Goal: Task Accomplishment & Management: Use online tool/utility

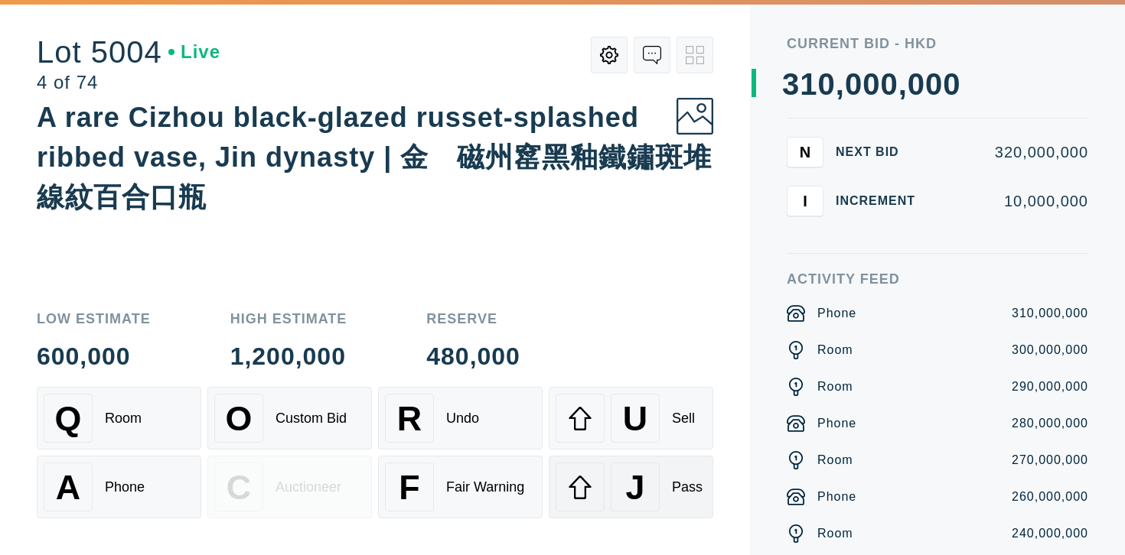
click at [614, 493] on div "J" at bounding box center [635, 487] width 49 height 49
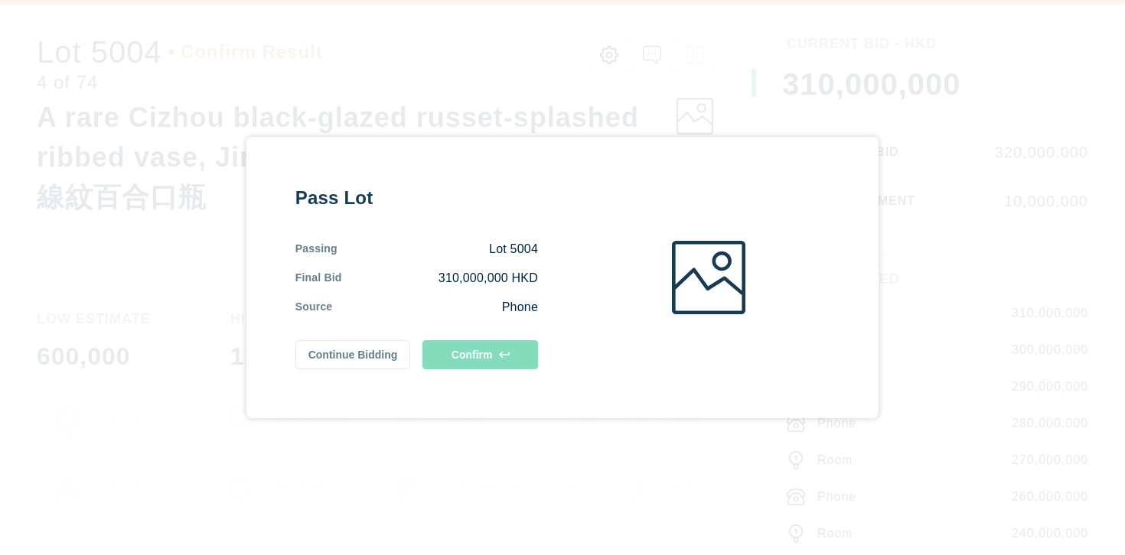
click at [614, 493] on div "Pass Lot Passing Lot 5004 Final Bid 310,000,000 HKD Source Phone Continue Biddi…" at bounding box center [562, 277] width 1125 height 555
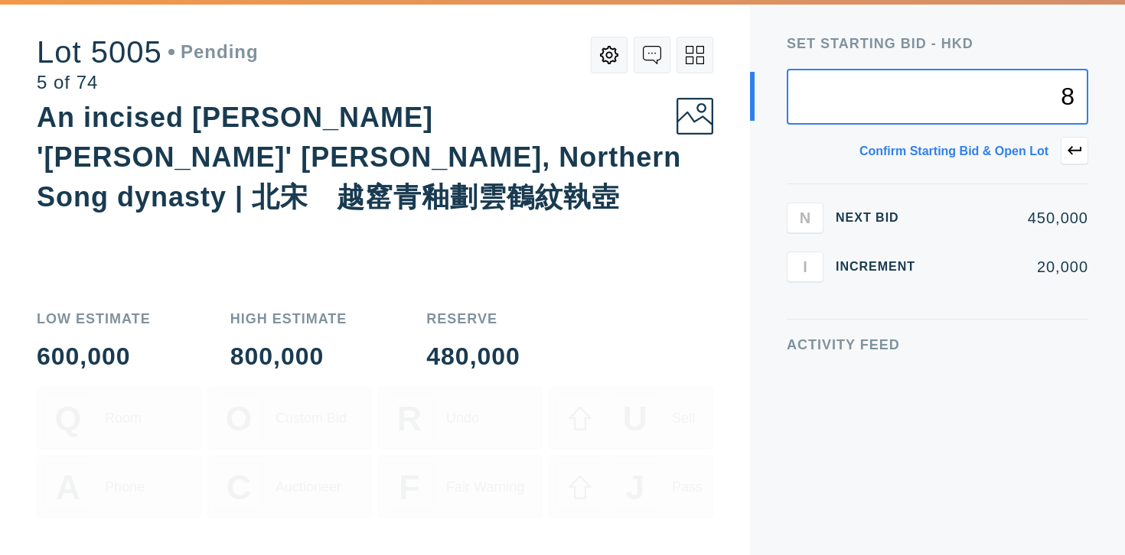
type input "8"
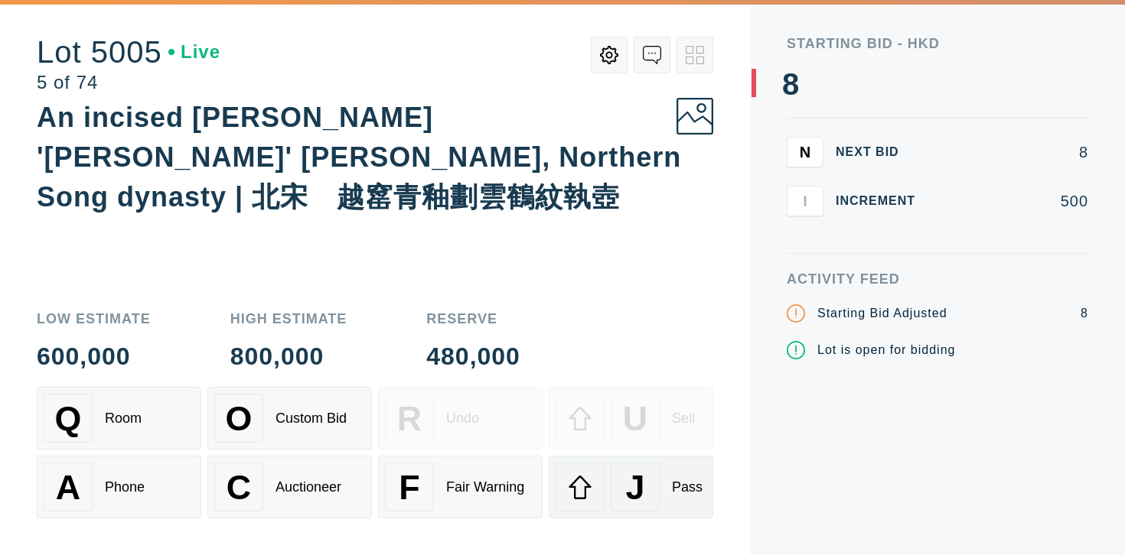
click at [647, 465] on div "J" at bounding box center [635, 487] width 49 height 49
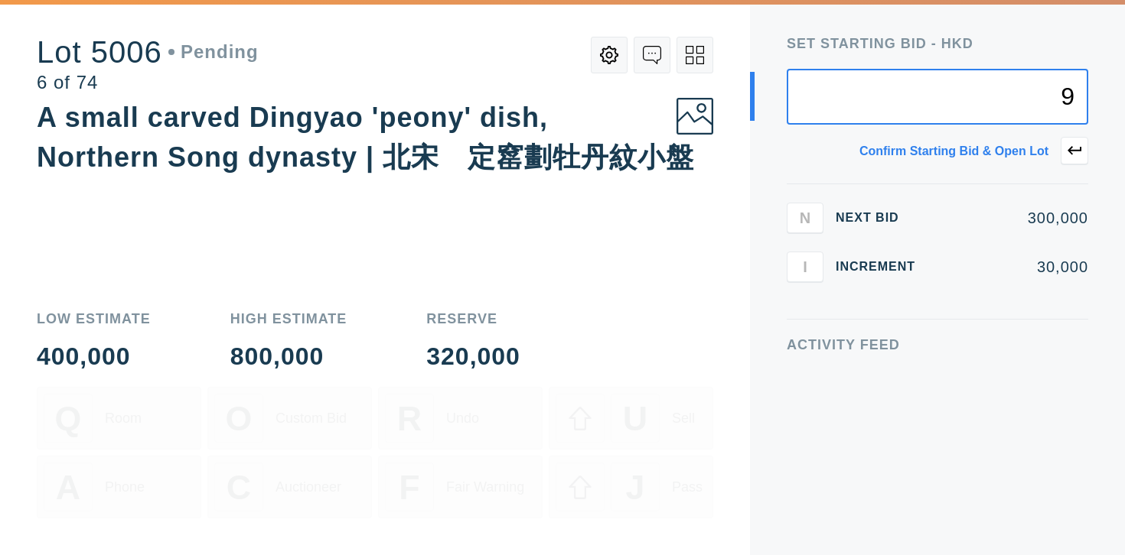
type input "9"
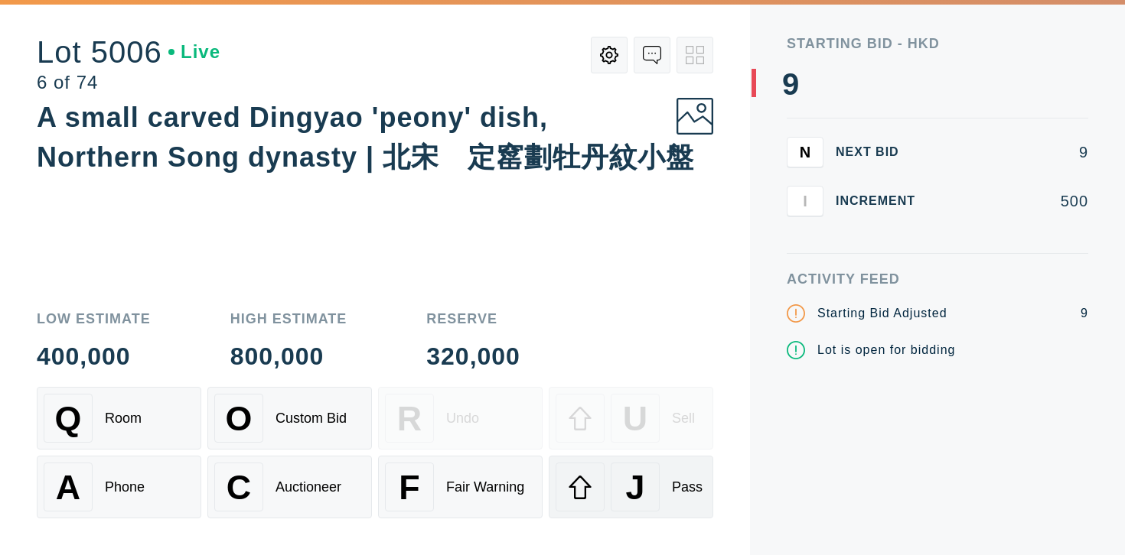
click at [646, 483] on div "J" at bounding box center [635, 487] width 49 height 49
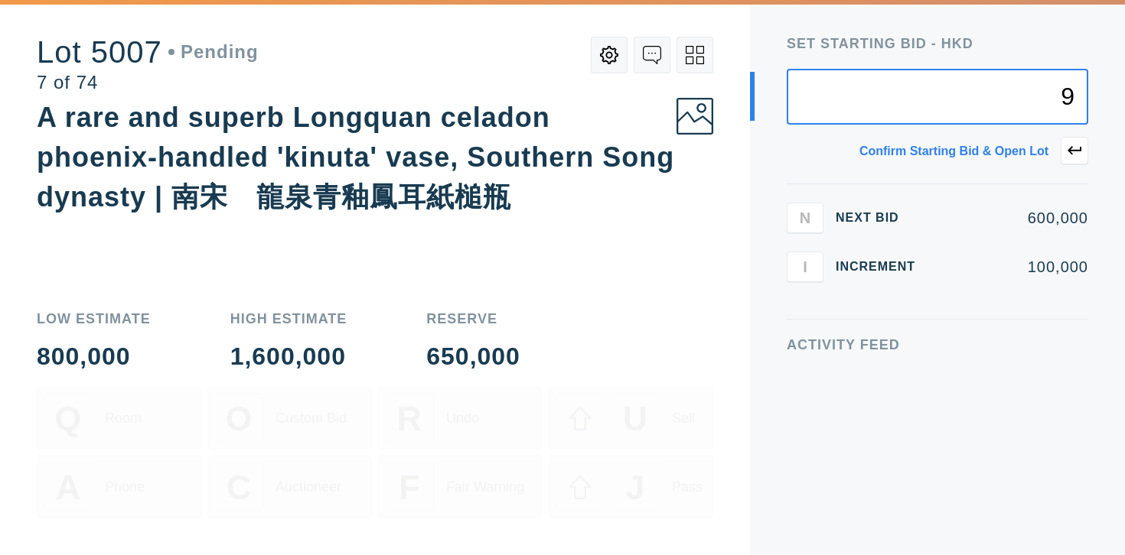
type input "9"
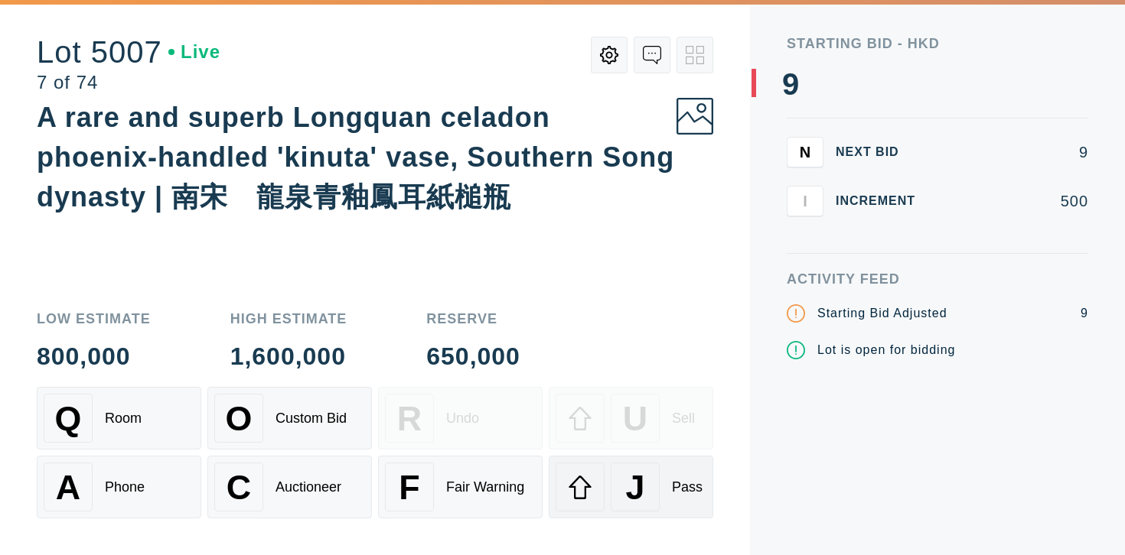
click at [667, 471] on div "J Pass" at bounding box center [630, 487] width 151 height 49
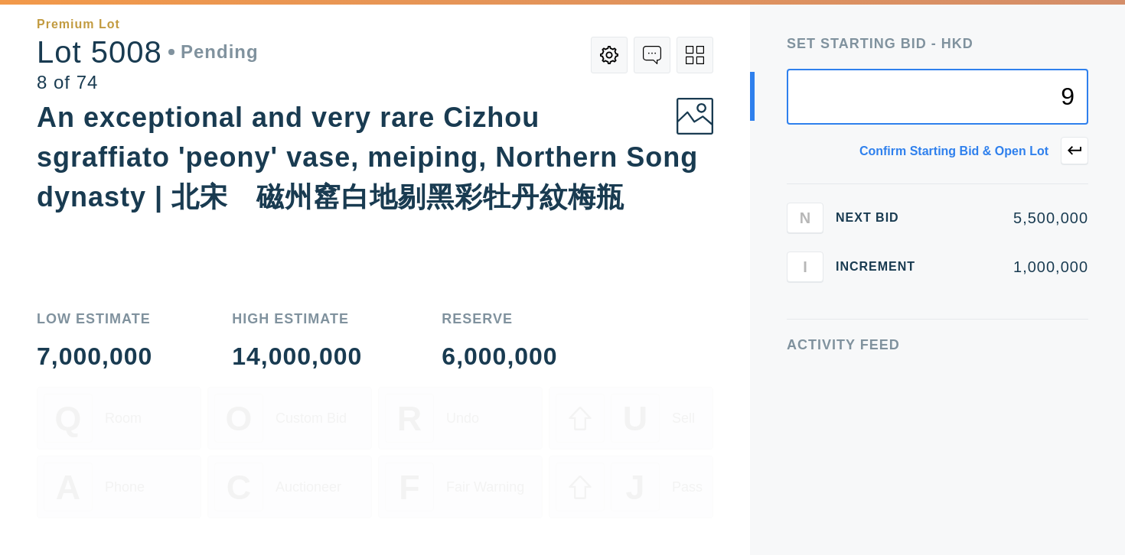
type input "9"
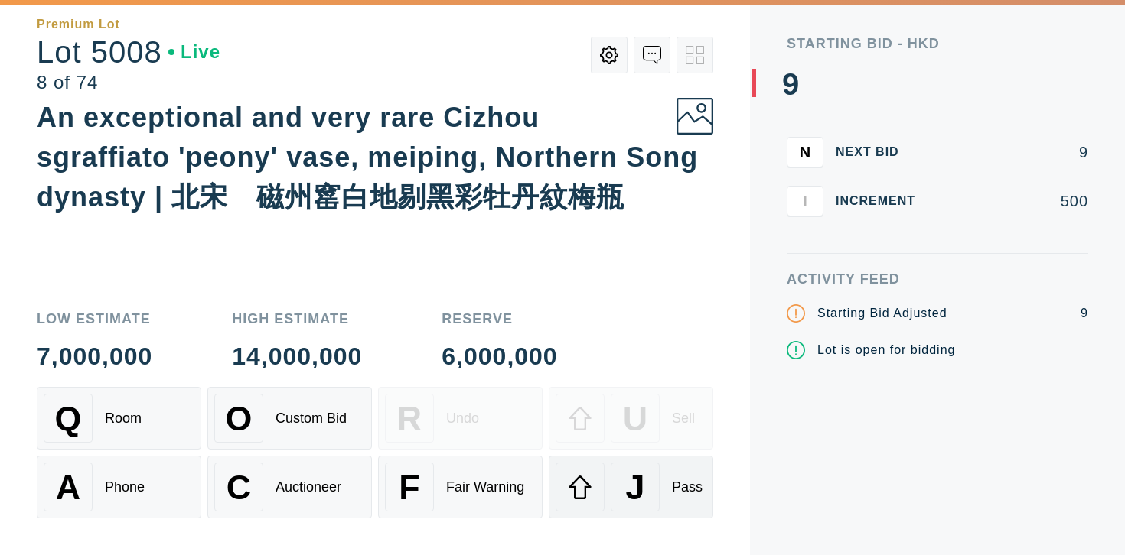
click at [652, 493] on div "J" at bounding box center [635, 487] width 49 height 49
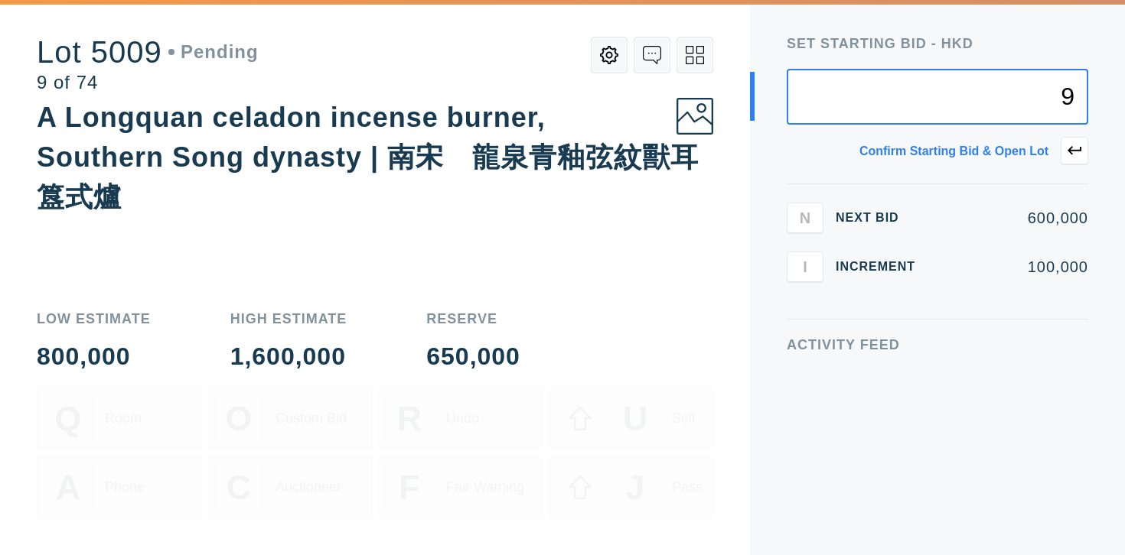
type input "9"
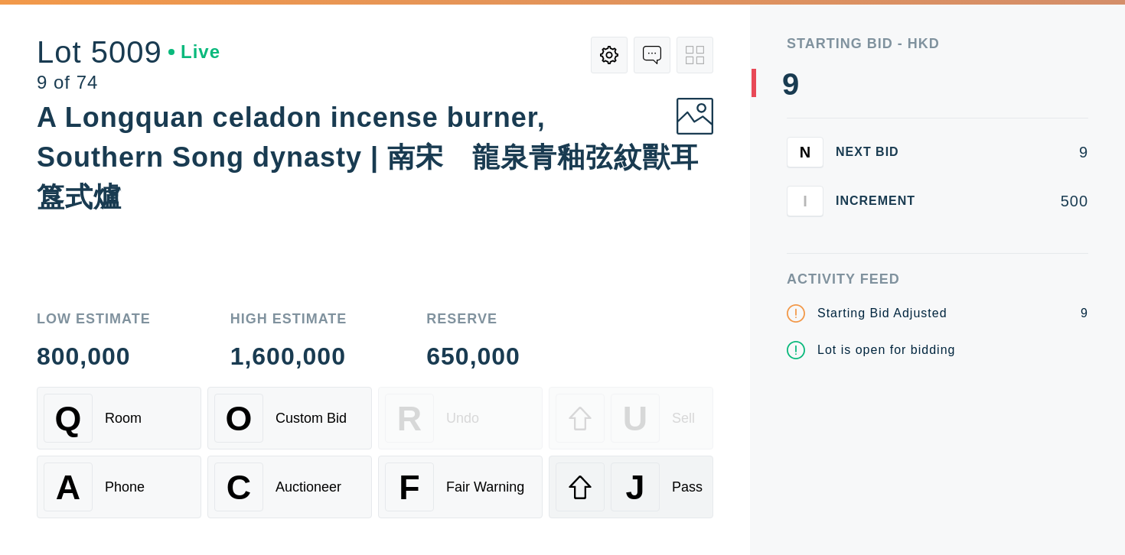
click at [680, 503] on div "J Pass" at bounding box center [630, 487] width 151 height 49
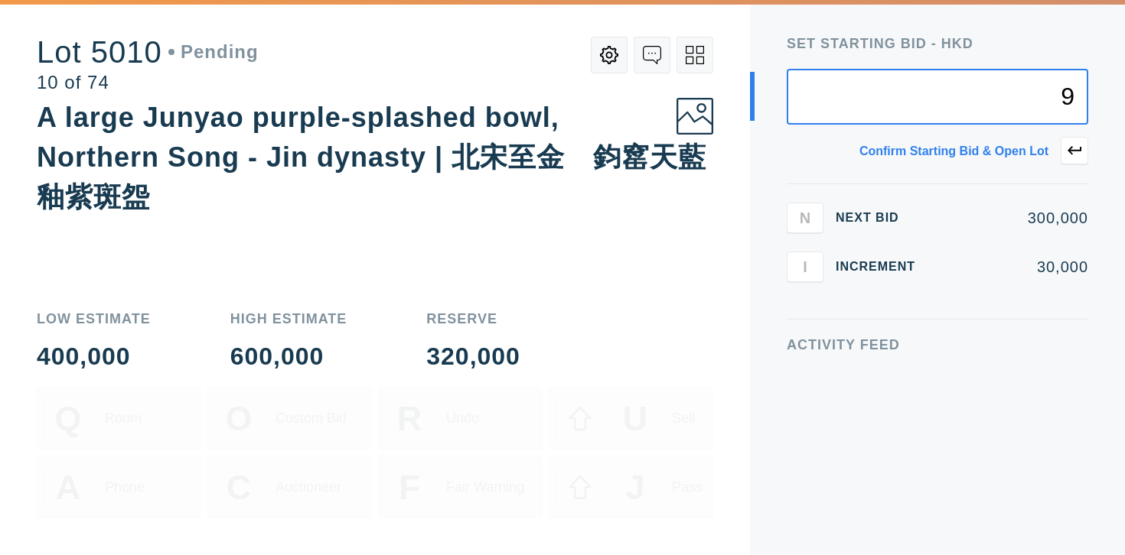
type input "9"
click at [621, 483] on div "Q Room O Custom Bid R Undo U Sell A Phone C Auctioneer F Fair Warning J Pass" at bounding box center [375, 471] width 676 height 168
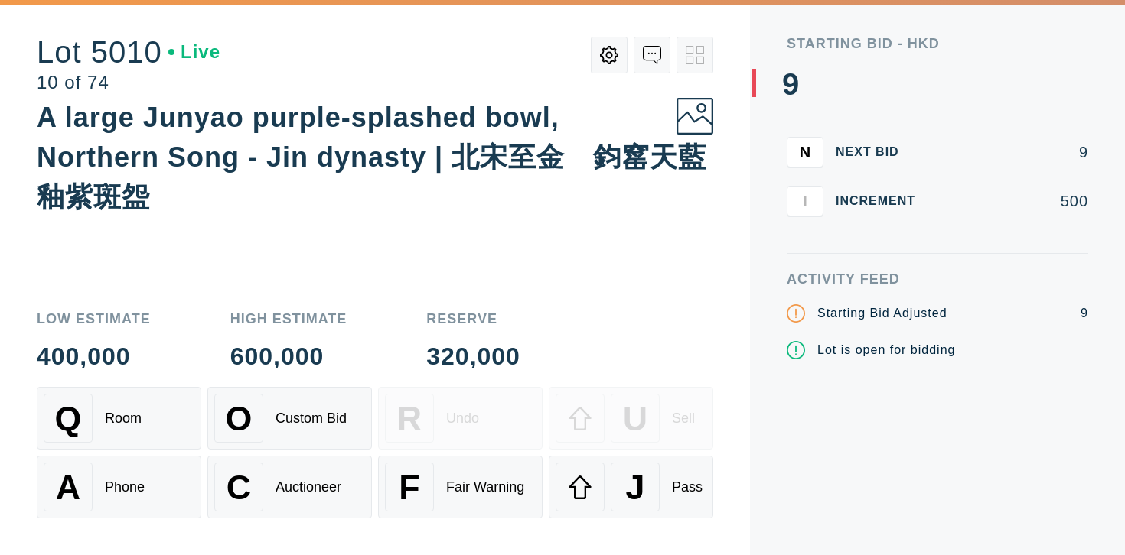
click at [621, 483] on div "J" at bounding box center [635, 487] width 49 height 49
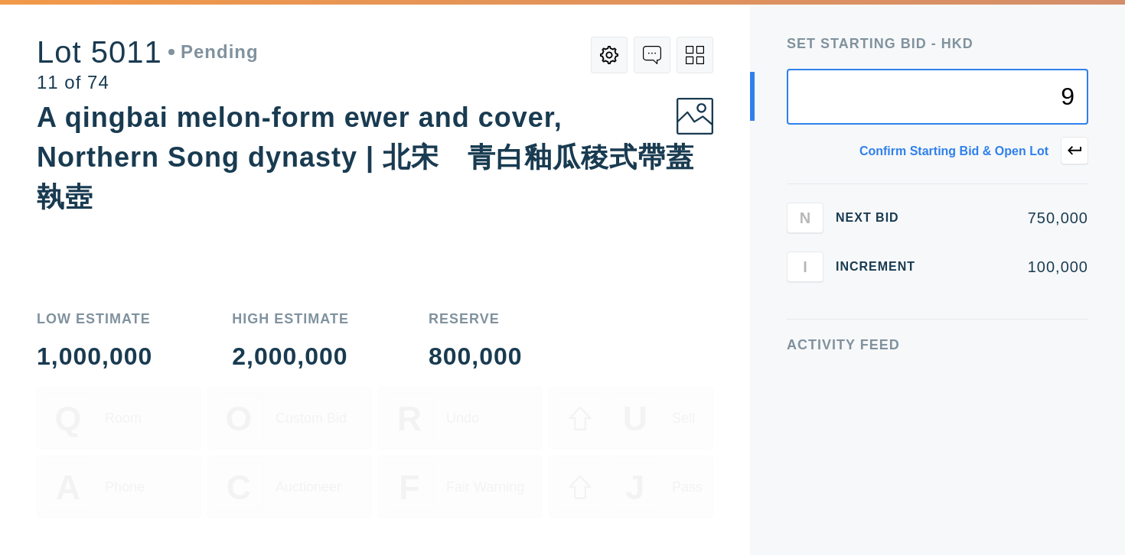
type input "9"
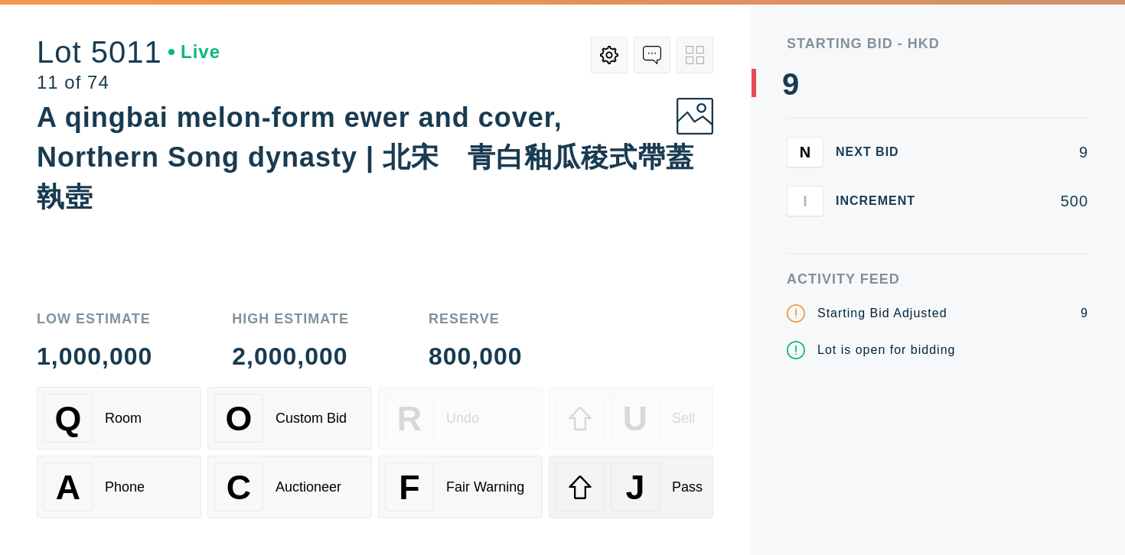
click at [631, 488] on span "J" at bounding box center [634, 487] width 19 height 39
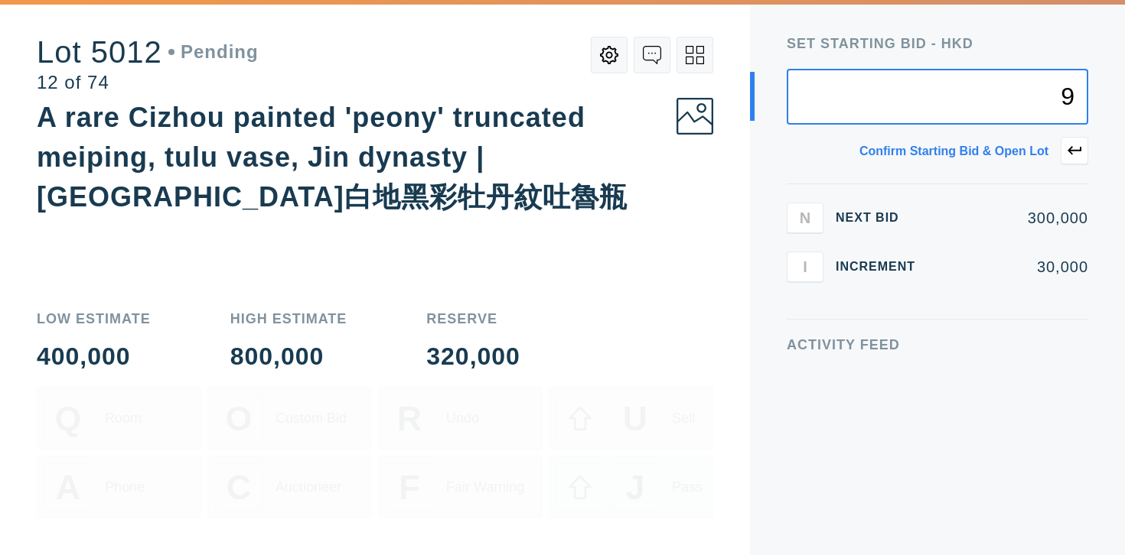
type input "9"
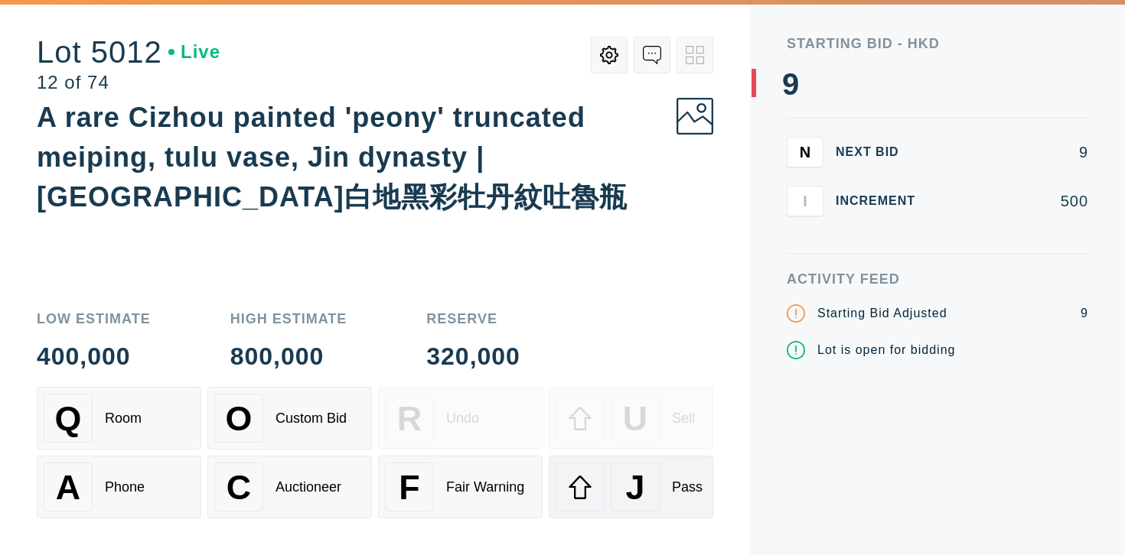
click at [617, 493] on div "J" at bounding box center [635, 487] width 49 height 49
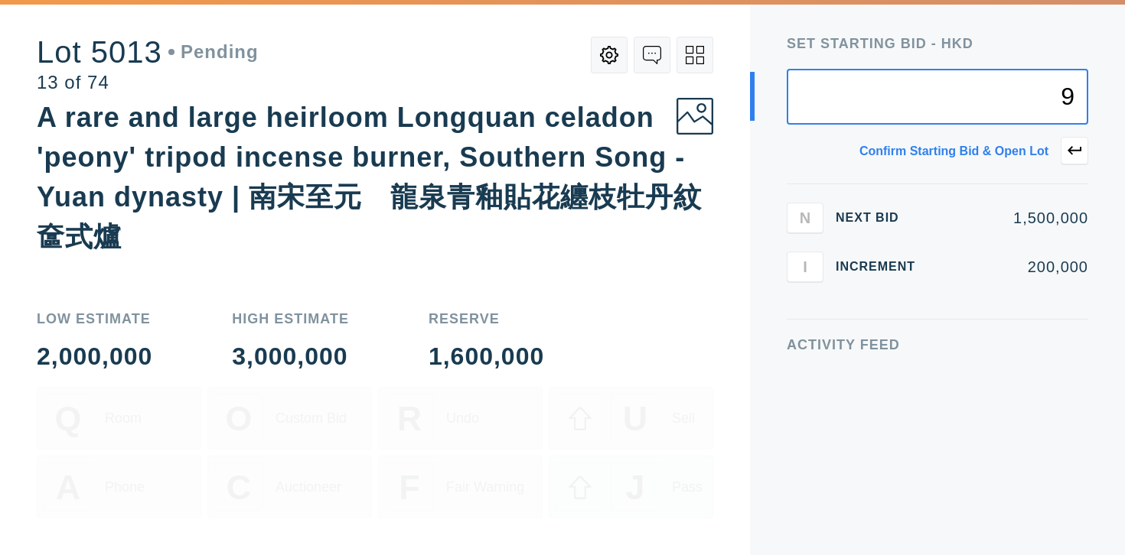
type input "9"
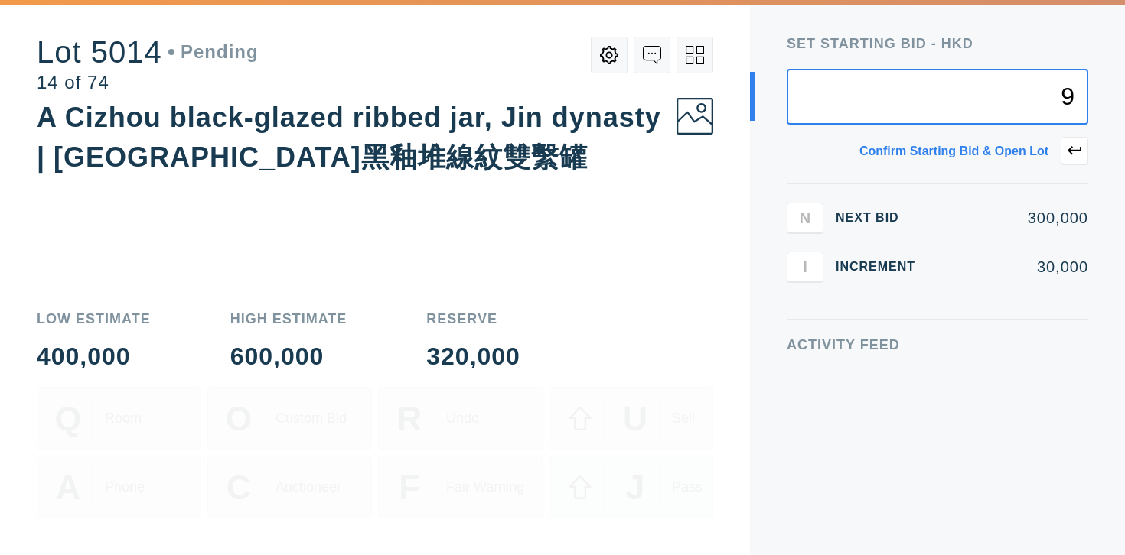
type input "9"
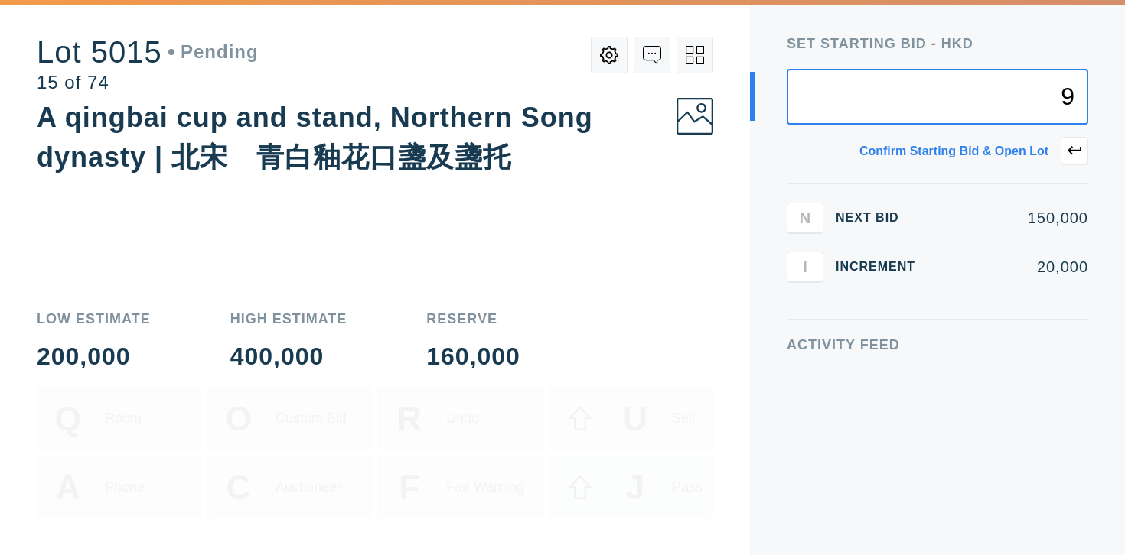
type input "9"
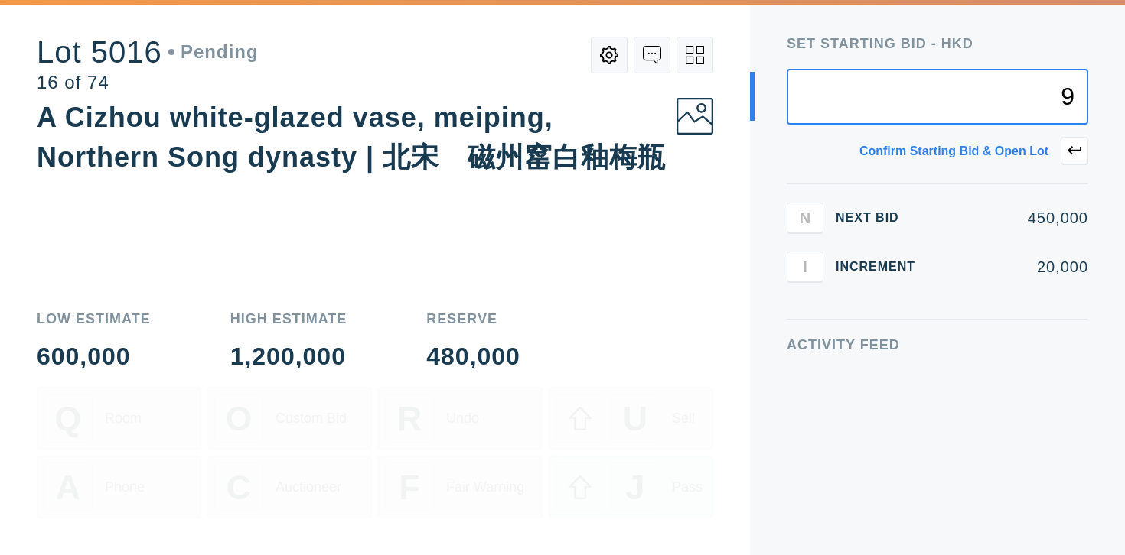
type input "9"
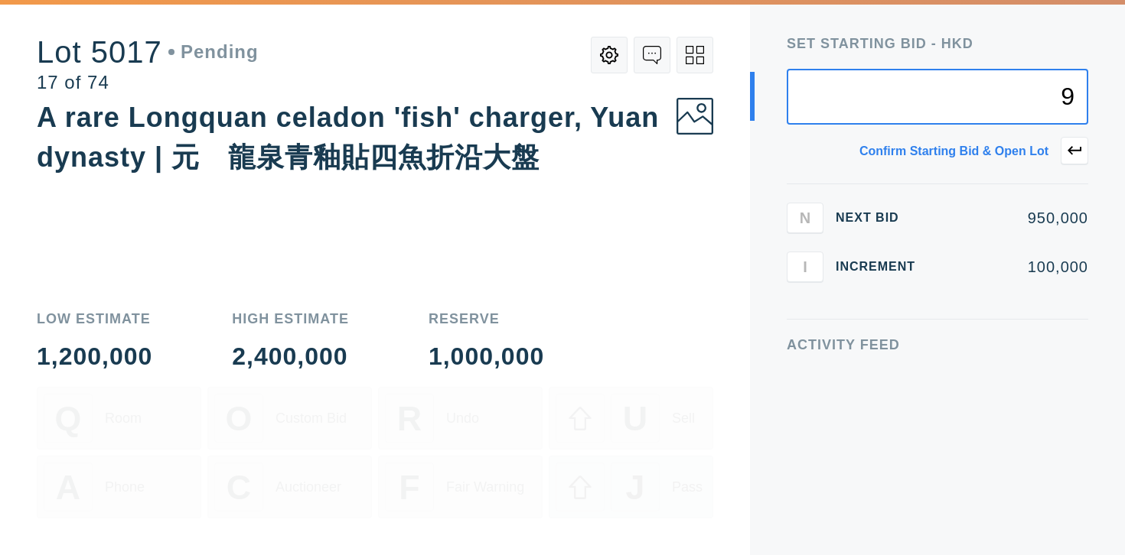
type input "9"
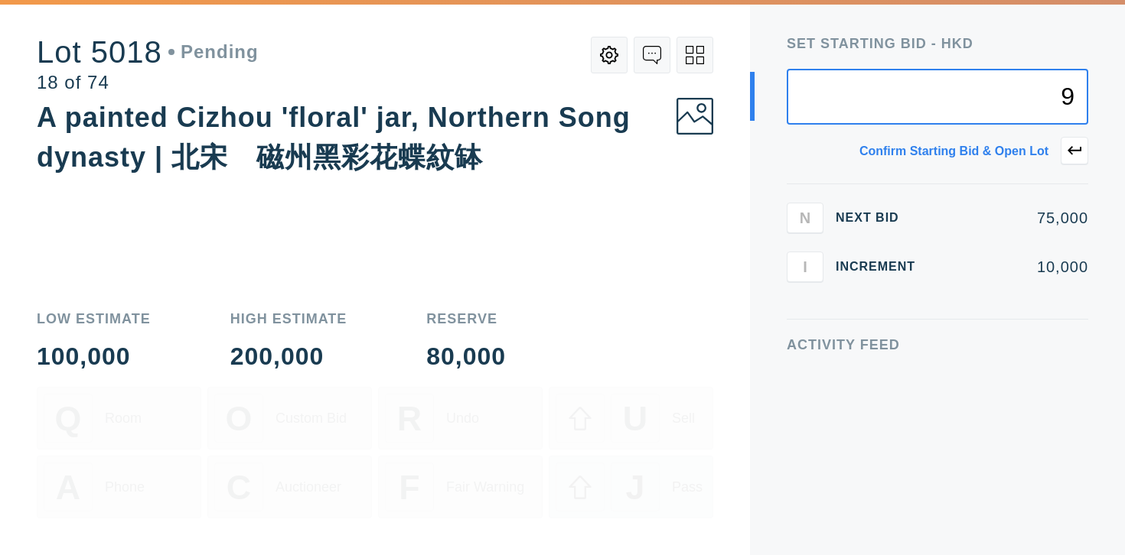
type input "9"
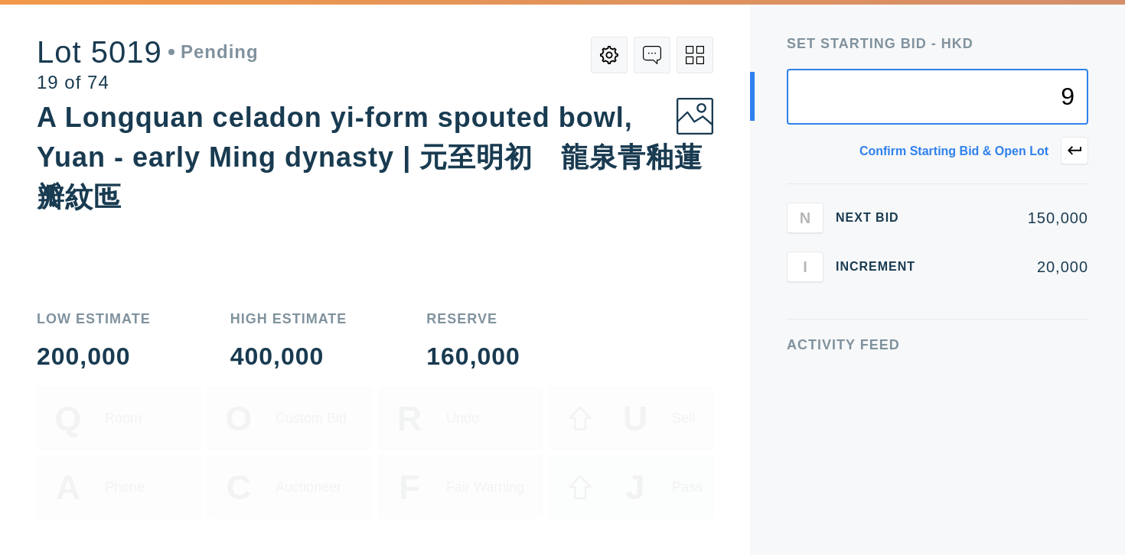
type input "9"
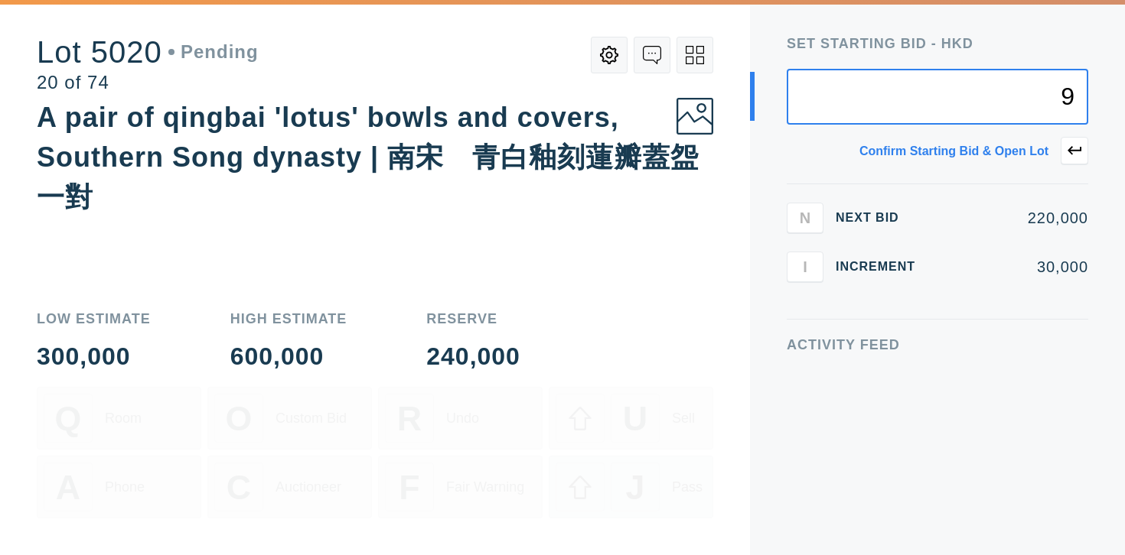
type input "9"
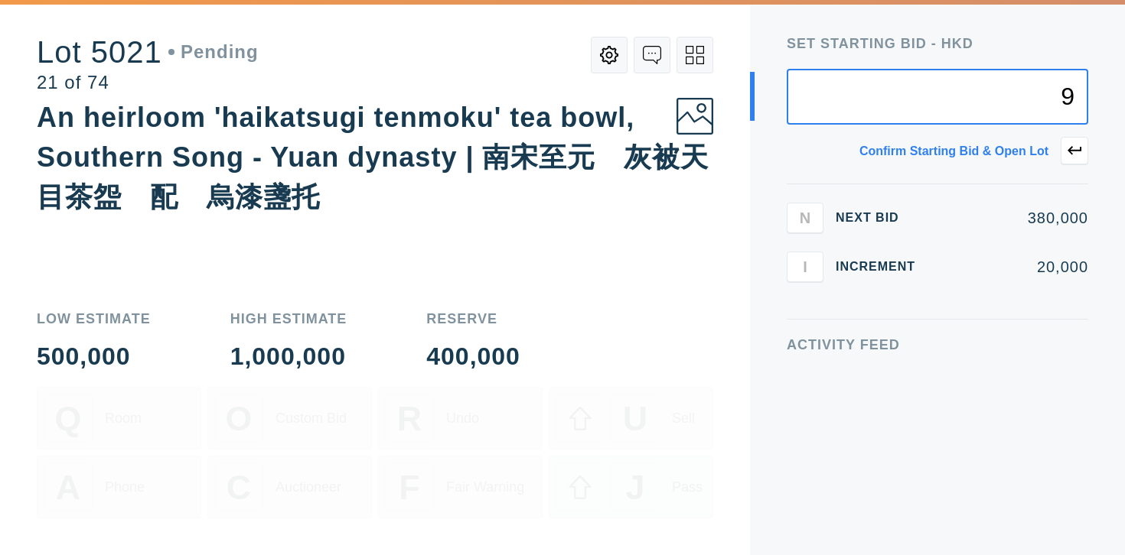
type input "9"
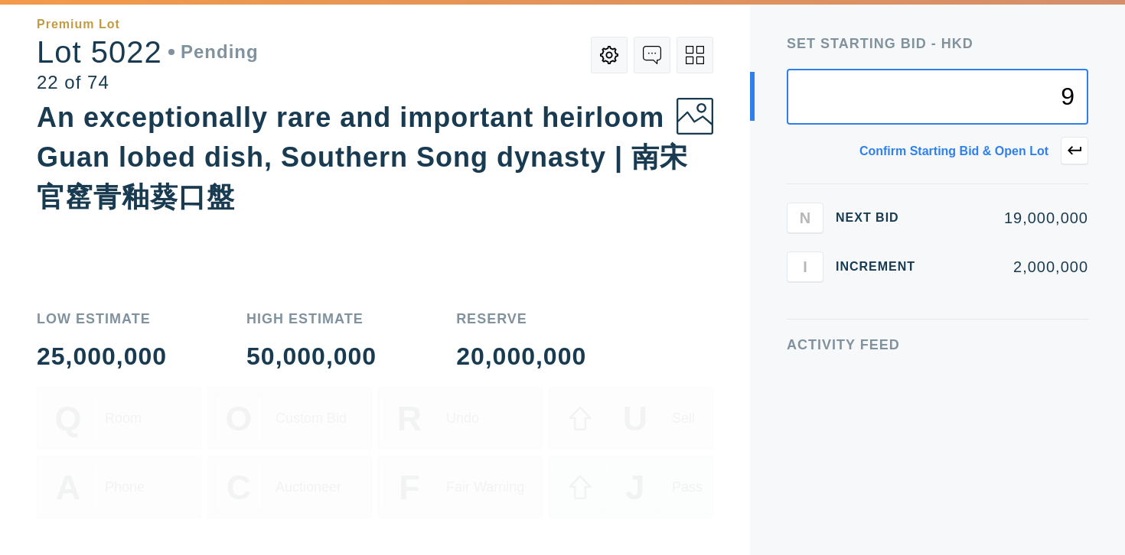
type input "9"
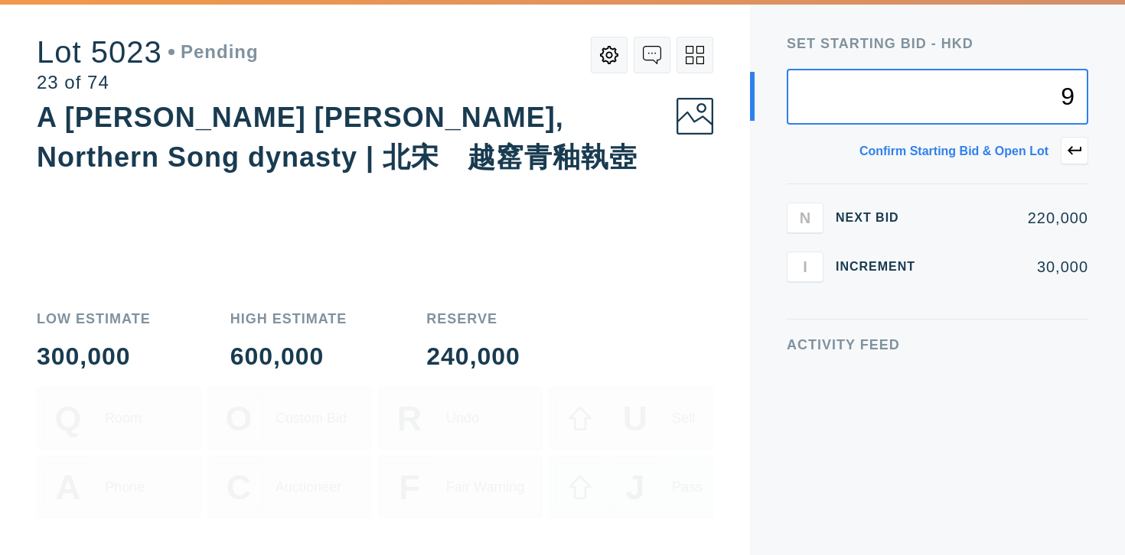
type input "9"
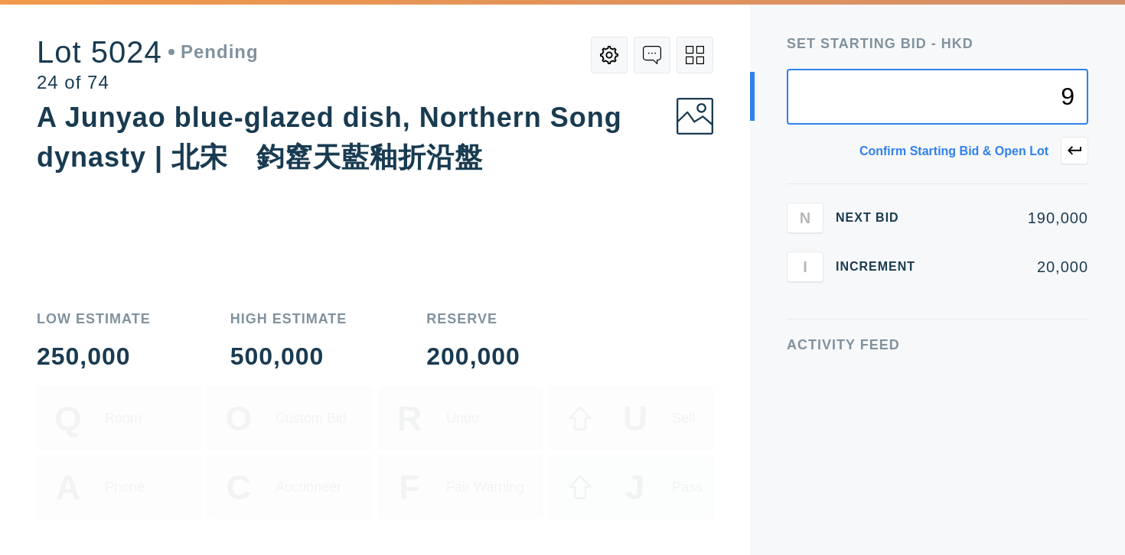
type input "9"
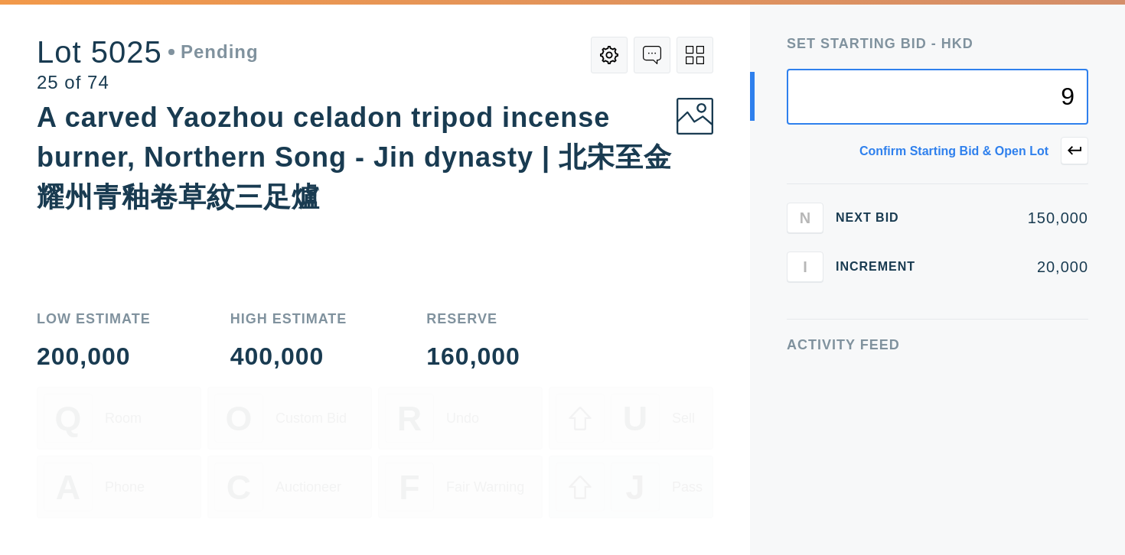
type input "9"
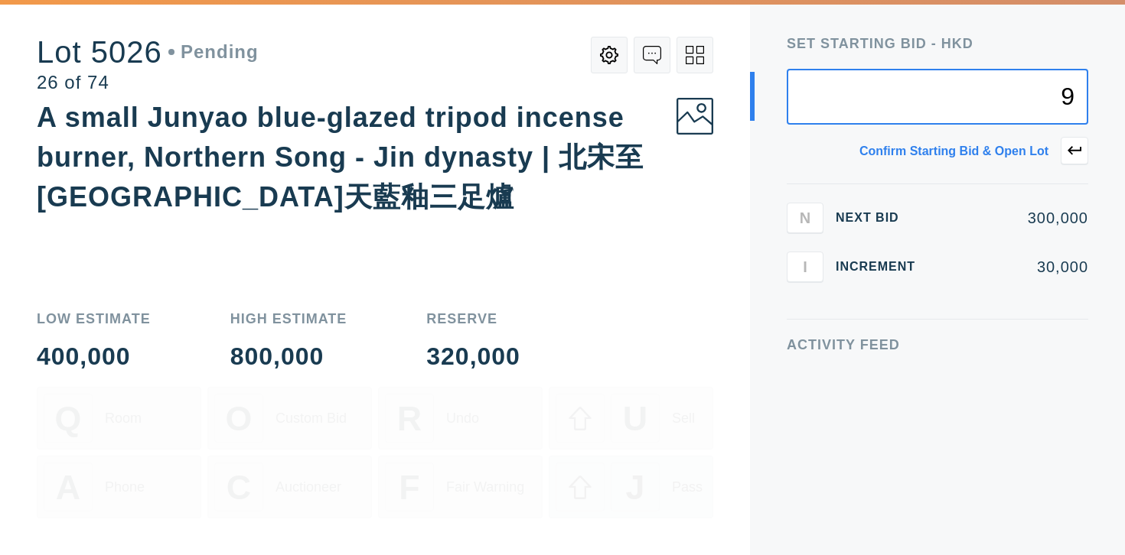
type input "9"
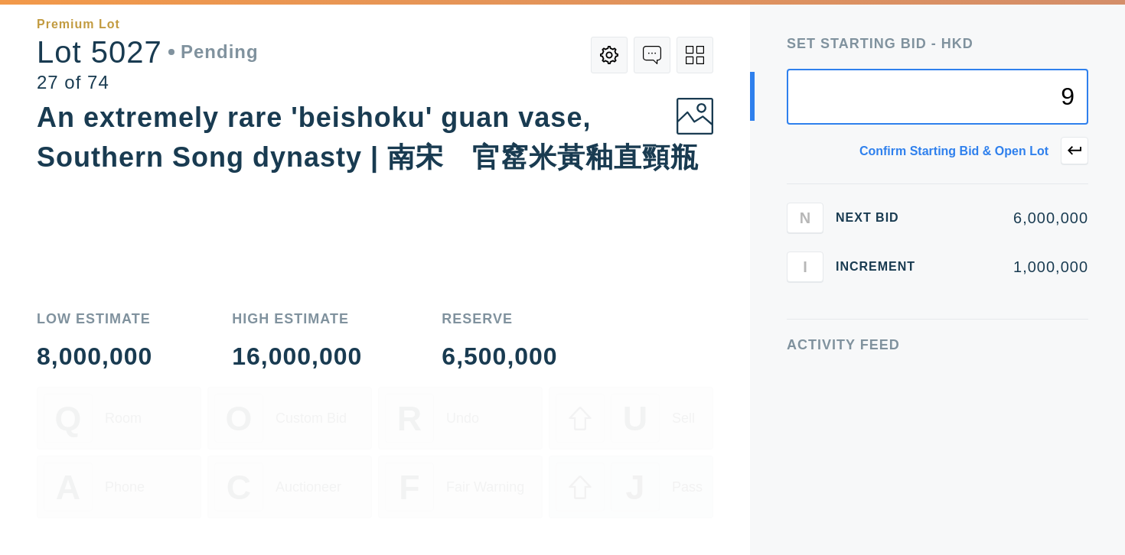
type input "9"
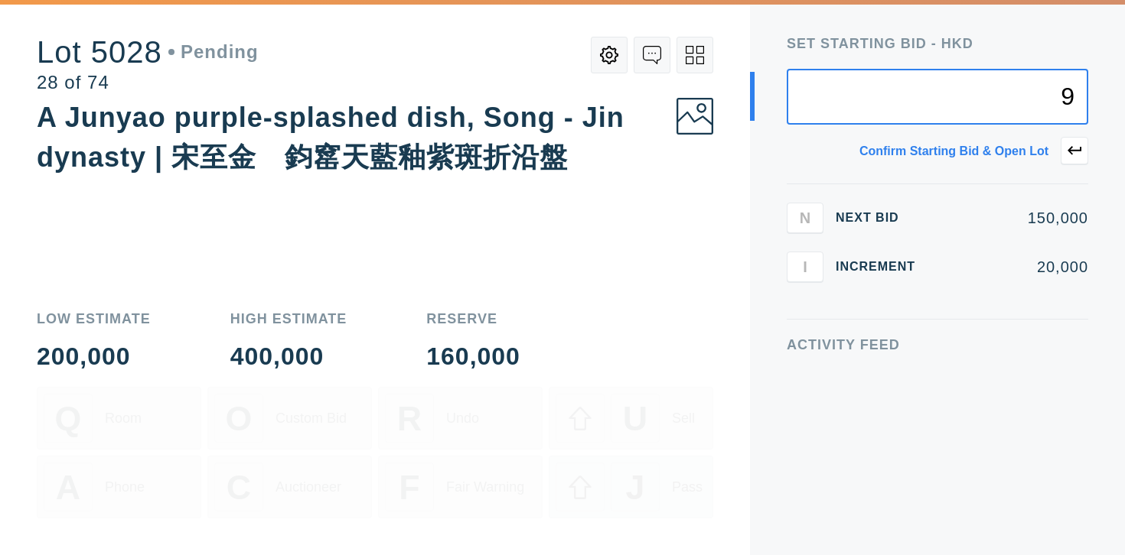
type input "9"
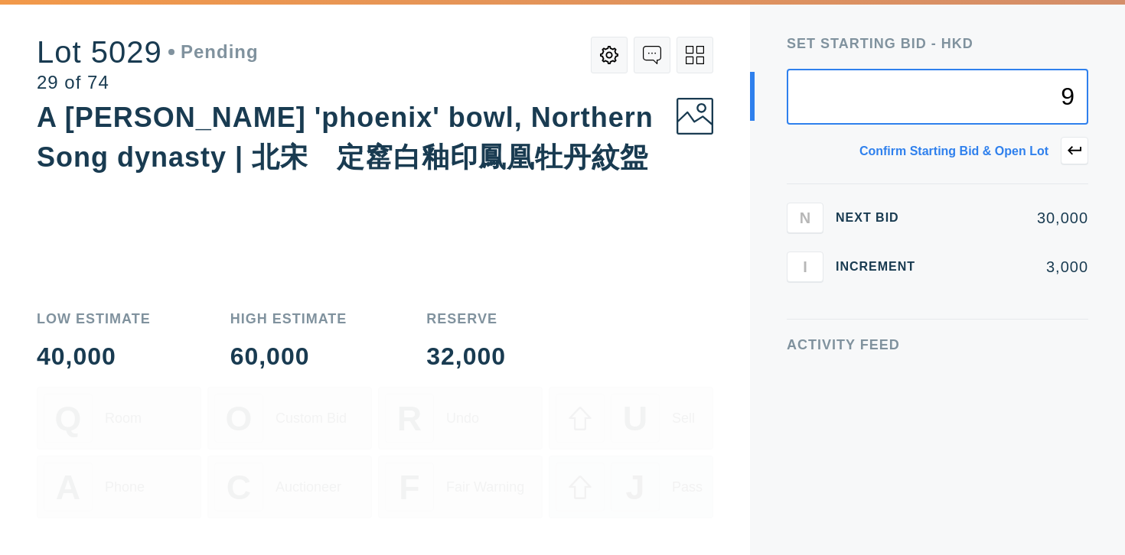
type input "9"
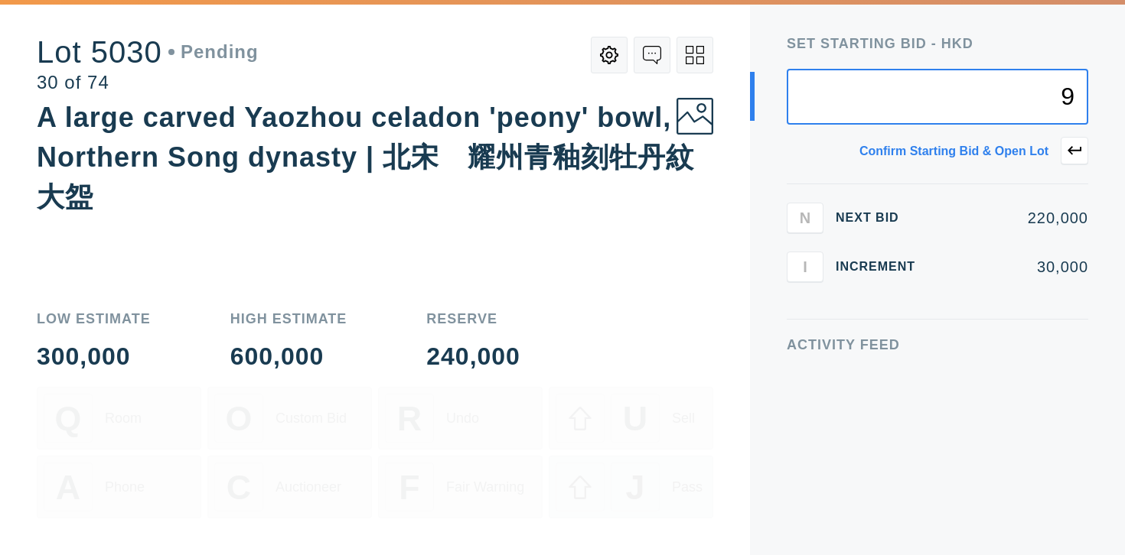
type input "9"
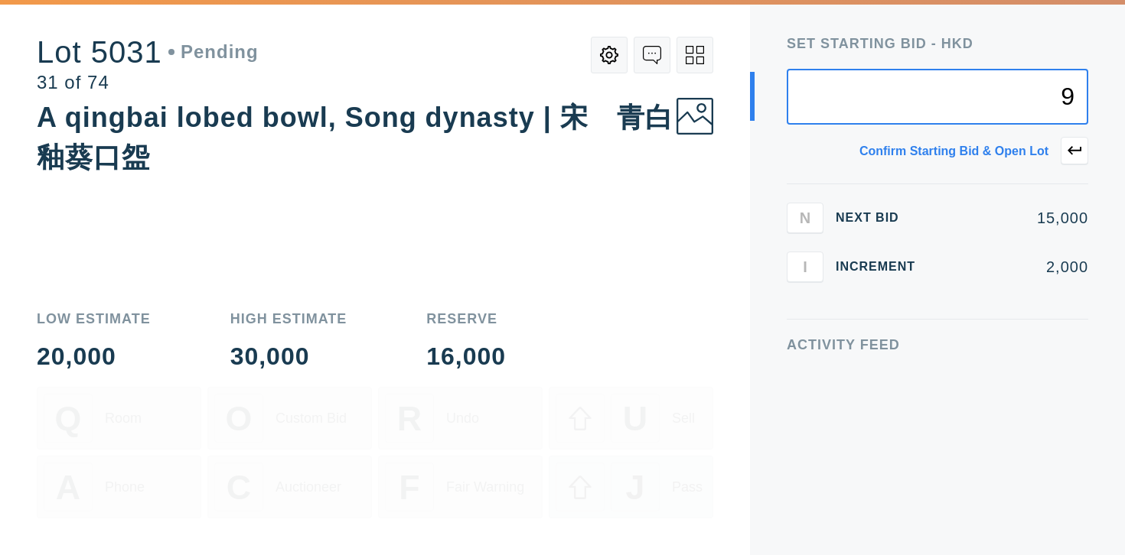
type input "9"
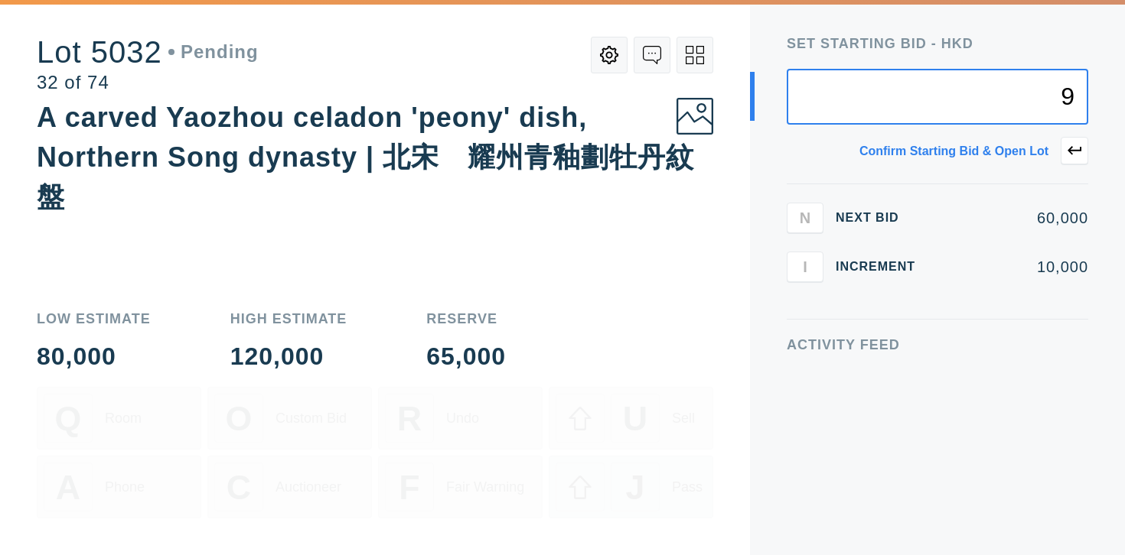
type input "9"
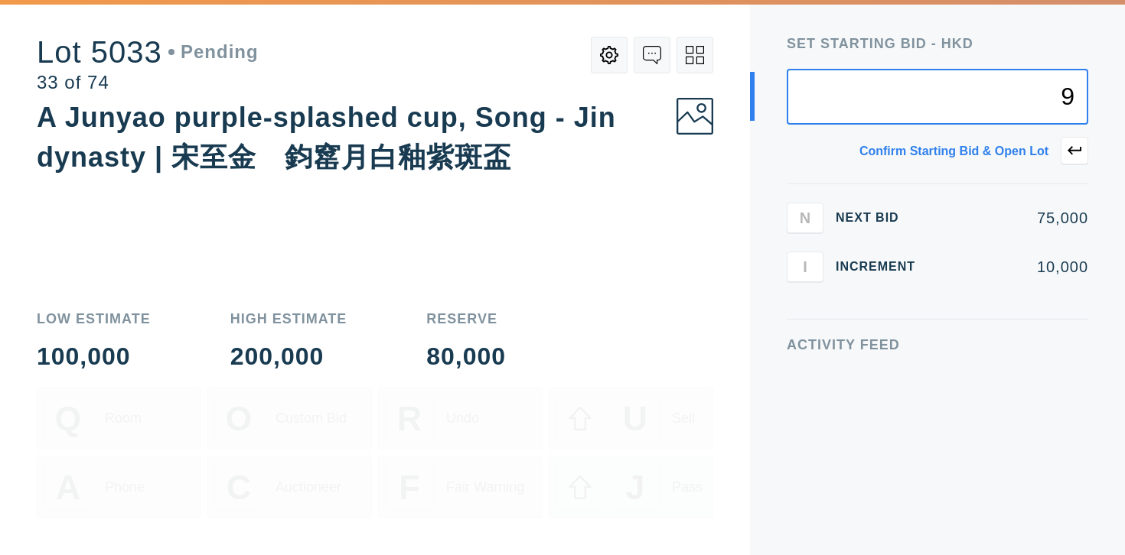
type input "9"
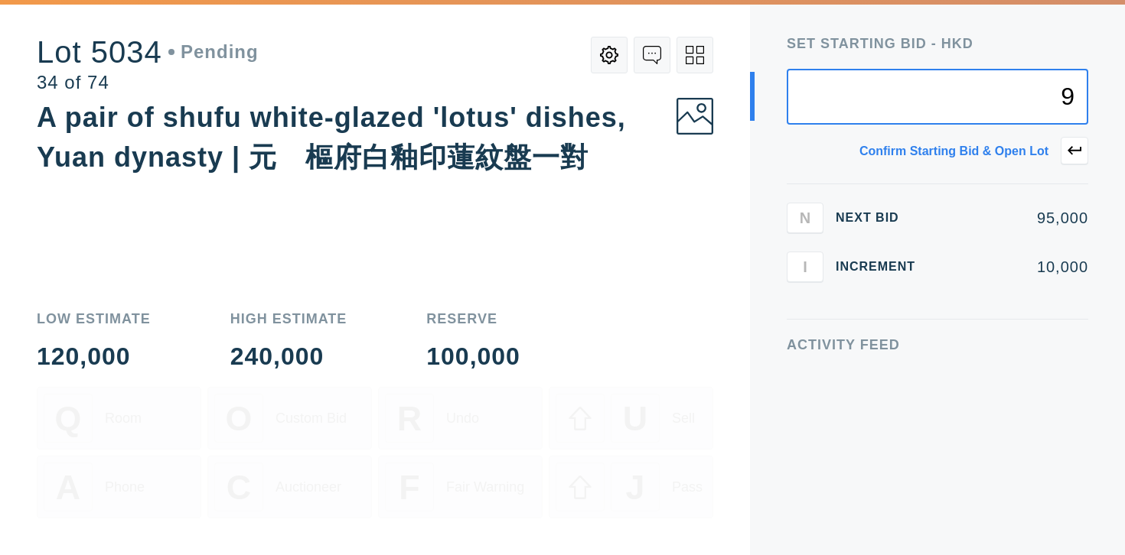
type input "9"
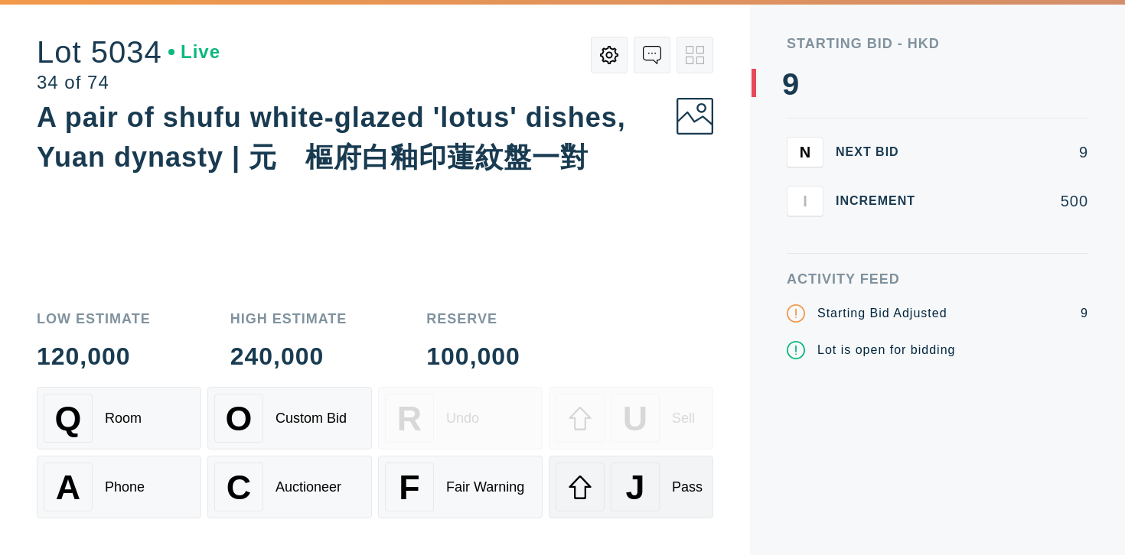
click at [634, 477] on span "J" at bounding box center [634, 487] width 19 height 39
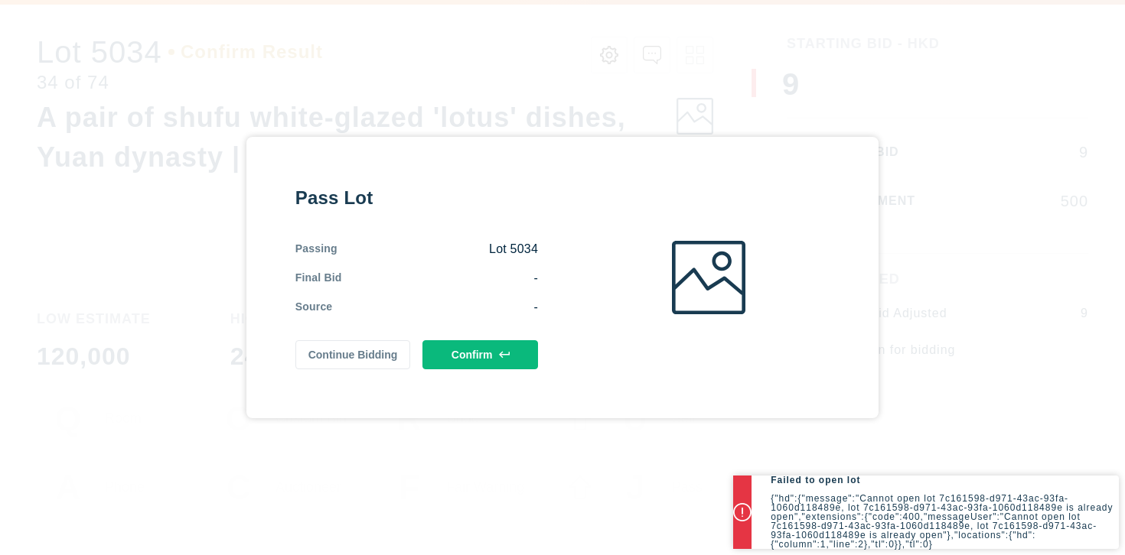
click at [478, 355] on button "Confirm" at bounding box center [480, 354] width 116 height 29
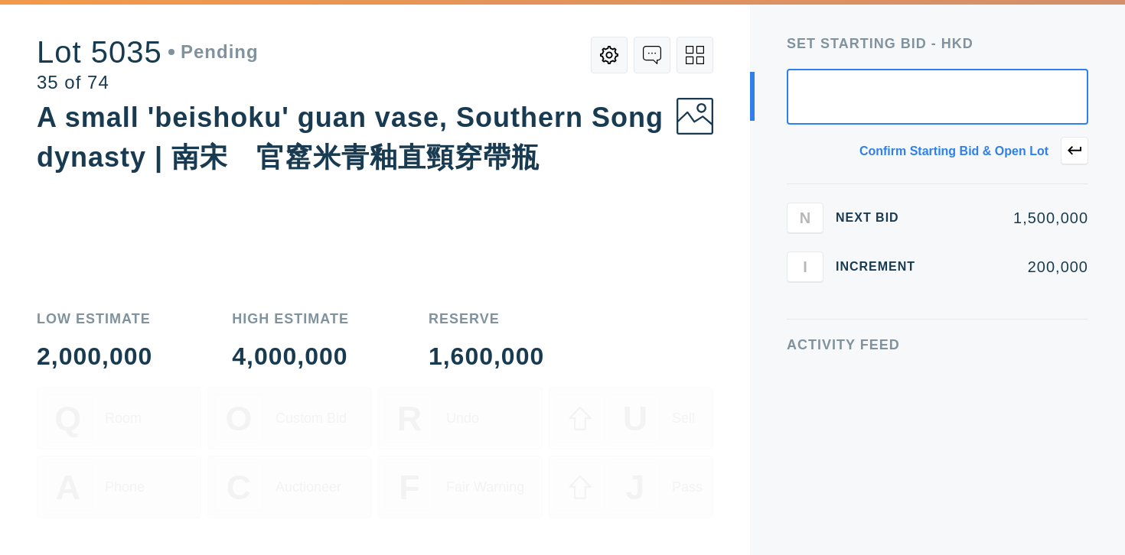
click at [907, 121] on input "text" at bounding box center [937, 97] width 301 height 56
type input "9"
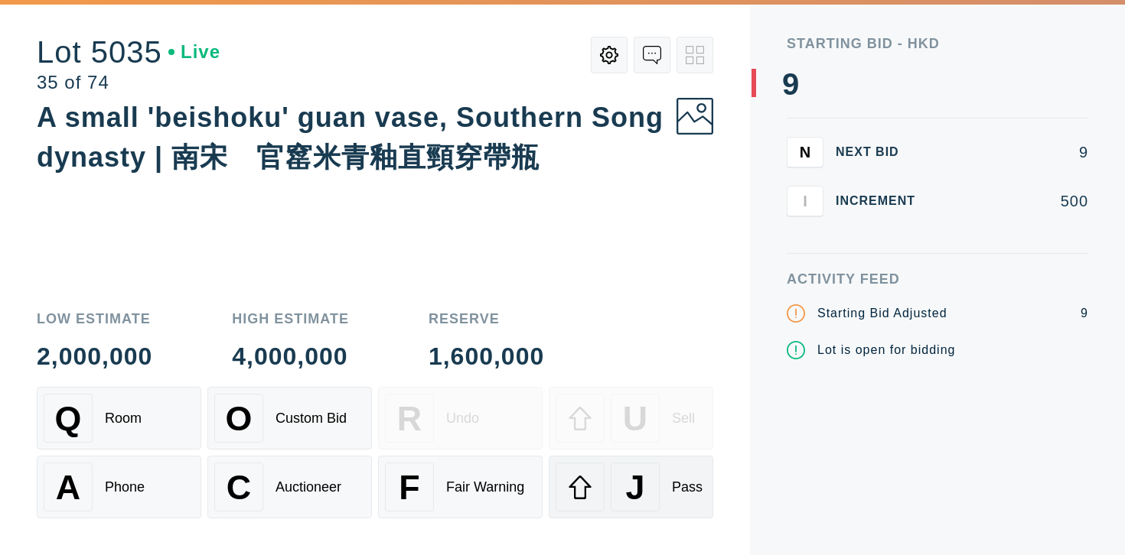
click at [625, 471] on span "J" at bounding box center [634, 487] width 19 height 39
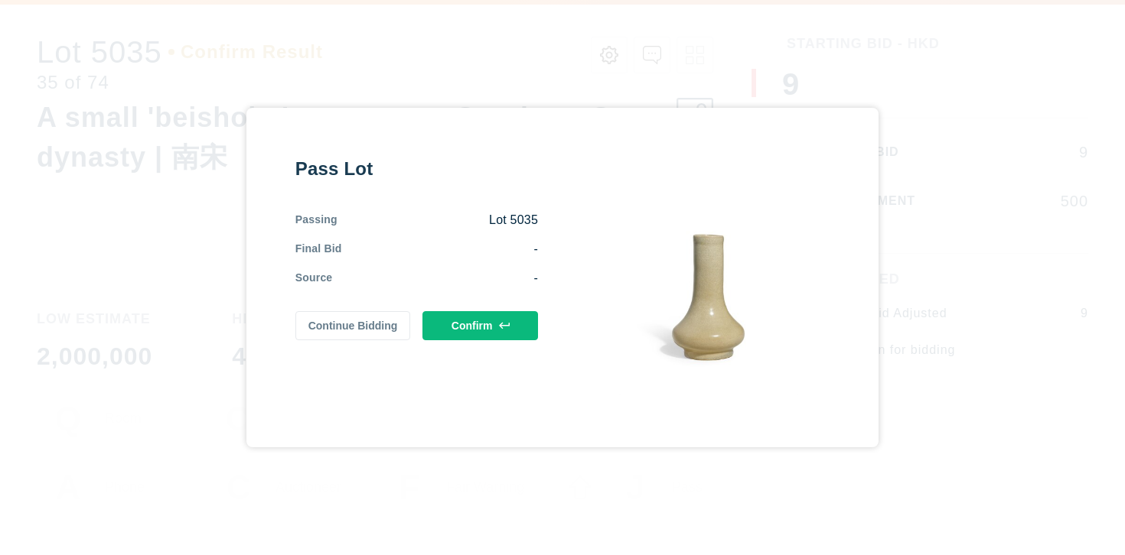
click at [481, 317] on button "Confirm" at bounding box center [480, 325] width 116 height 29
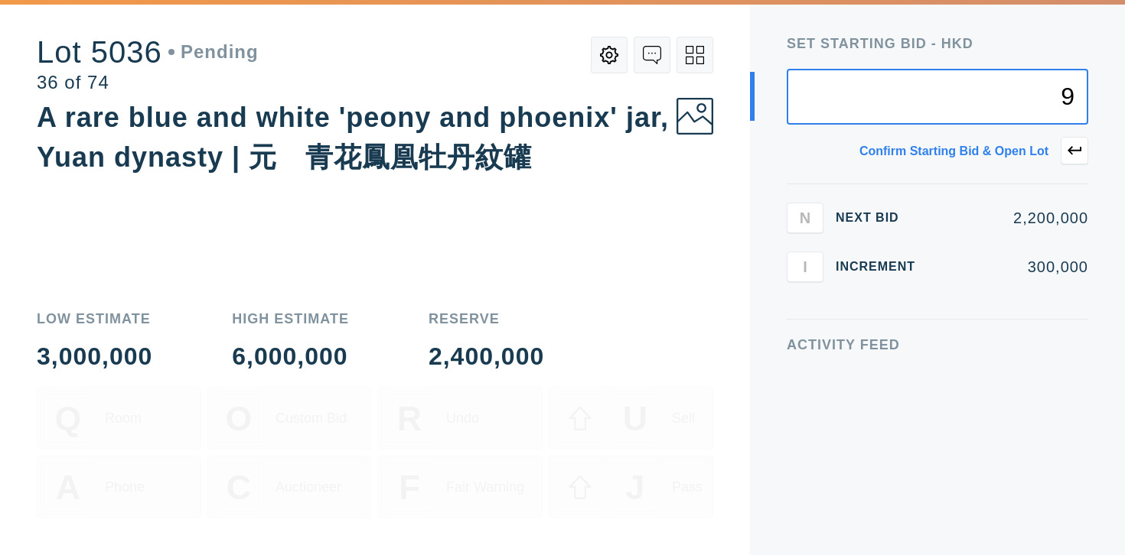
type input "9"
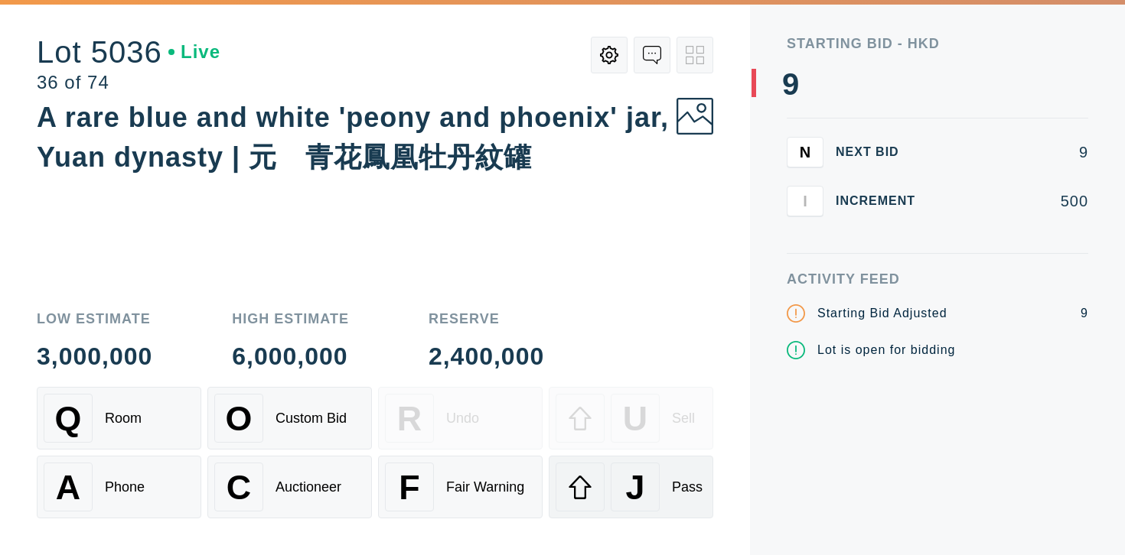
click at [627, 509] on div "J" at bounding box center [635, 487] width 49 height 49
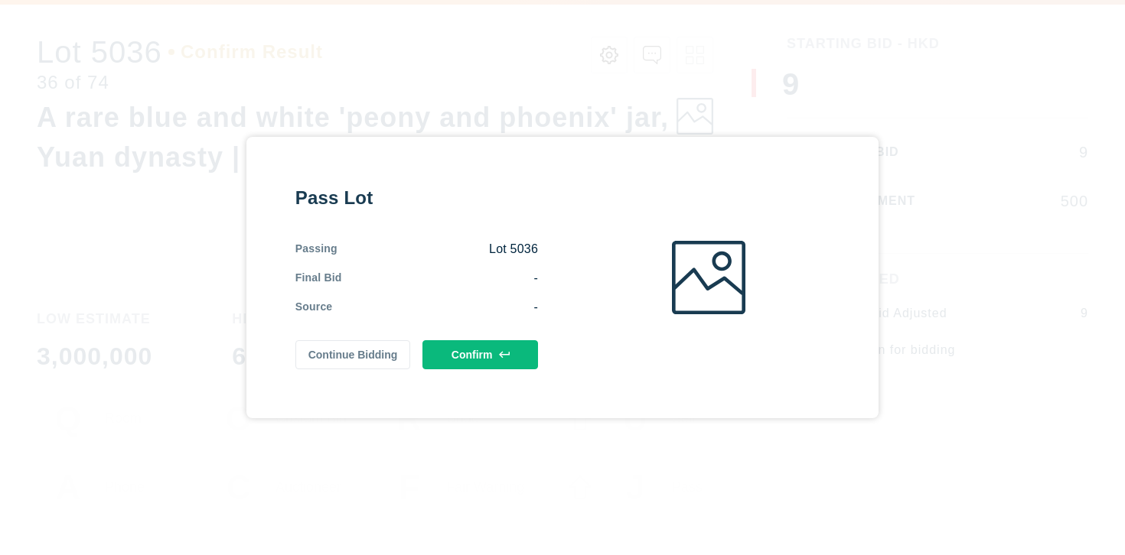
click at [464, 347] on button "Confirm" at bounding box center [480, 354] width 116 height 29
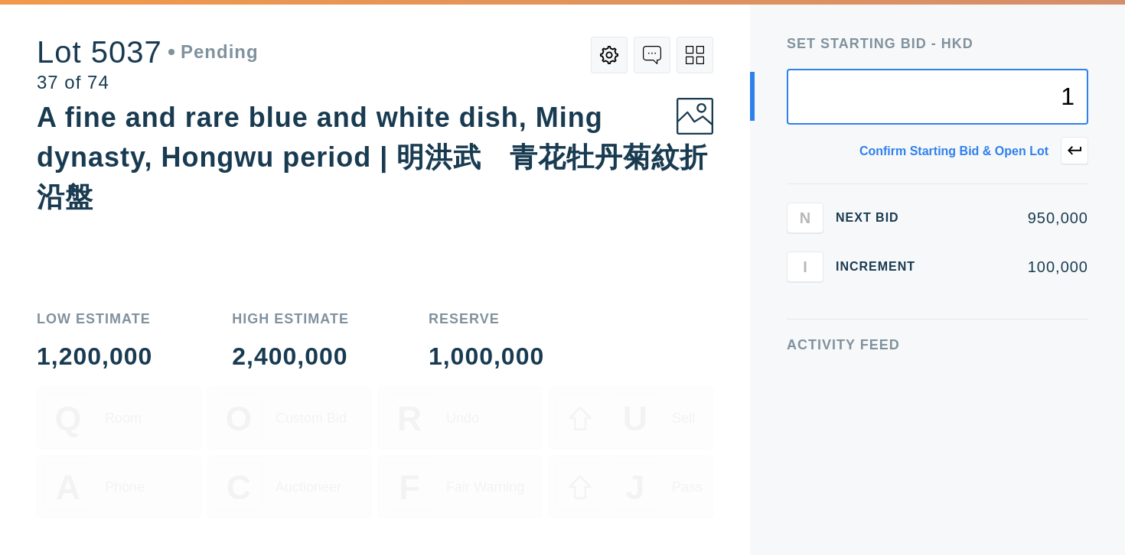
type input "1"
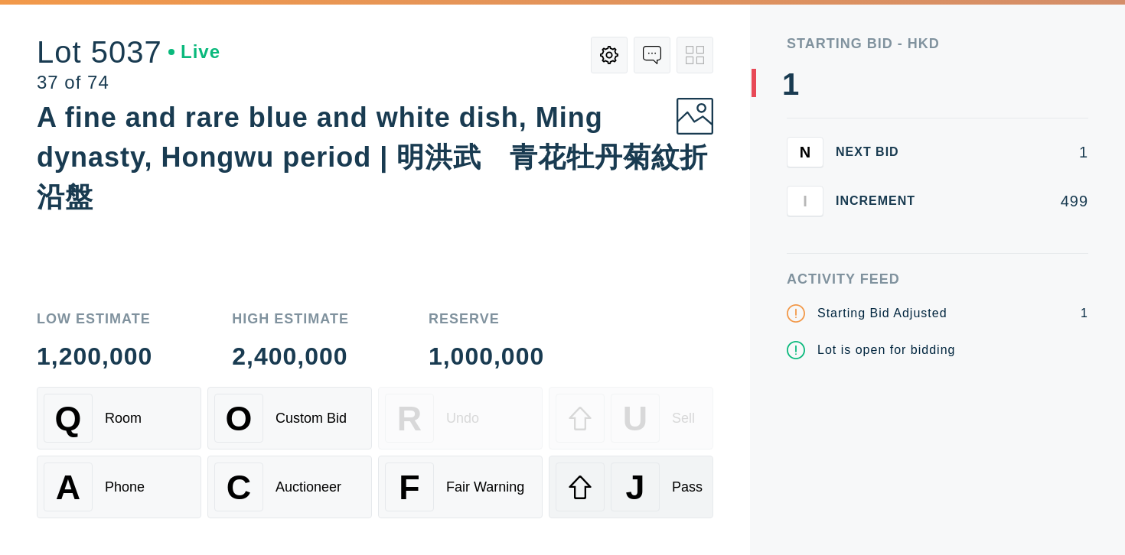
click at [644, 507] on div "J" at bounding box center [635, 487] width 49 height 49
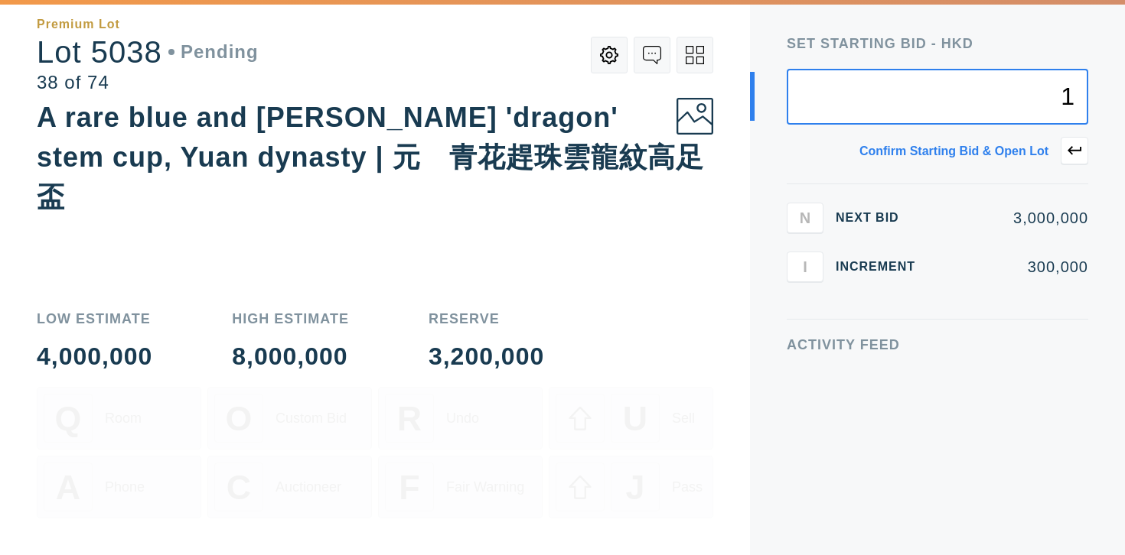
type input "1"
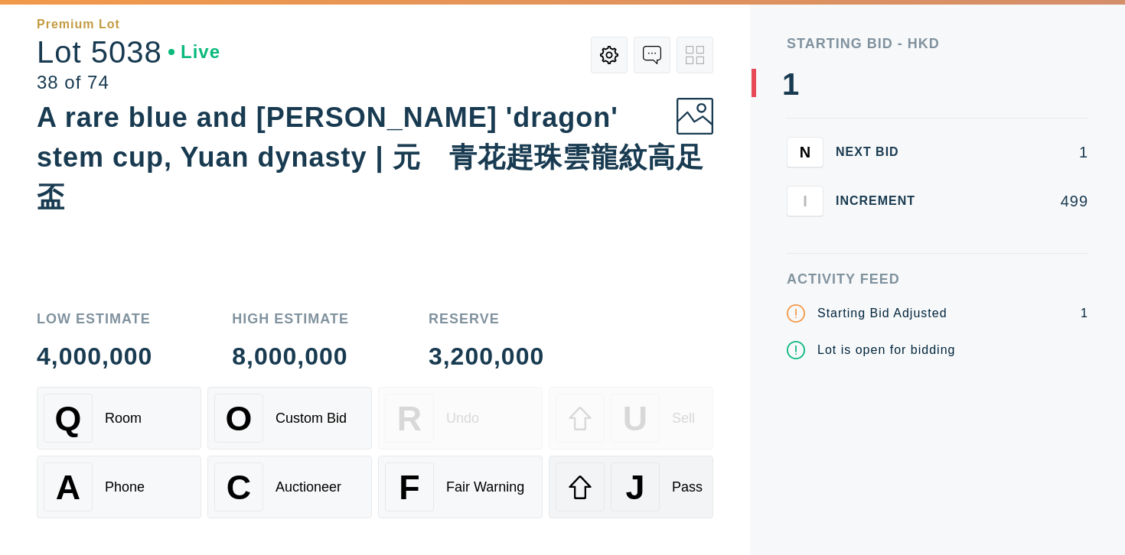
click at [635, 494] on span "J" at bounding box center [634, 487] width 19 height 39
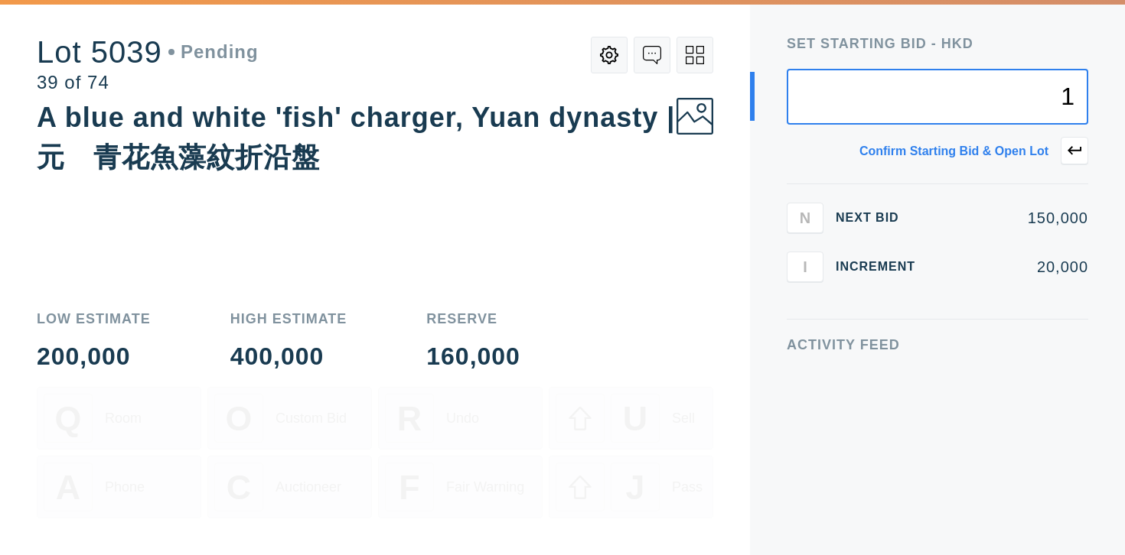
type input "1"
click at [648, 504] on div "Q Room O Custom Bid R Undo U Sell A Phone C Auctioneer F Fair Warning J Pass" at bounding box center [375, 471] width 676 height 168
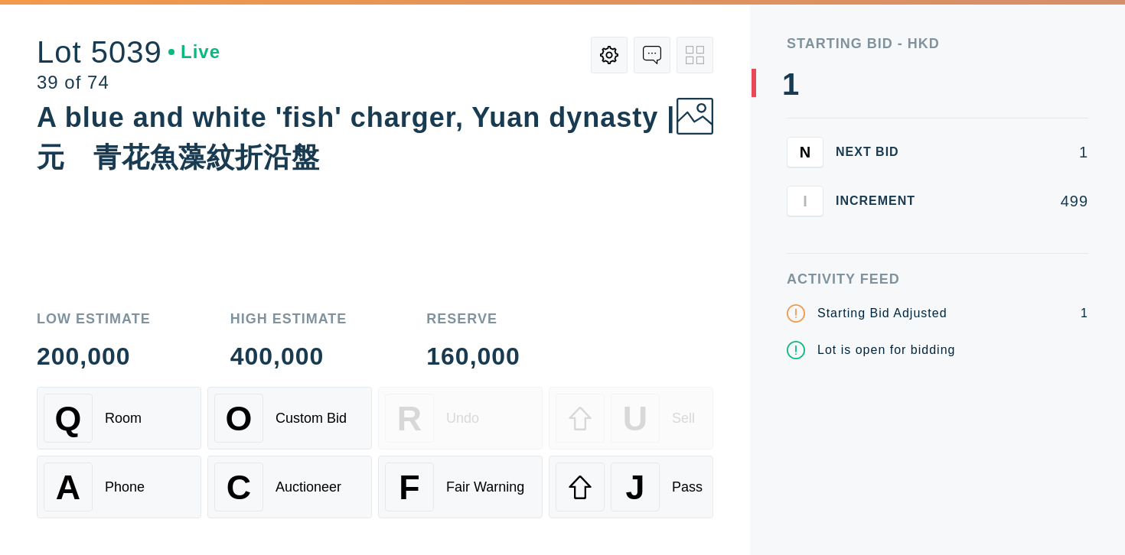
click at [648, 504] on div "J" at bounding box center [635, 487] width 49 height 49
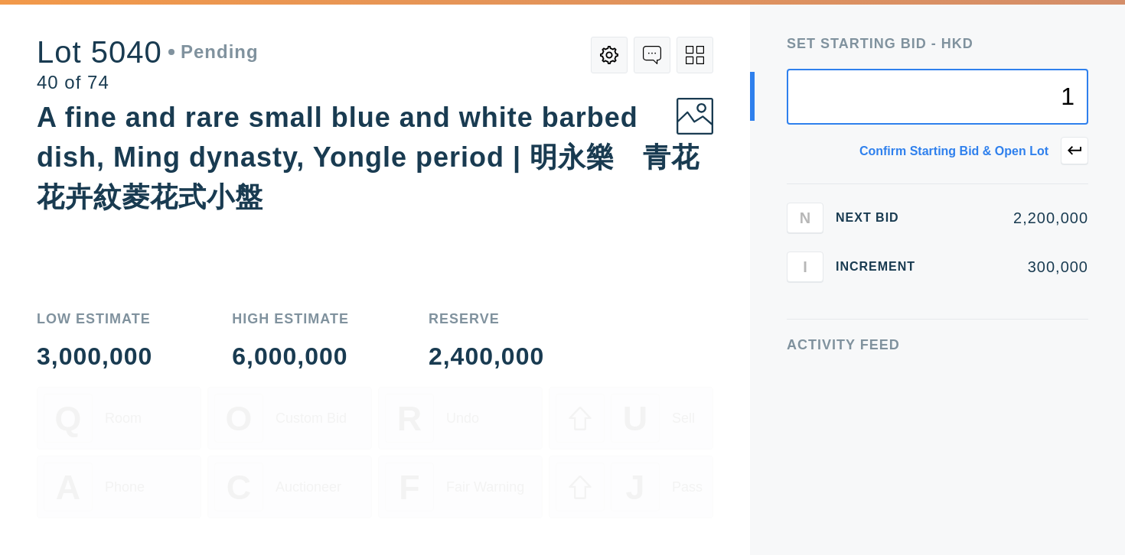
type input "1"
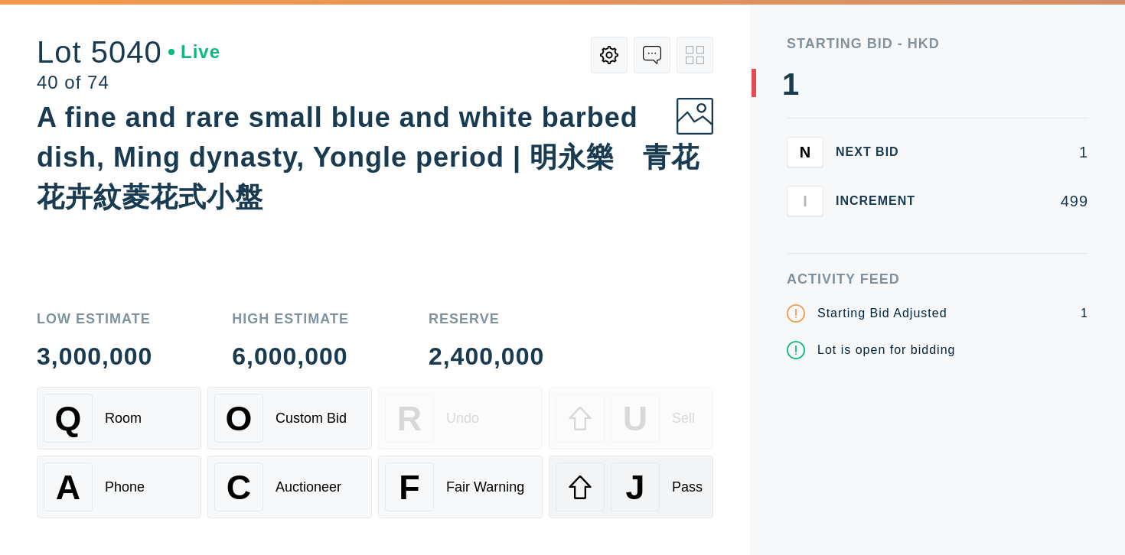
click at [648, 502] on div "J" at bounding box center [635, 487] width 49 height 49
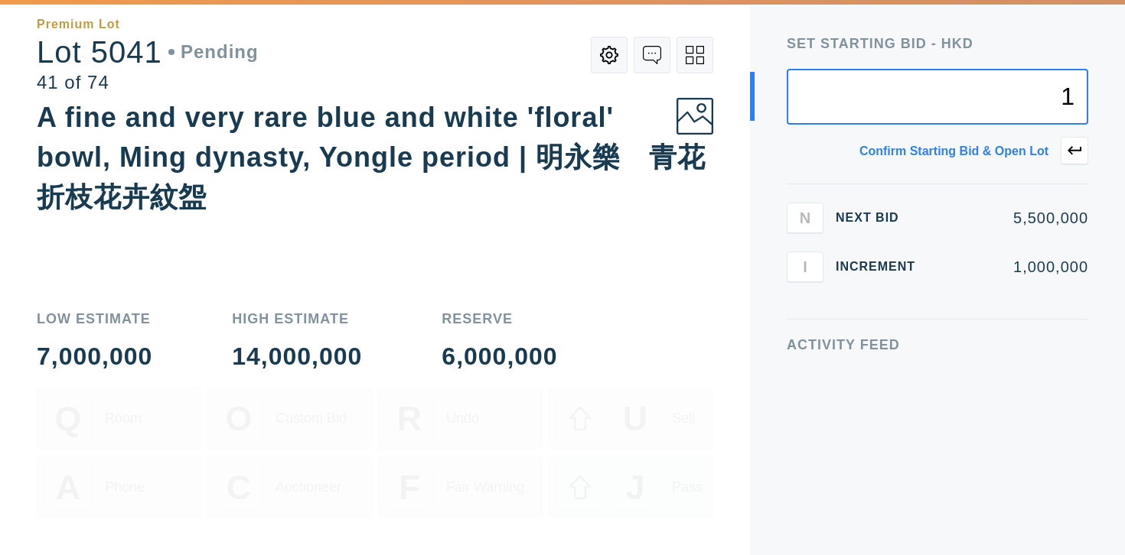
type input "1"
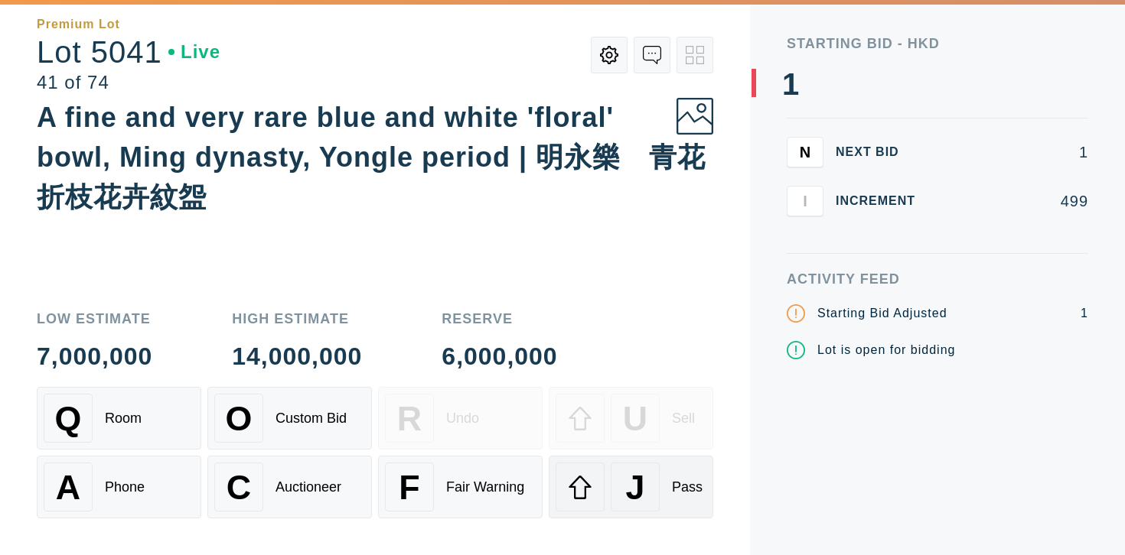
click at [630, 480] on span "J" at bounding box center [634, 487] width 19 height 39
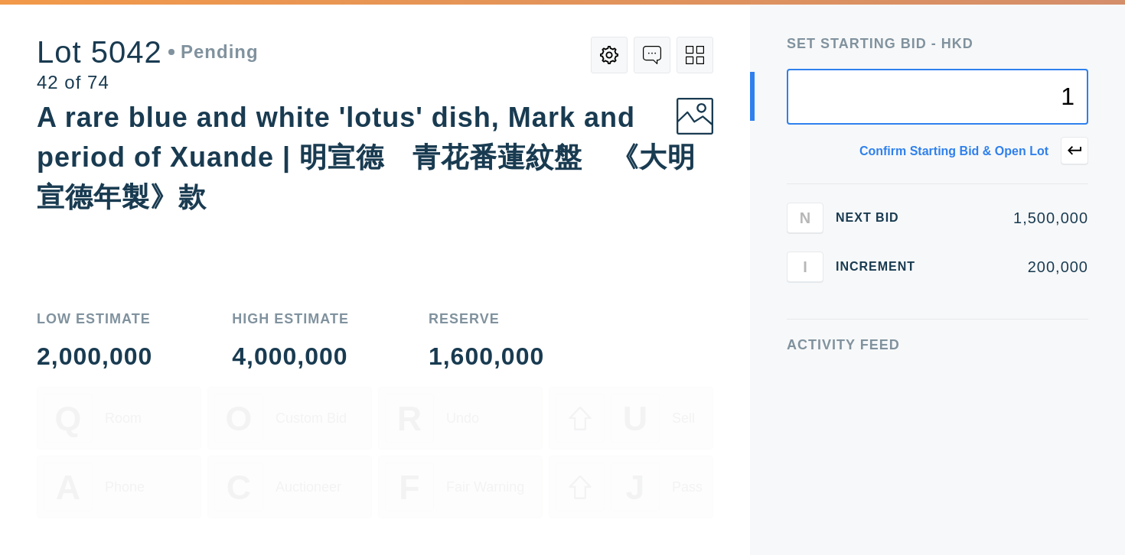
type input "1"
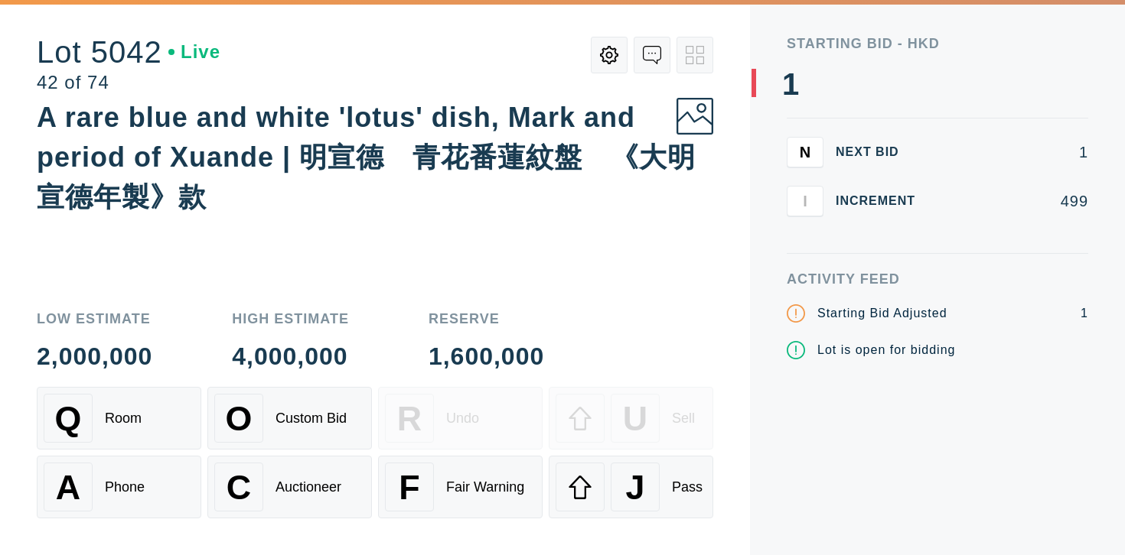
click at [604, 503] on div at bounding box center [579, 487] width 49 height 49
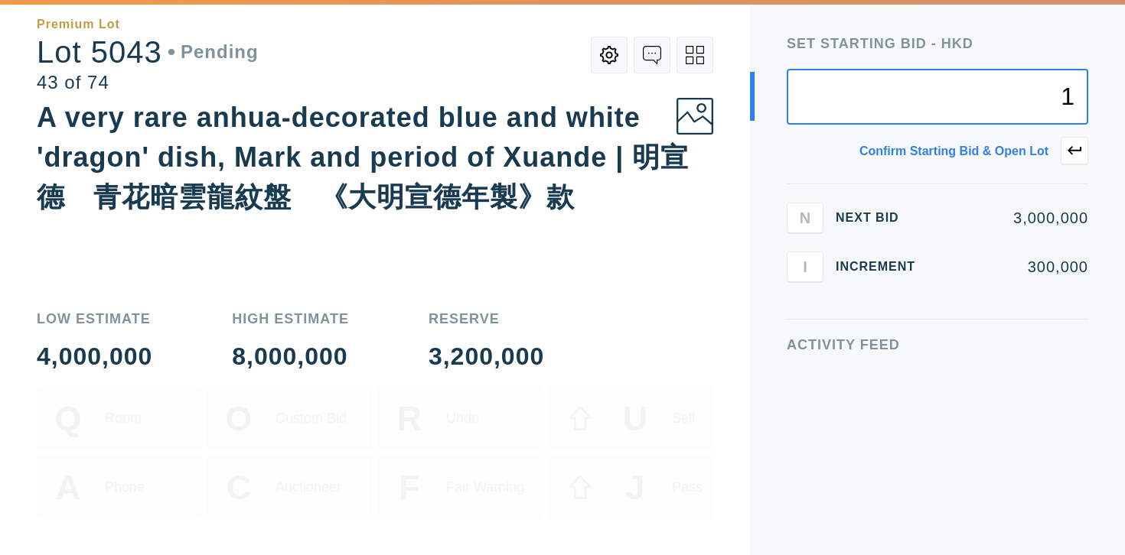
type input "1"
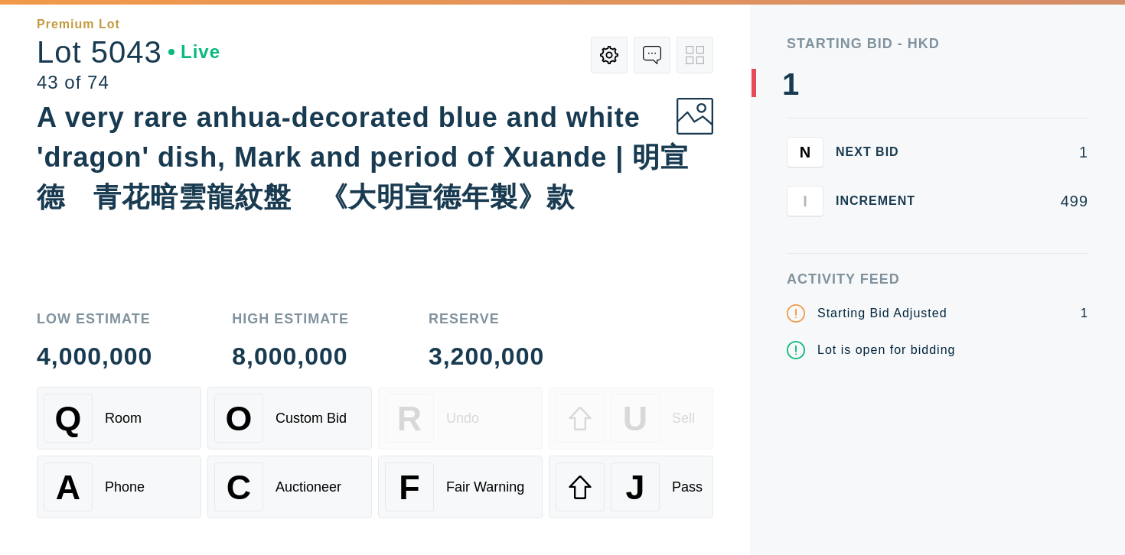
click at [642, 493] on span "J" at bounding box center [634, 487] width 19 height 39
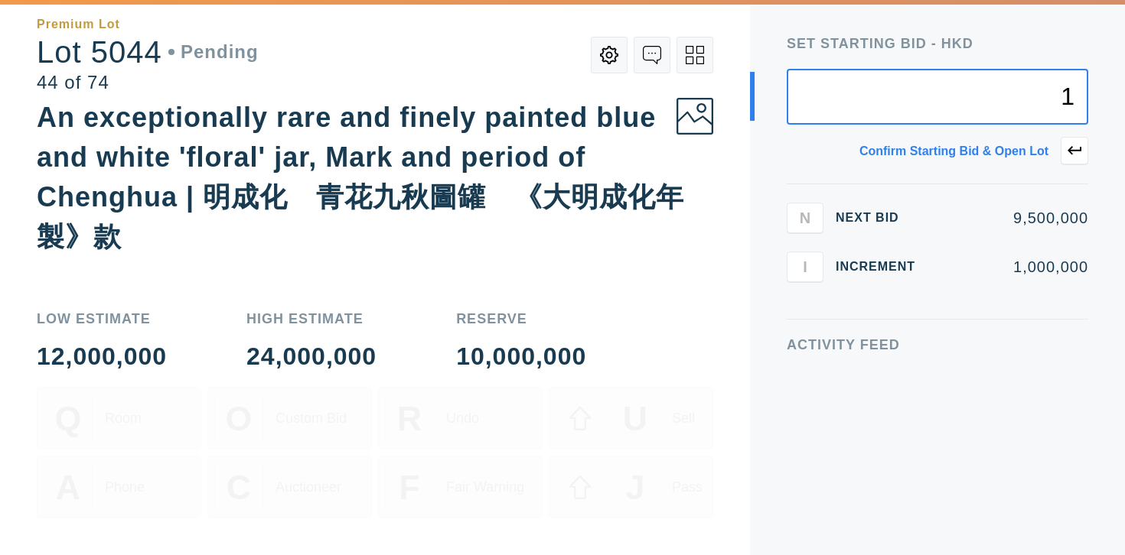
type input "1"
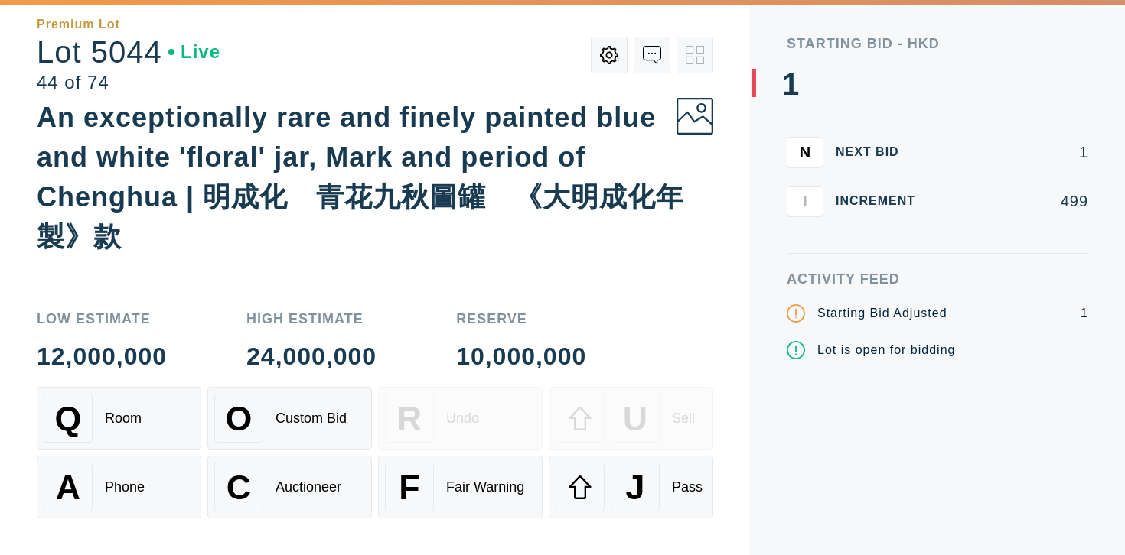
click at [665, 491] on div "J Pass" at bounding box center [630, 487] width 151 height 49
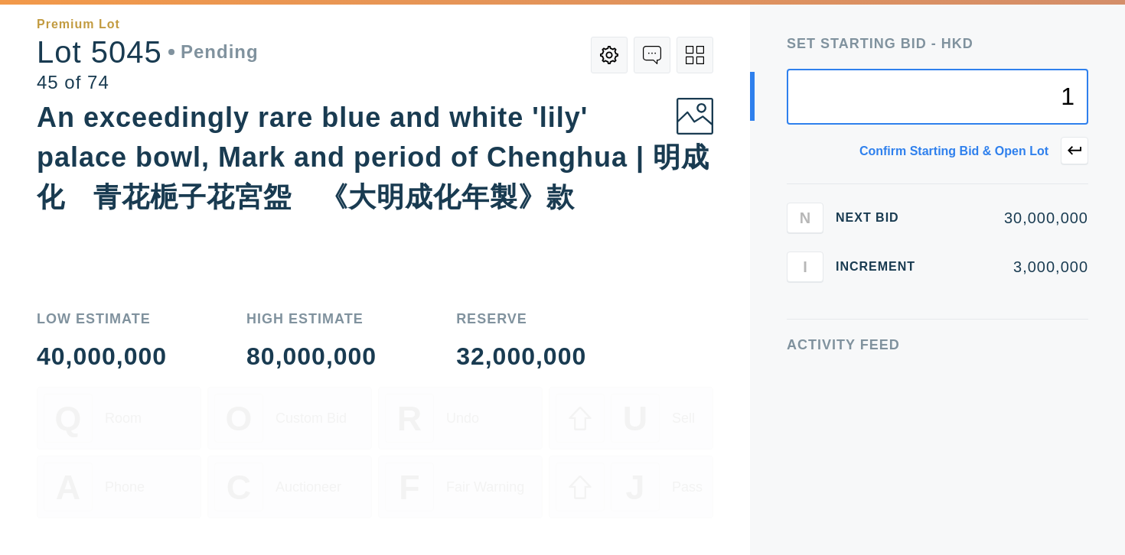
type input "1"
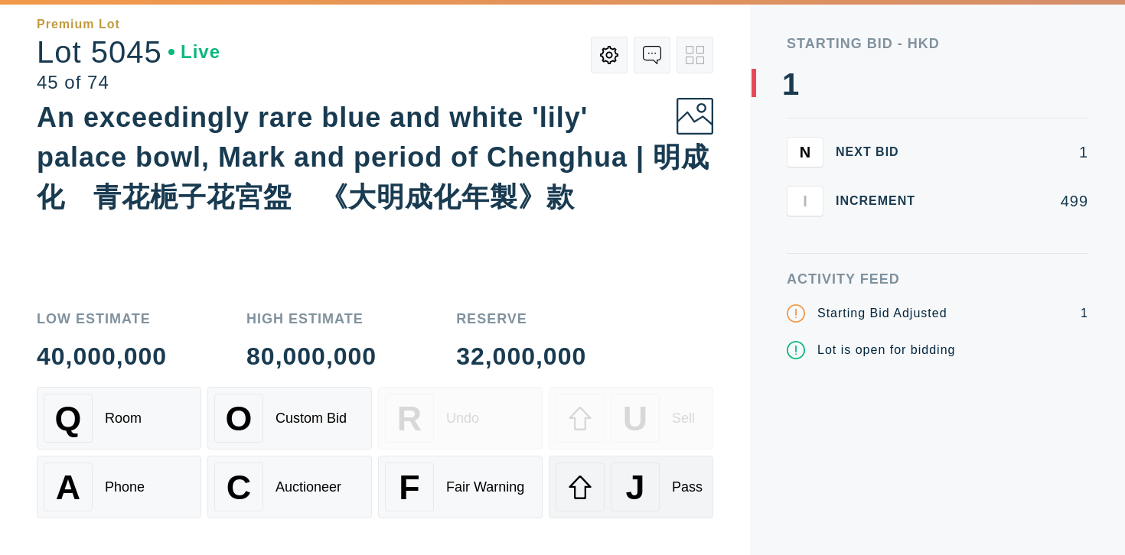
click at [650, 501] on div "J" at bounding box center [635, 487] width 49 height 49
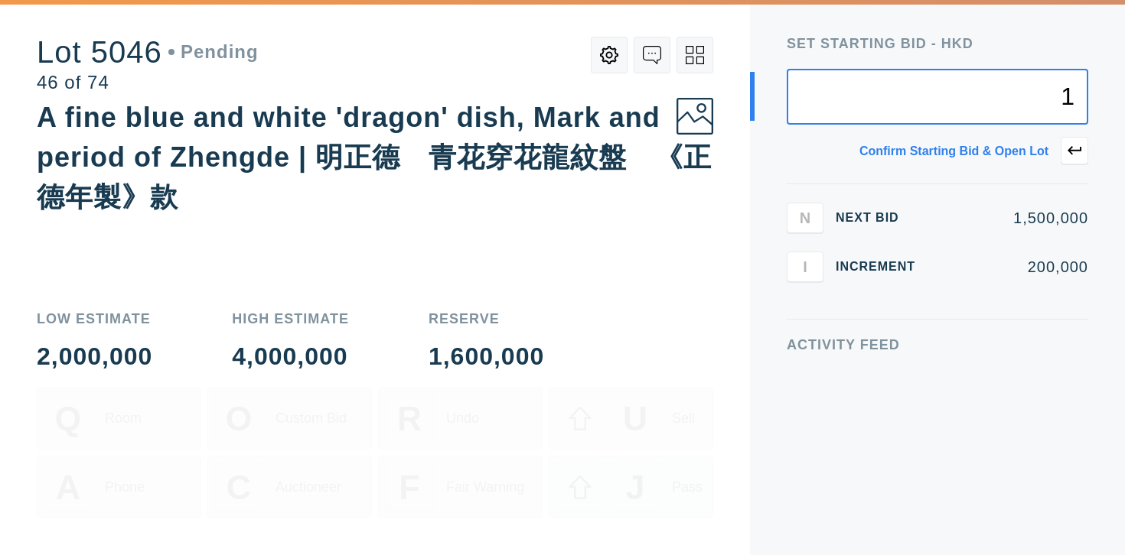
type input "1"
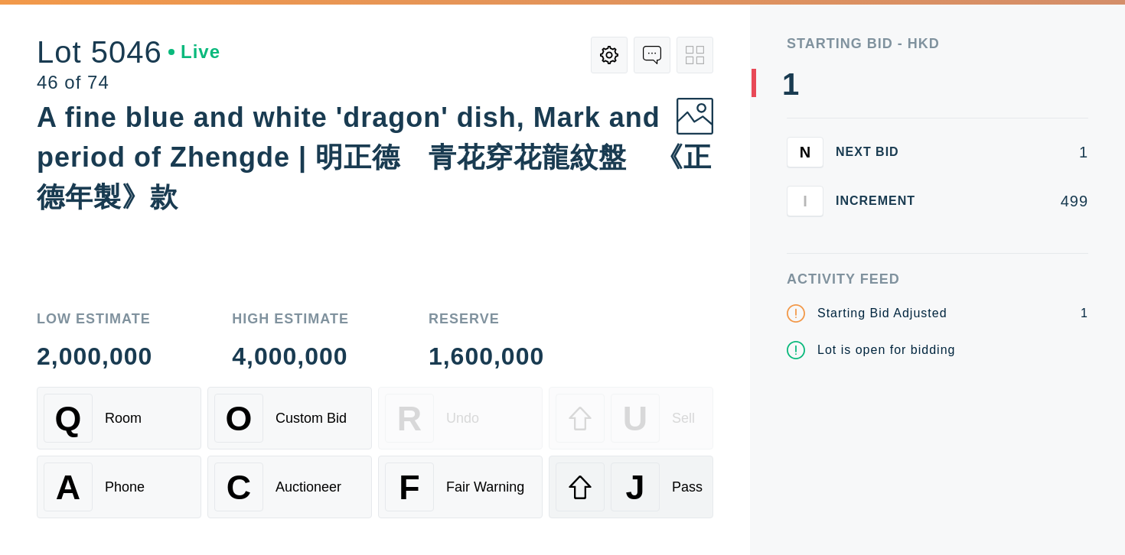
click at [690, 510] on div "J Pass" at bounding box center [630, 487] width 151 height 49
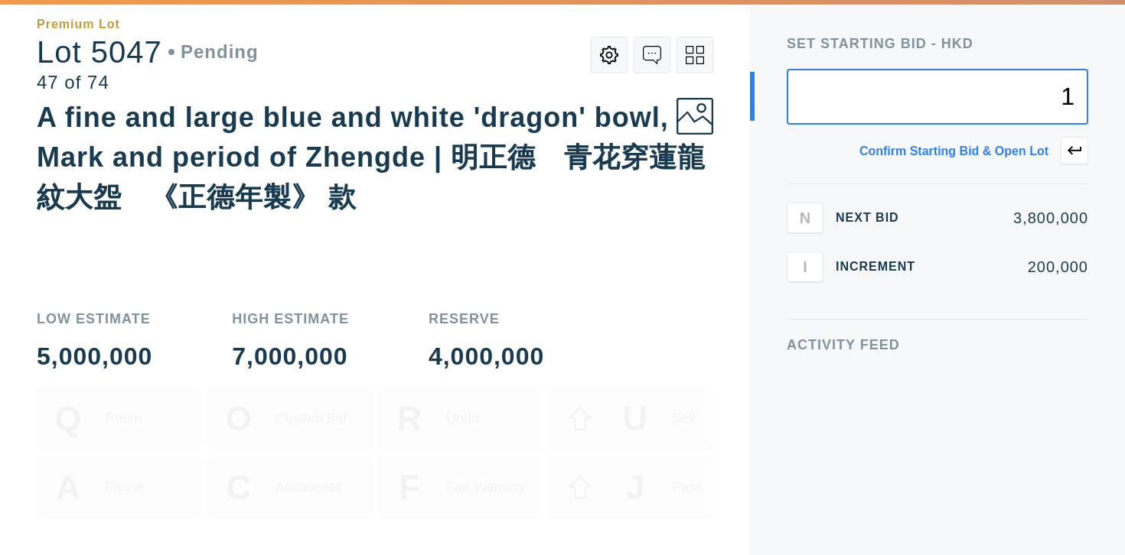
type input "1"
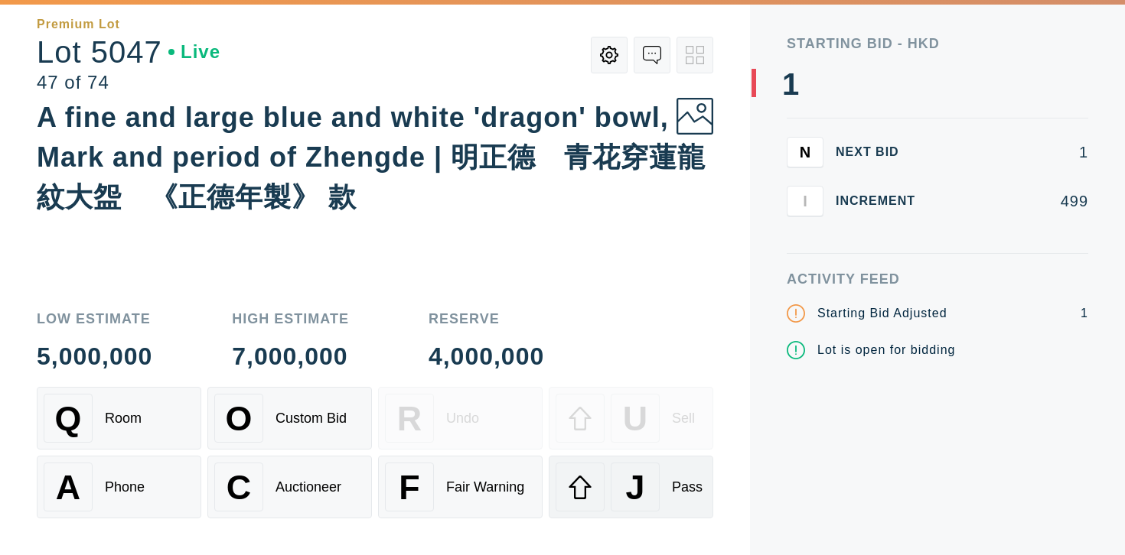
click at [665, 484] on div "J Pass" at bounding box center [630, 487] width 151 height 49
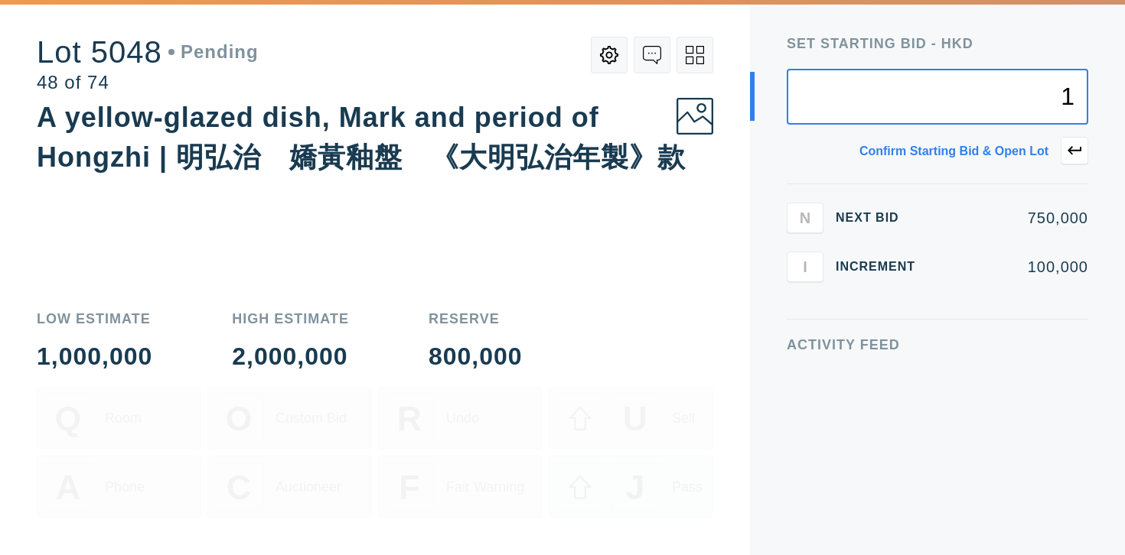
type input "1"
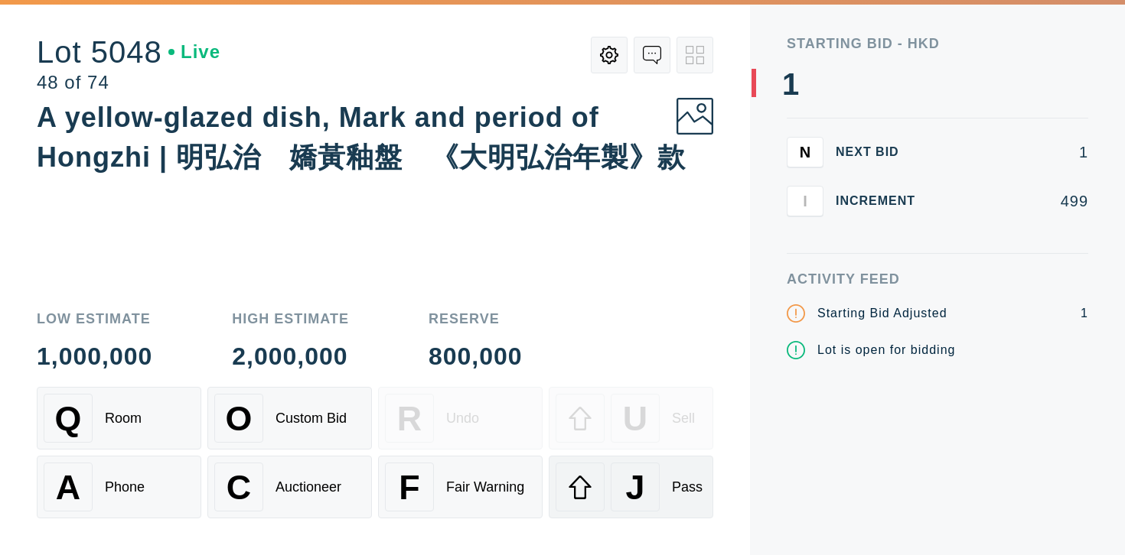
click at [664, 490] on div "J Pass" at bounding box center [630, 487] width 151 height 49
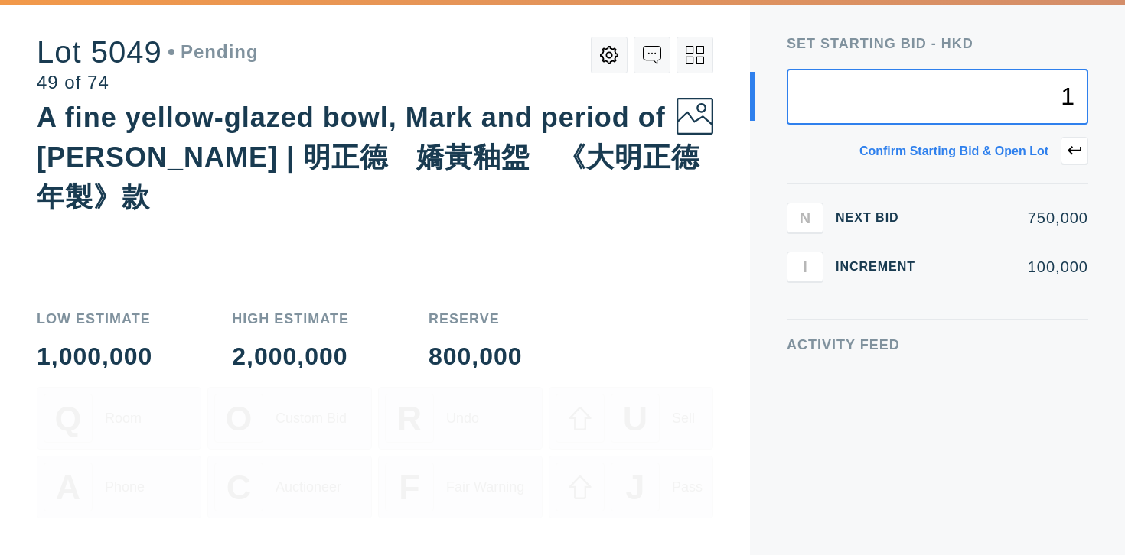
type input "1"
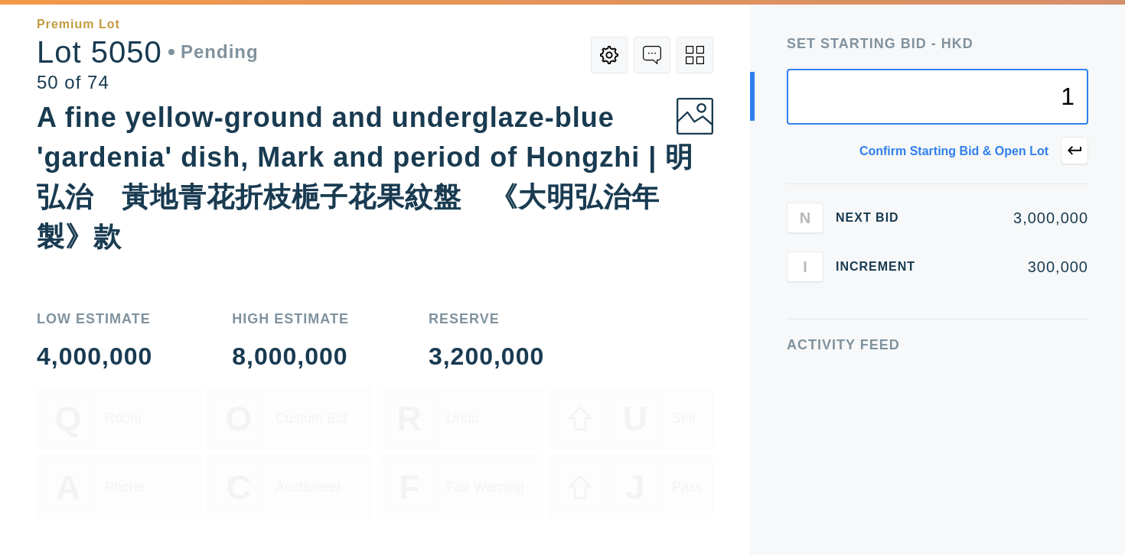
type input "1"
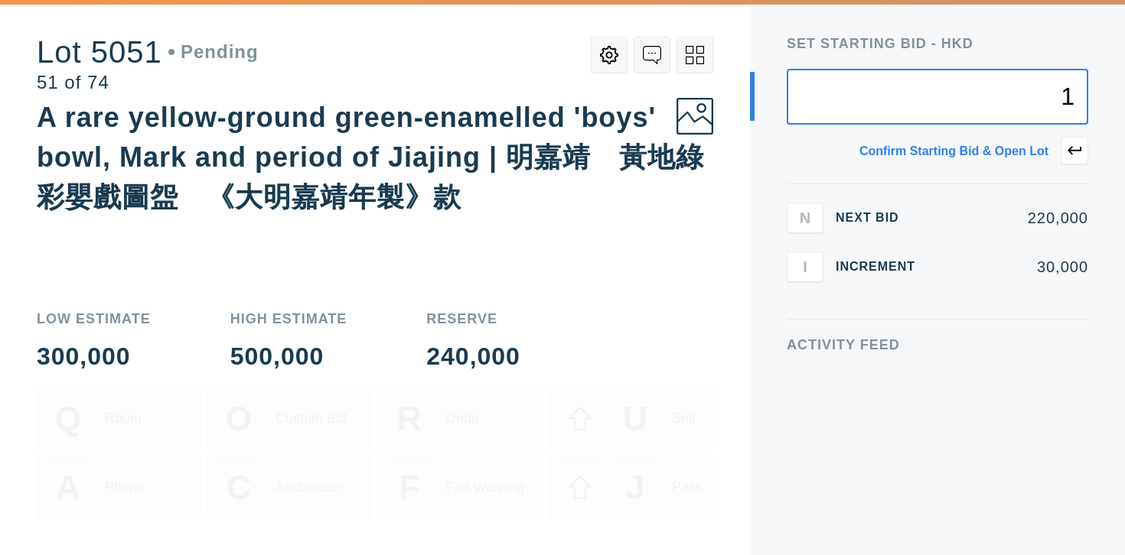
type input "1"
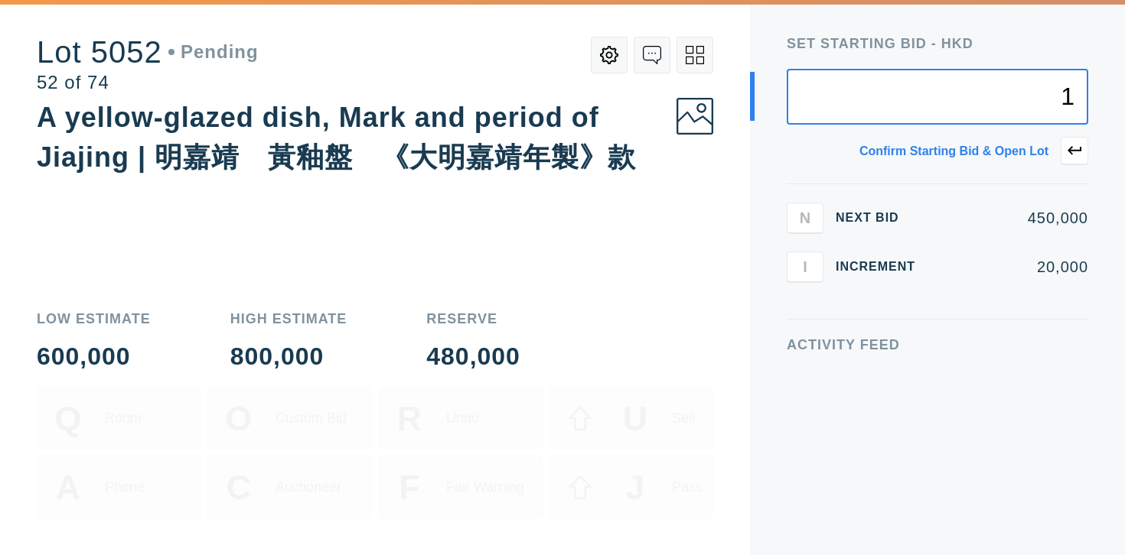
type input "1"
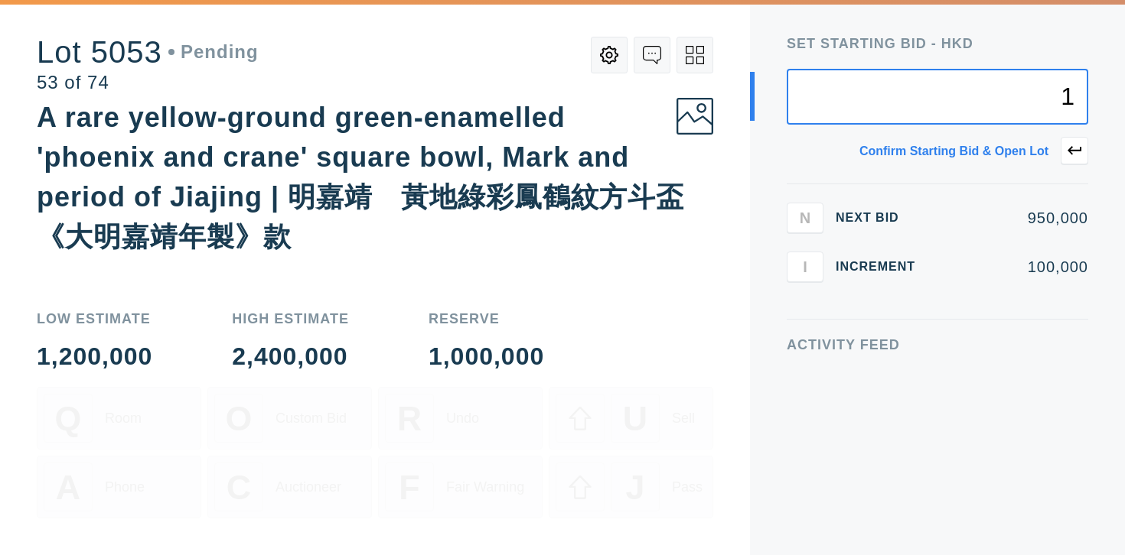
type input "1"
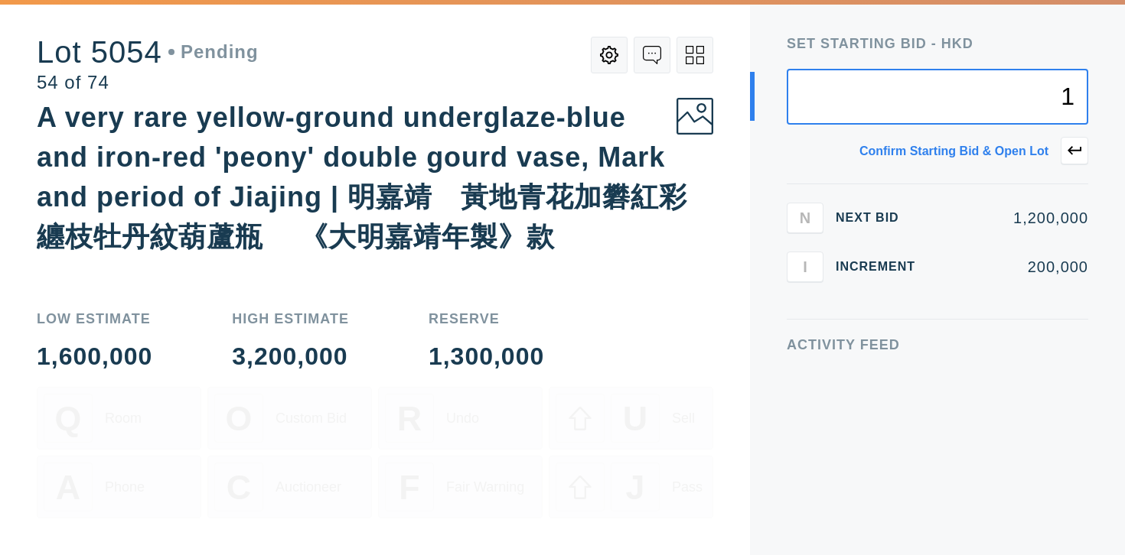
type input "1"
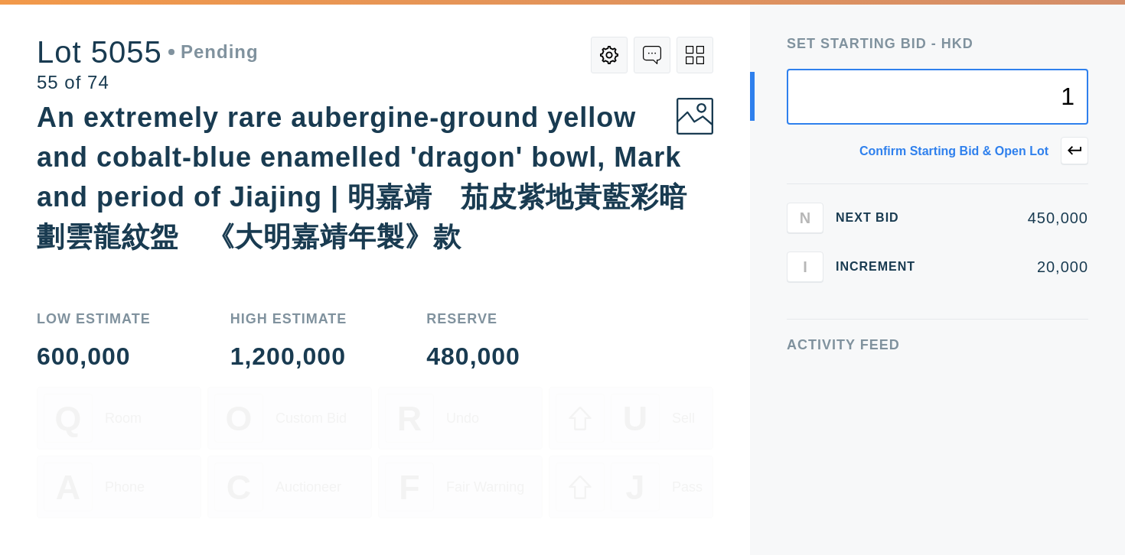
type input "1"
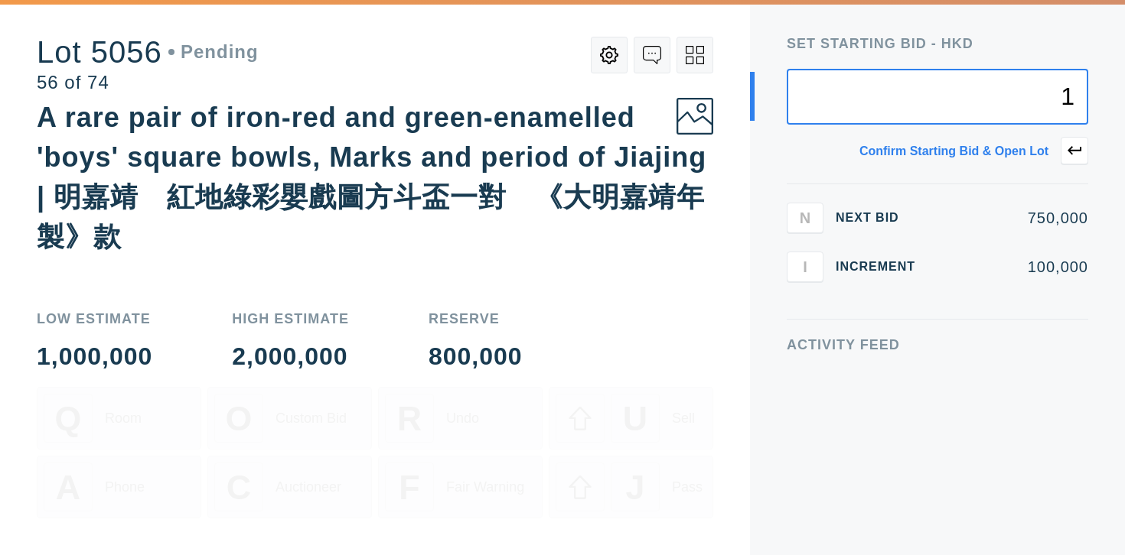
type input "1"
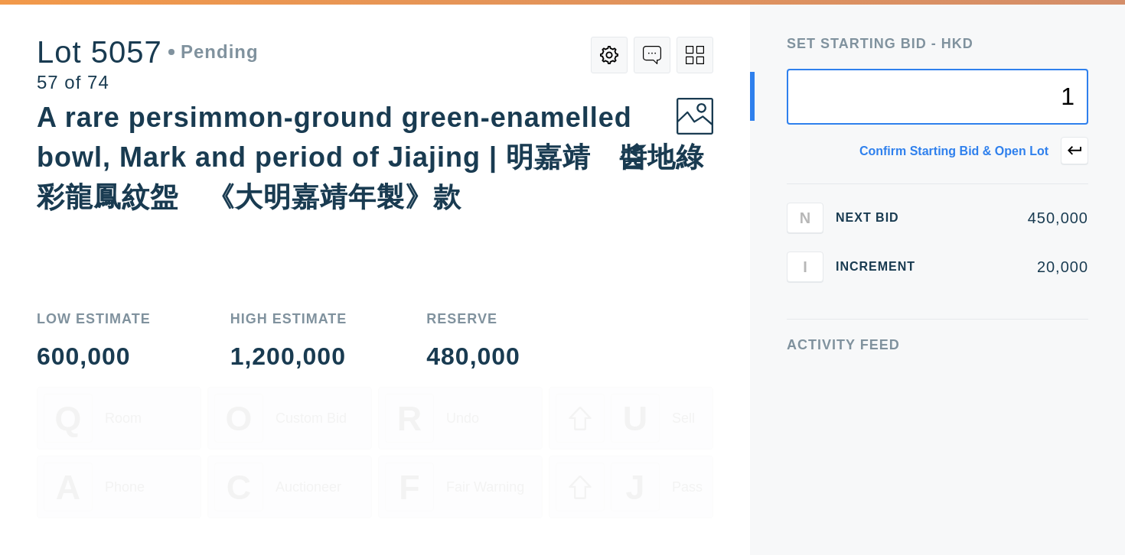
type input "1"
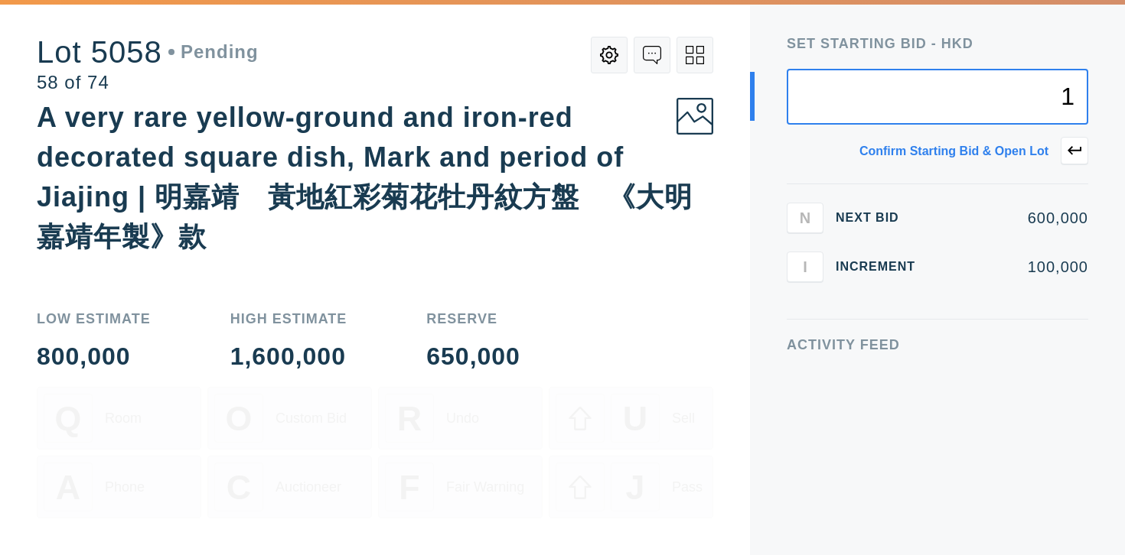
type input "1"
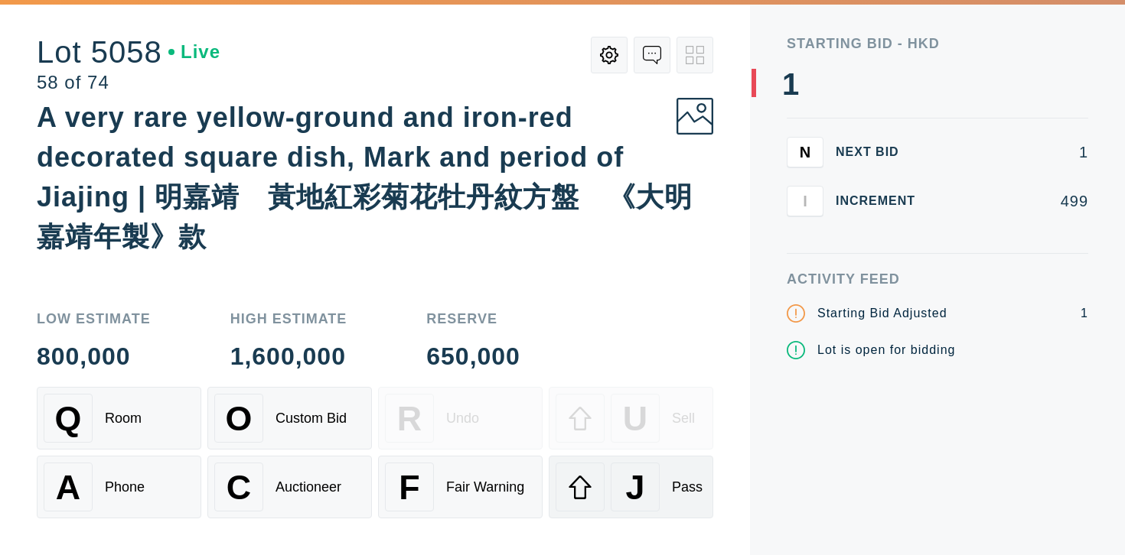
click at [660, 484] on div "J Pass" at bounding box center [630, 487] width 151 height 49
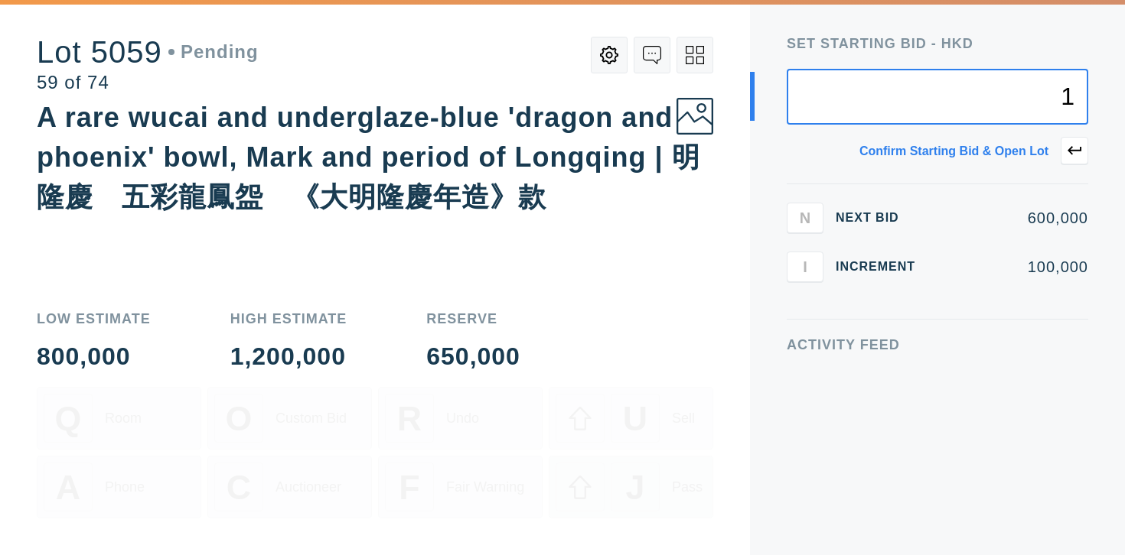
type input "1"
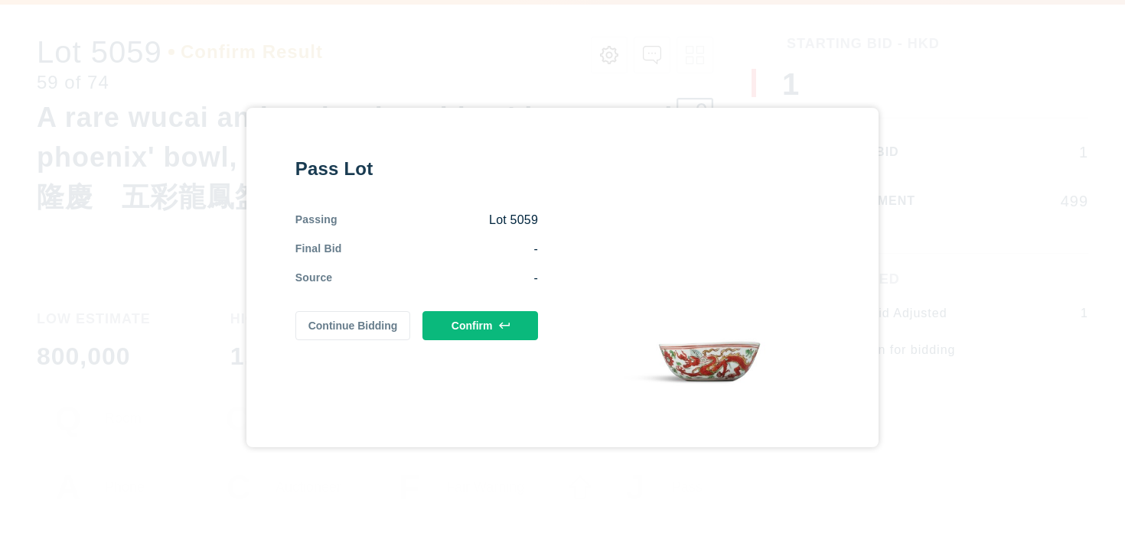
click at [494, 321] on button "Confirm" at bounding box center [480, 325] width 116 height 29
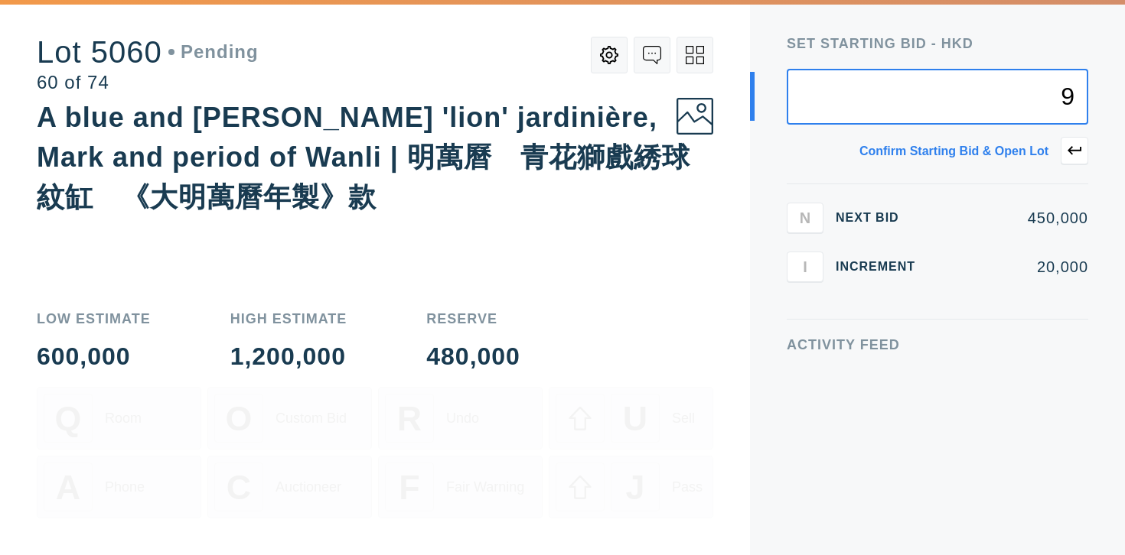
type input "9"
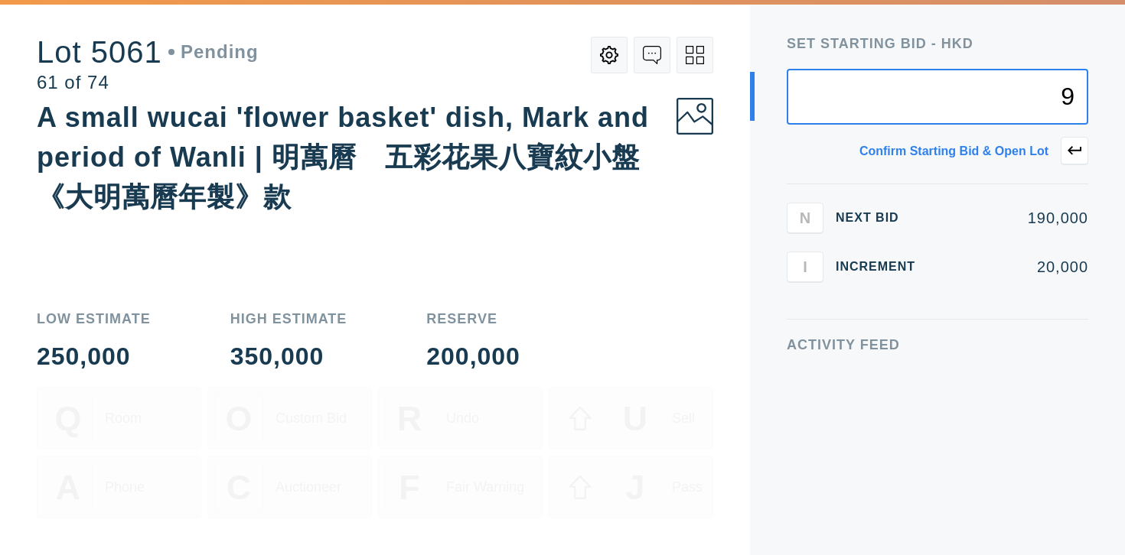
type input "9"
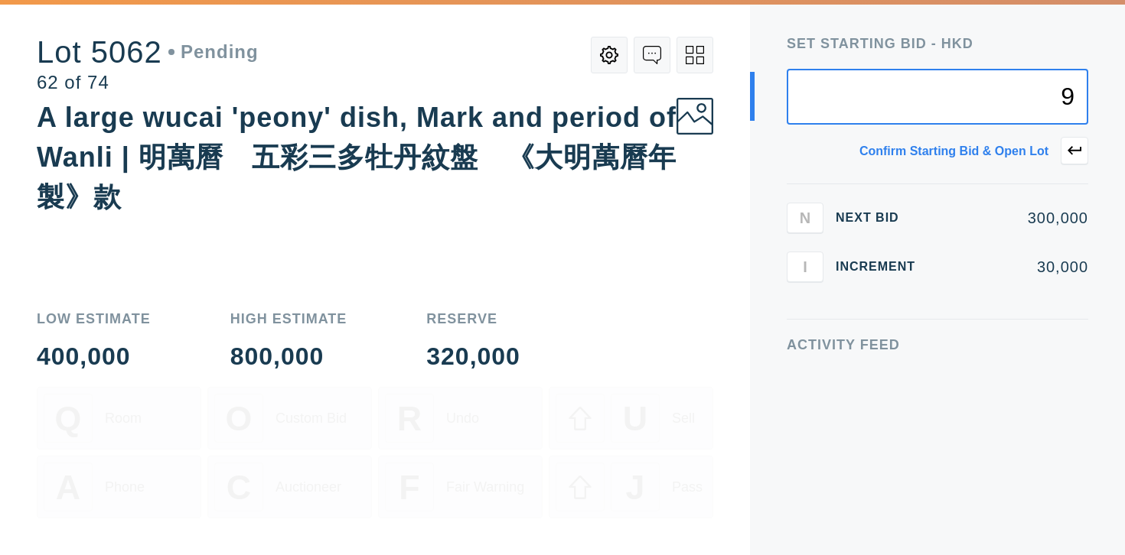
type input "9"
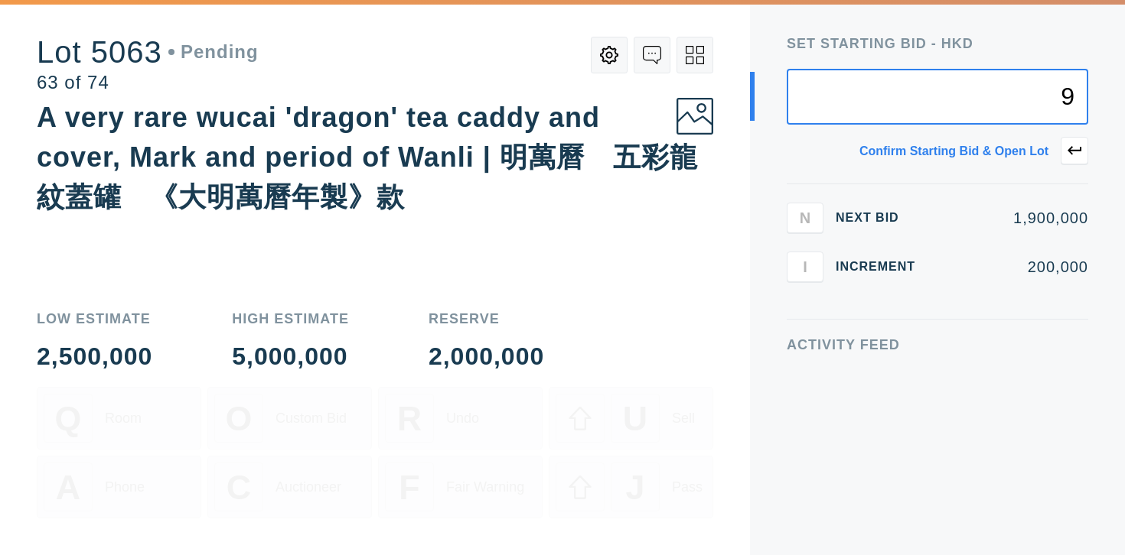
type input "9"
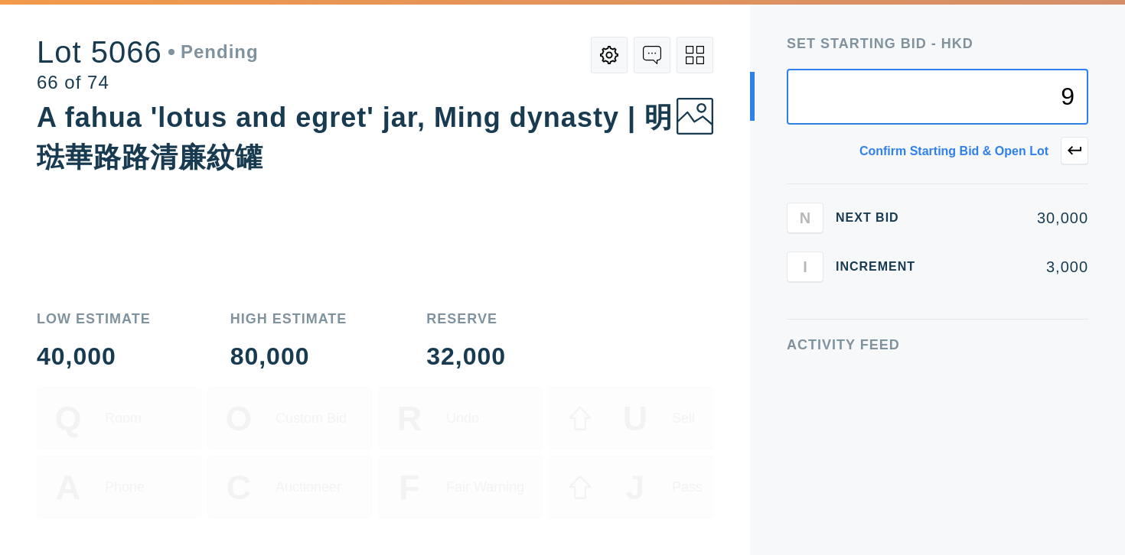
type input "9"
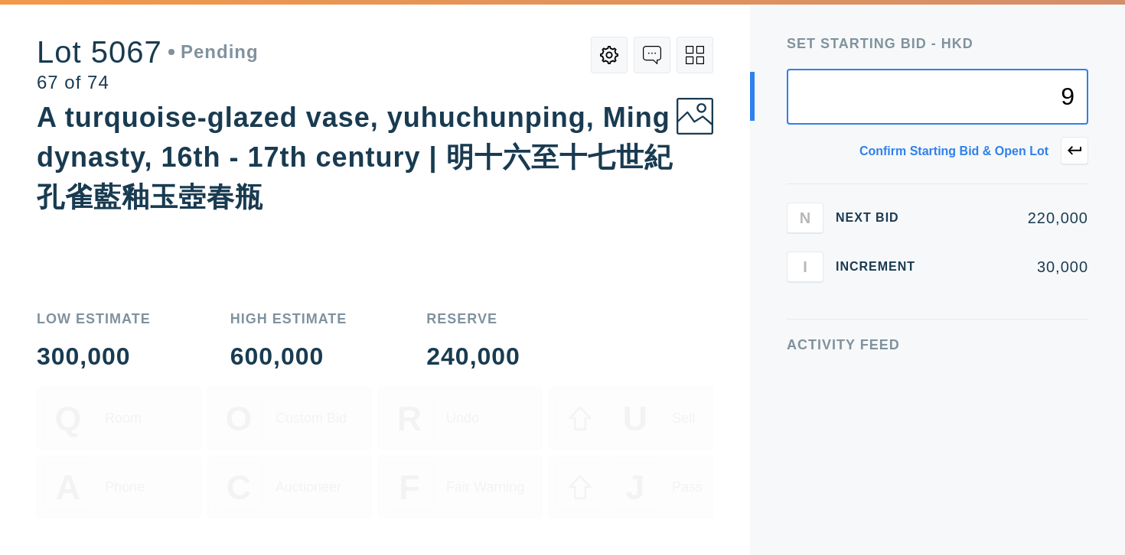
type input "9"
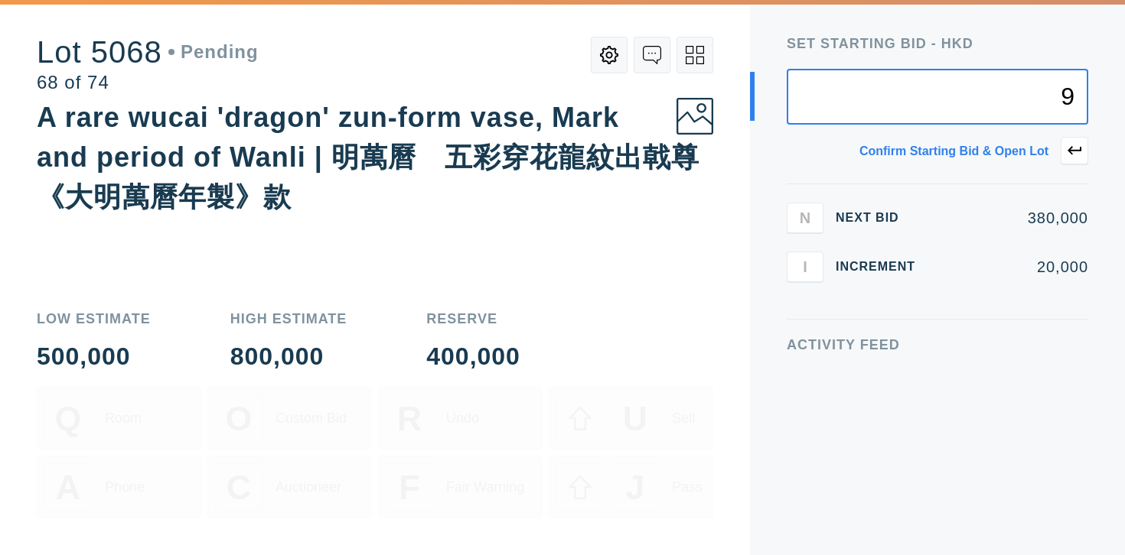
type input "9"
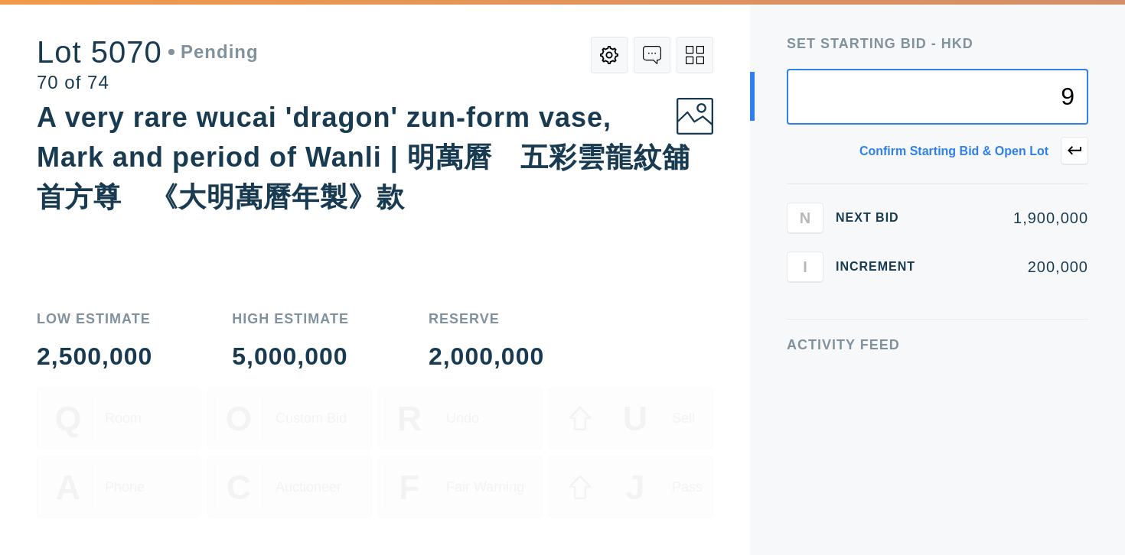
type input "9"
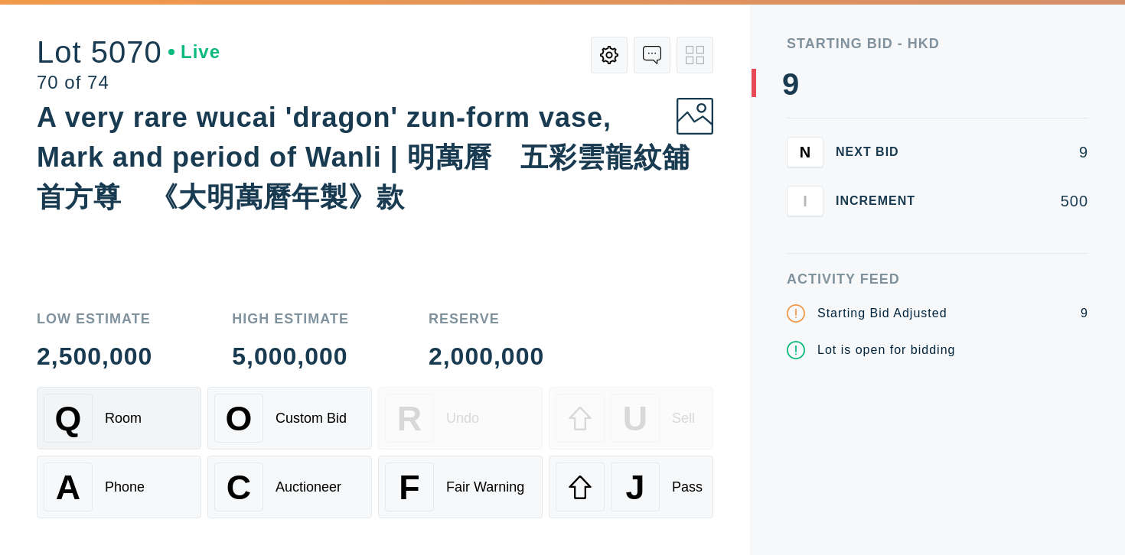
click at [138, 438] on div "Q Room" at bounding box center [119, 418] width 151 height 49
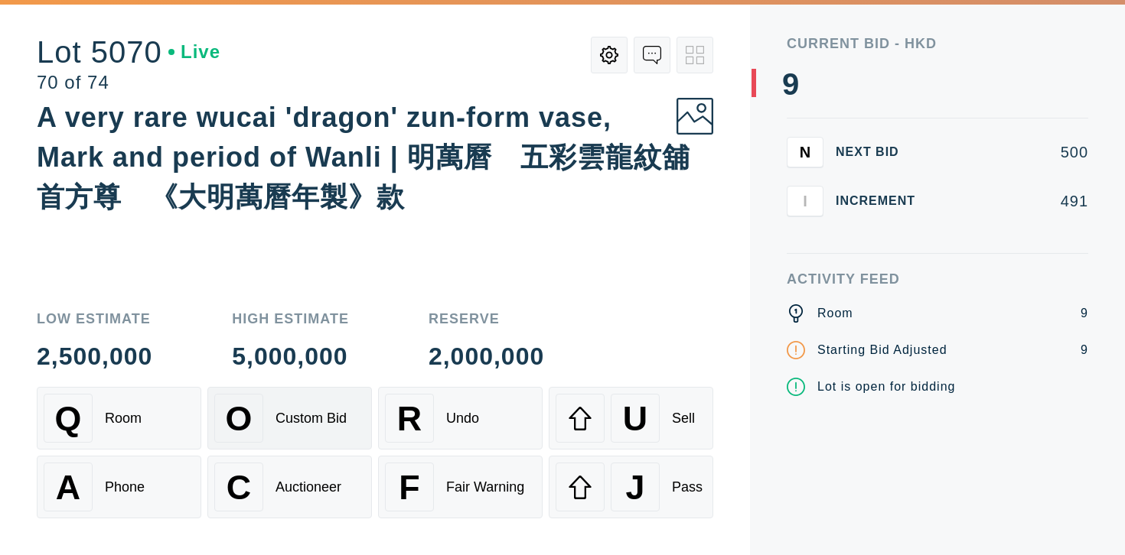
click at [306, 441] on div "O Custom Bid" at bounding box center [289, 418] width 151 height 49
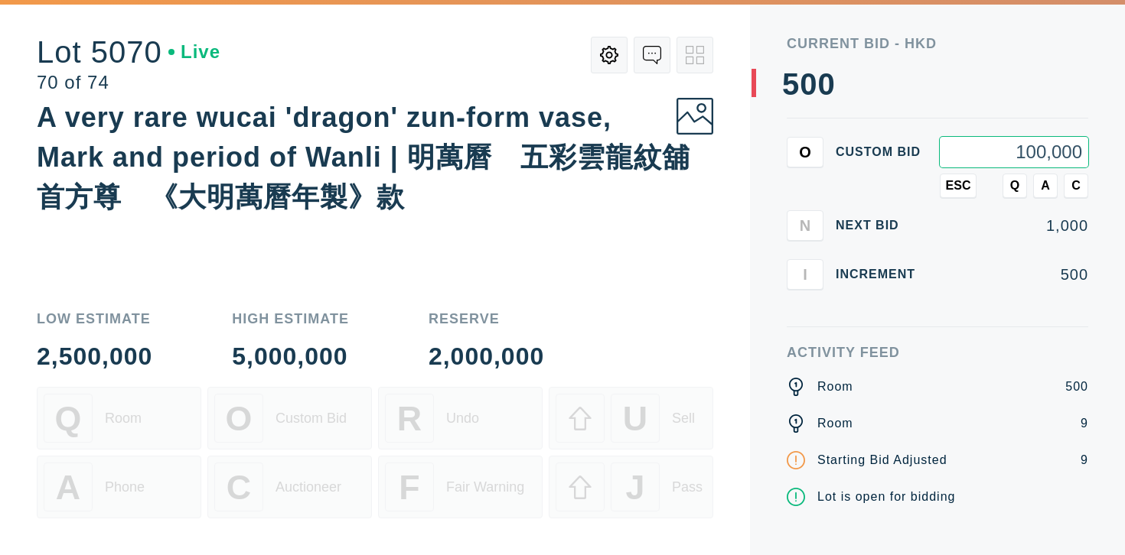
type input "1,000,000"
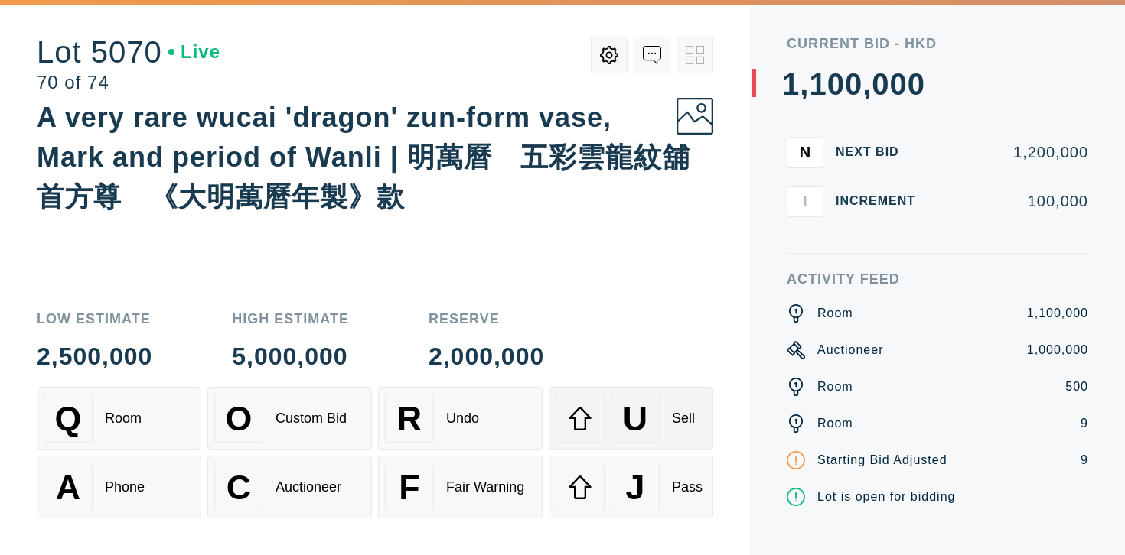
click at [673, 431] on div "U Sell" at bounding box center [630, 418] width 151 height 49
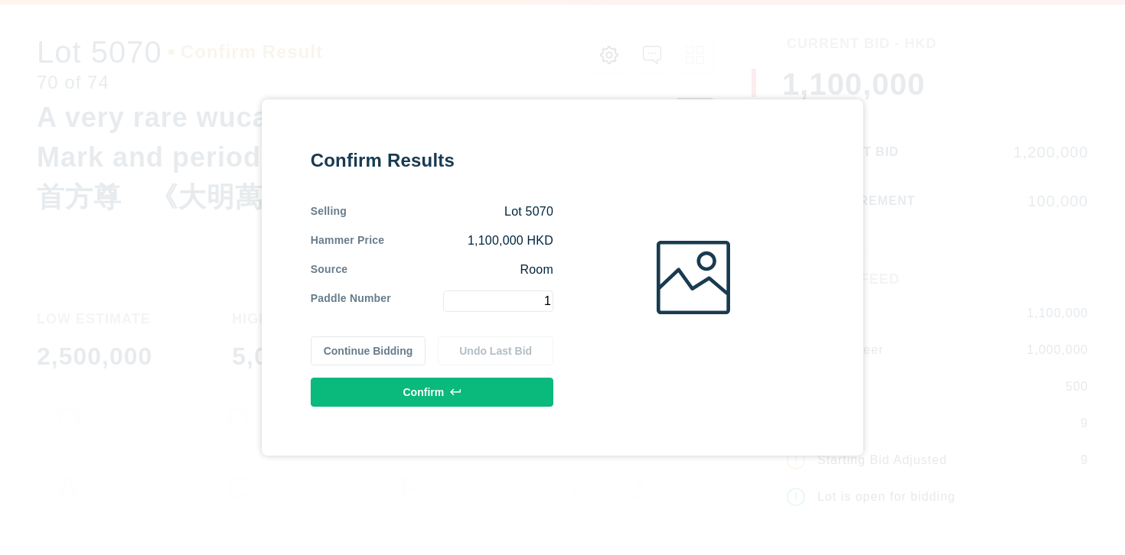
type input "1"
click at [427, 388] on button "Confirm" at bounding box center [432, 392] width 243 height 29
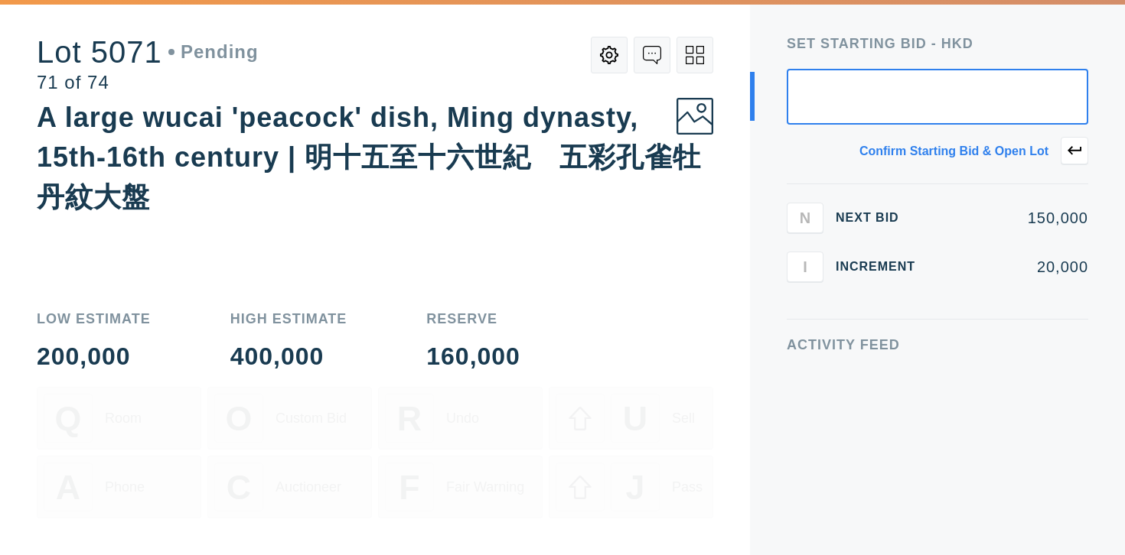
click at [894, 108] on input "text" at bounding box center [937, 97] width 301 height 56
click at [904, 158] on div "Confirm starting bid & open lot" at bounding box center [953, 151] width 189 height 12
click at [1086, 143] on button at bounding box center [1074, 151] width 28 height 28
click at [1031, 112] on input "text" at bounding box center [937, 97] width 301 height 56
paste input "1,000,000"
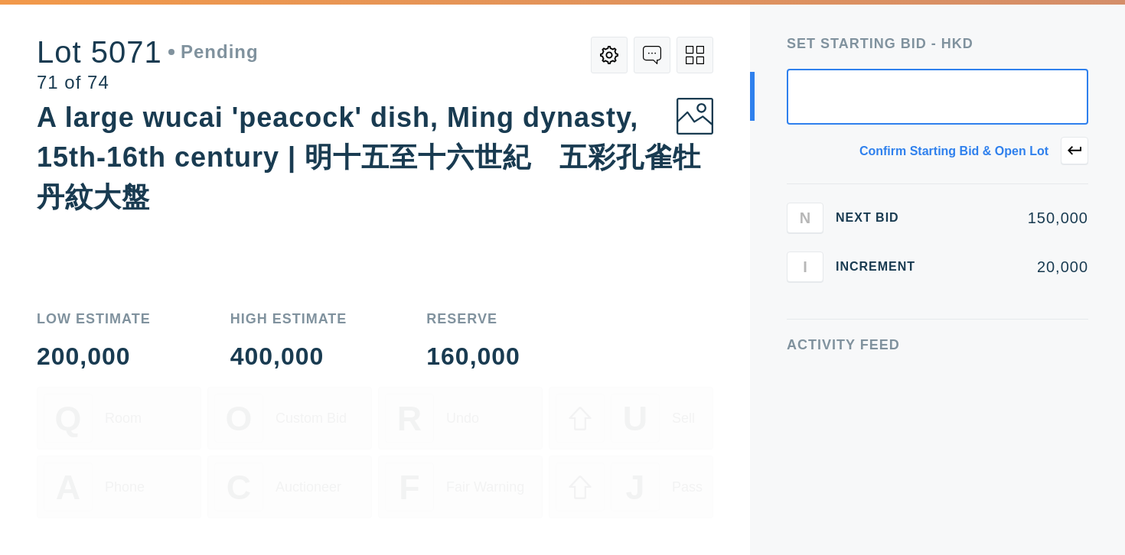
type input "1,000,000"
click at [1067, 155] on button at bounding box center [1074, 151] width 28 height 28
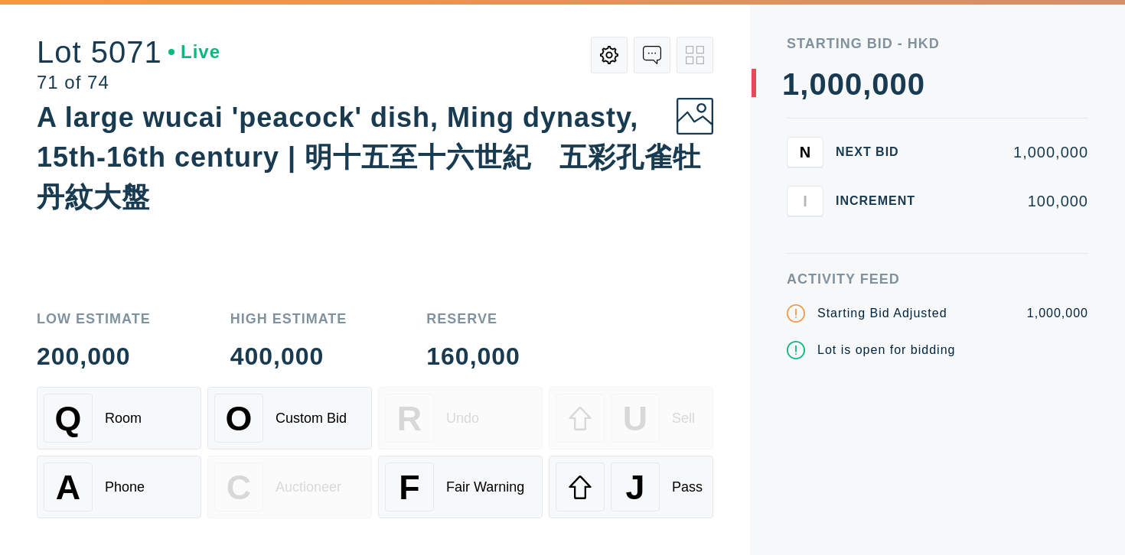
click at [117, 388] on button "Q Room" at bounding box center [119, 418] width 165 height 63
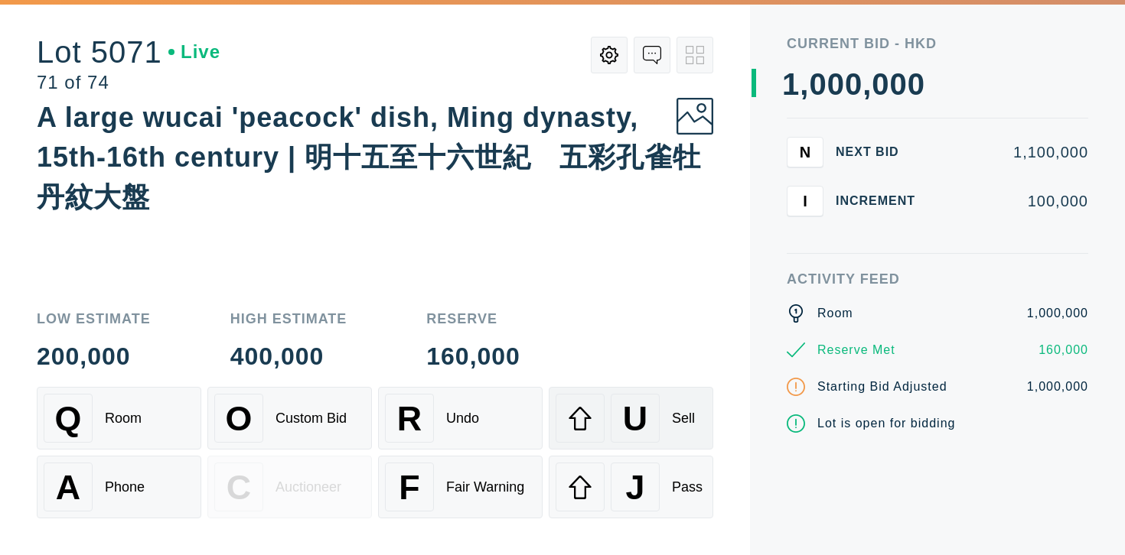
click at [606, 435] on div "U Sell" at bounding box center [630, 418] width 151 height 49
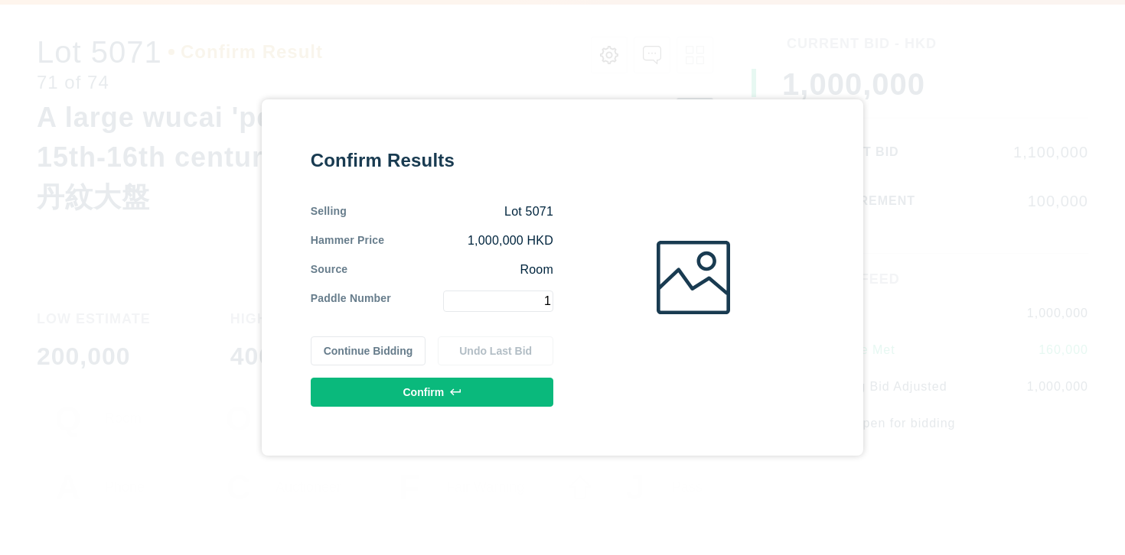
type input "1"
click at [533, 398] on button "Confirm" at bounding box center [432, 392] width 243 height 29
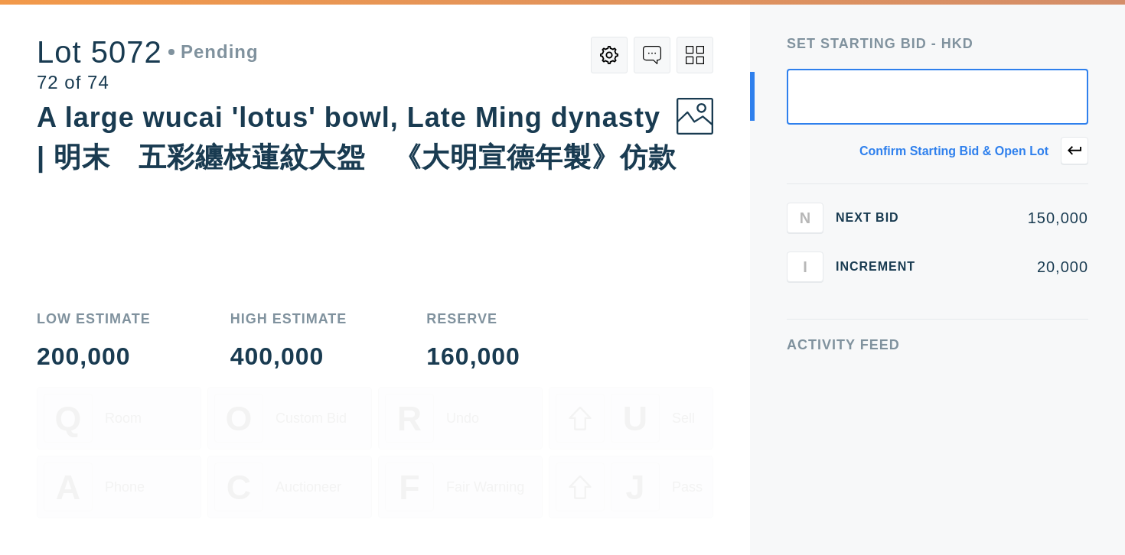
click at [688, 490] on div "Q Room O Custom Bid R Undo U Sell A Phone C Auctioneer F Fair Warning J Pass" at bounding box center [375, 471] width 676 height 168
click at [1072, 154] on icon at bounding box center [1074, 151] width 14 height 14
click at [951, 105] on input "text" at bounding box center [937, 97] width 301 height 56
type input "1"
click at [1067, 161] on button at bounding box center [1074, 151] width 28 height 28
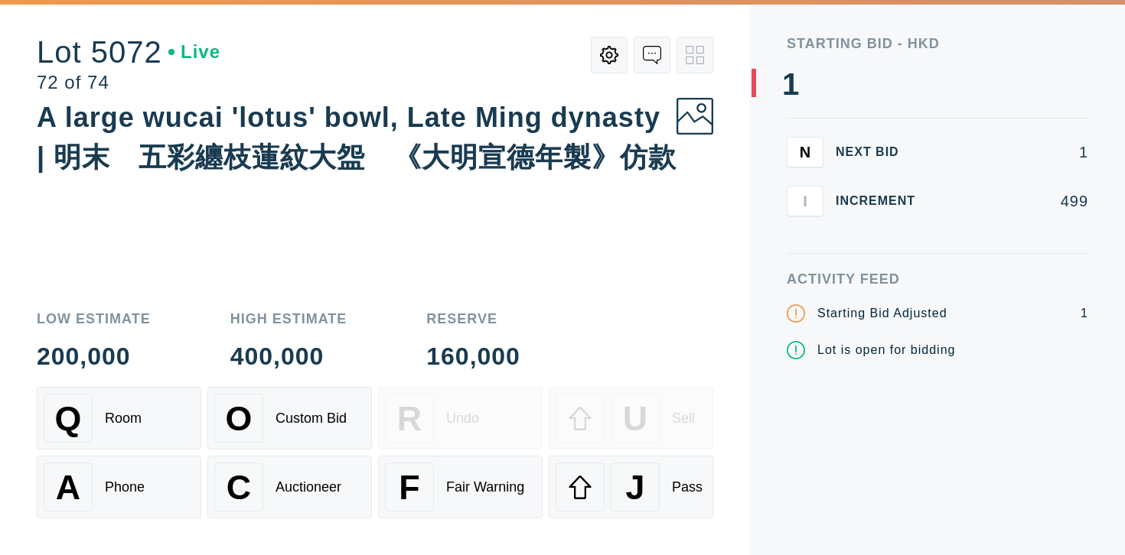
click at [670, 487] on div "J Pass" at bounding box center [630, 487] width 151 height 49
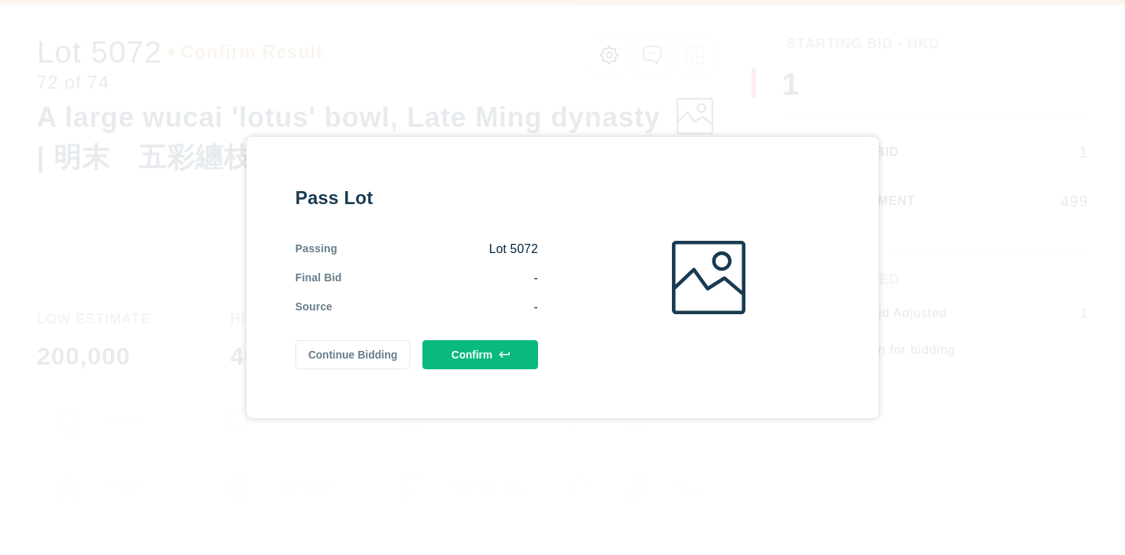
click at [462, 356] on button "Confirm" at bounding box center [480, 354] width 116 height 29
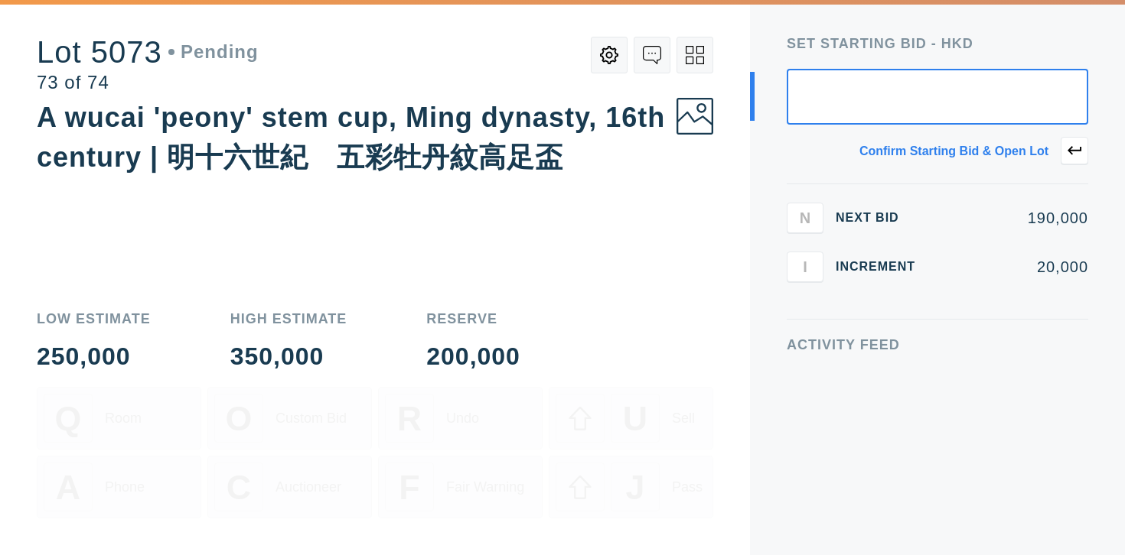
type input "1"
click at [1074, 143] on button at bounding box center [1074, 151] width 28 height 28
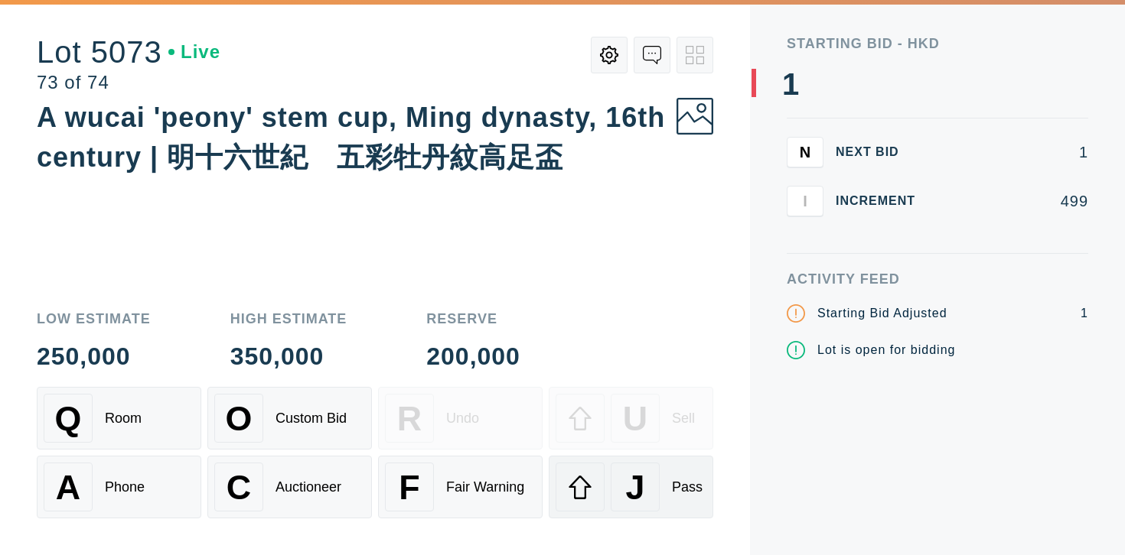
click at [662, 503] on div "J Pass" at bounding box center [630, 487] width 151 height 49
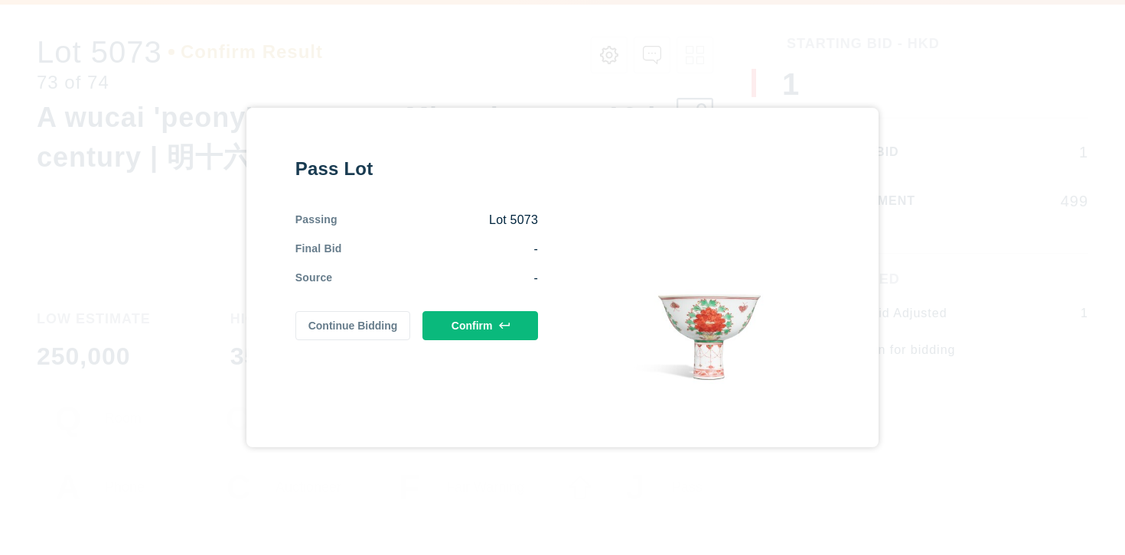
click at [477, 324] on button "Confirm" at bounding box center [480, 325] width 116 height 29
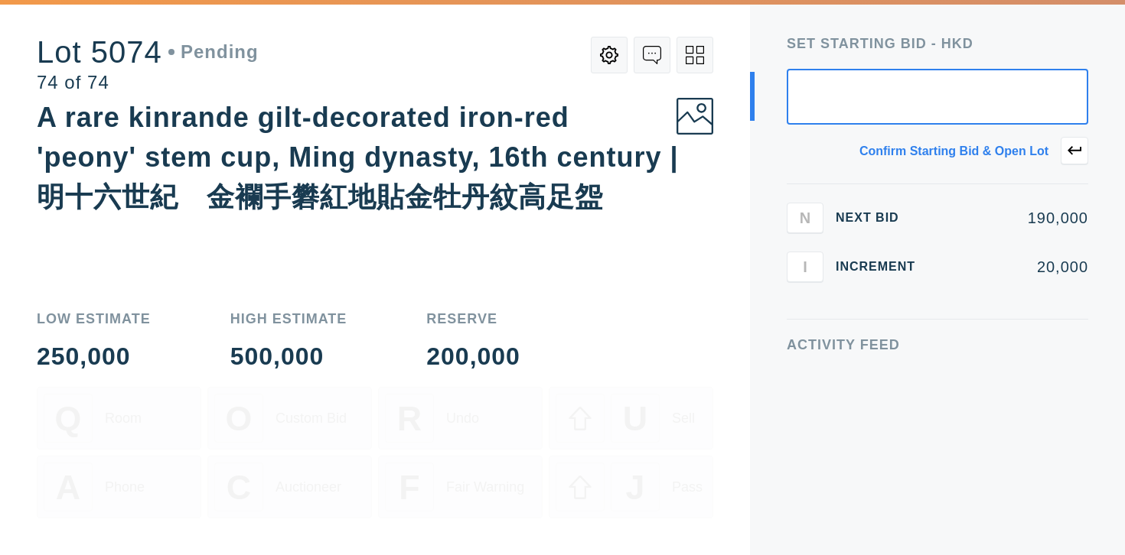
type input "1"
click at [1063, 150] on button at bounding box center [1074, 151] width 28 height 28
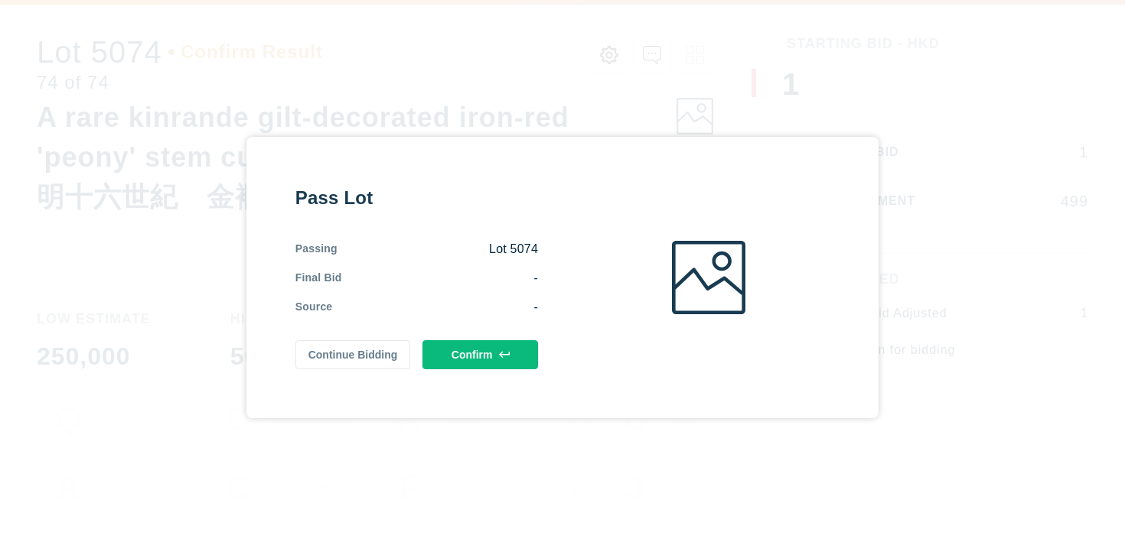
click at [497, 354] on button "Confirm" at bounding box center [480, 354] width 116 height 29
